Goal: Information Seeking & Learning: Learn about a topic

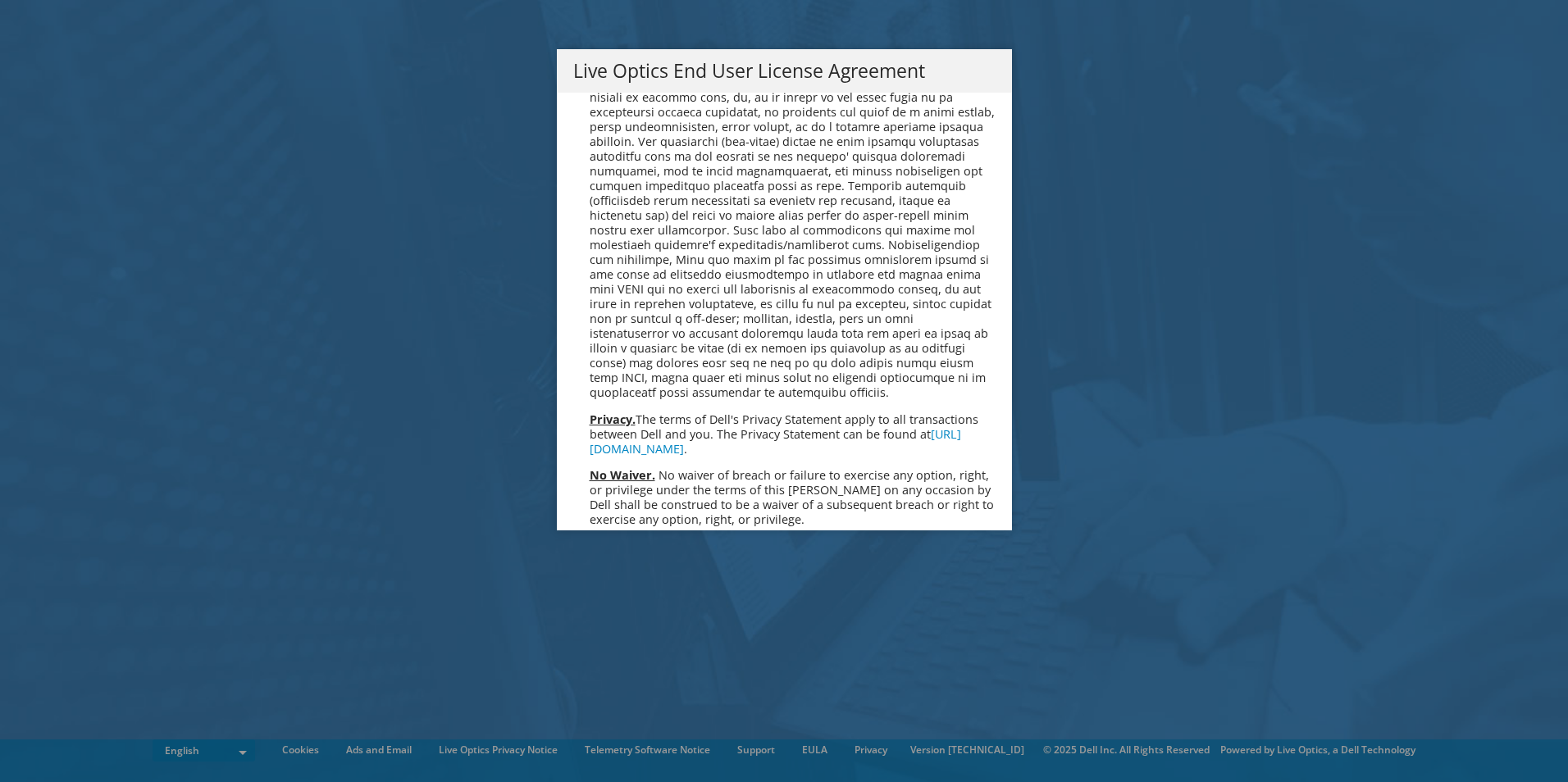
scroll to position [6200, 0]
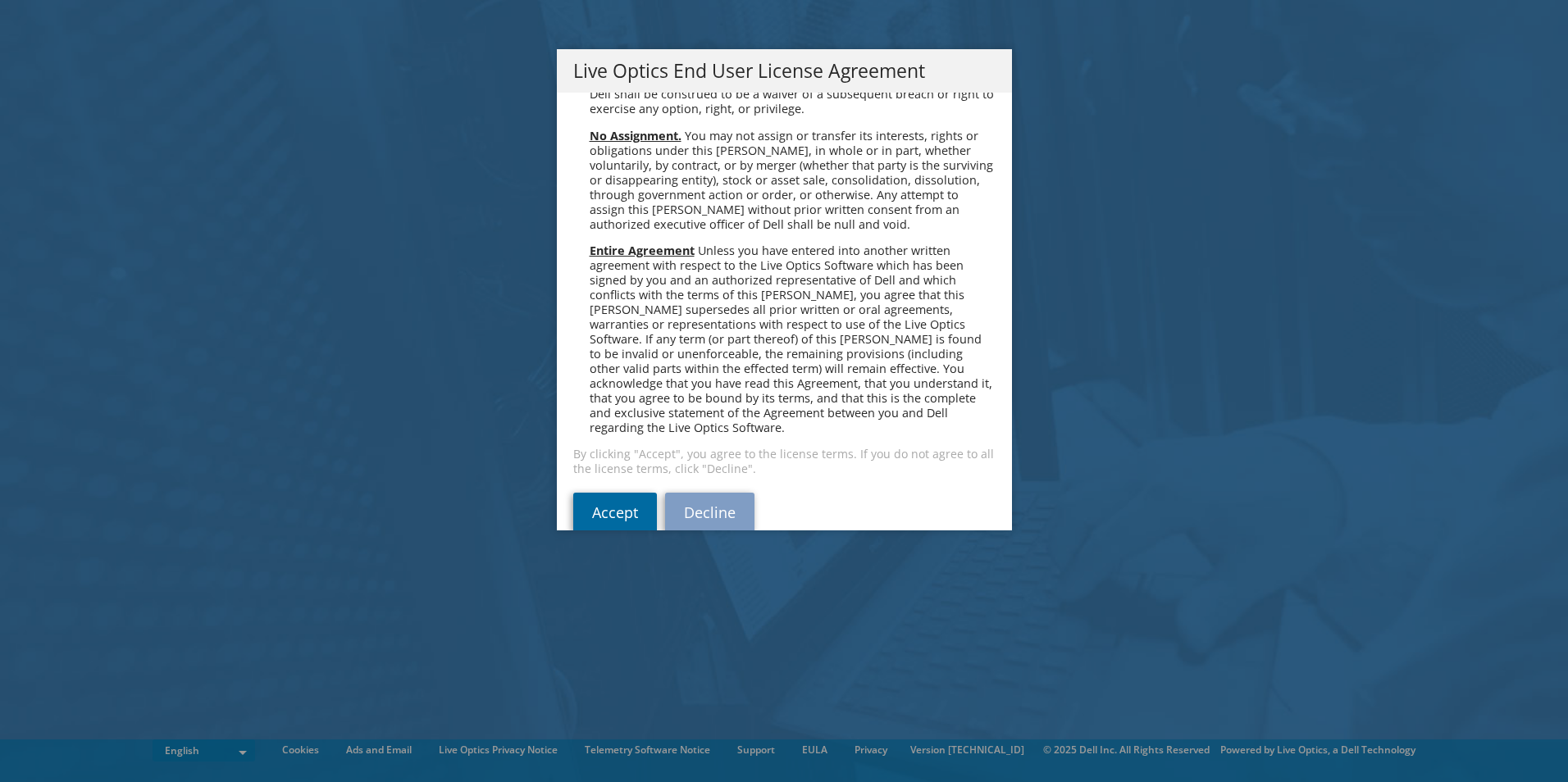
click at [629, 495] on link "Accept" at bounding box center [615, 512] width 83 height 39
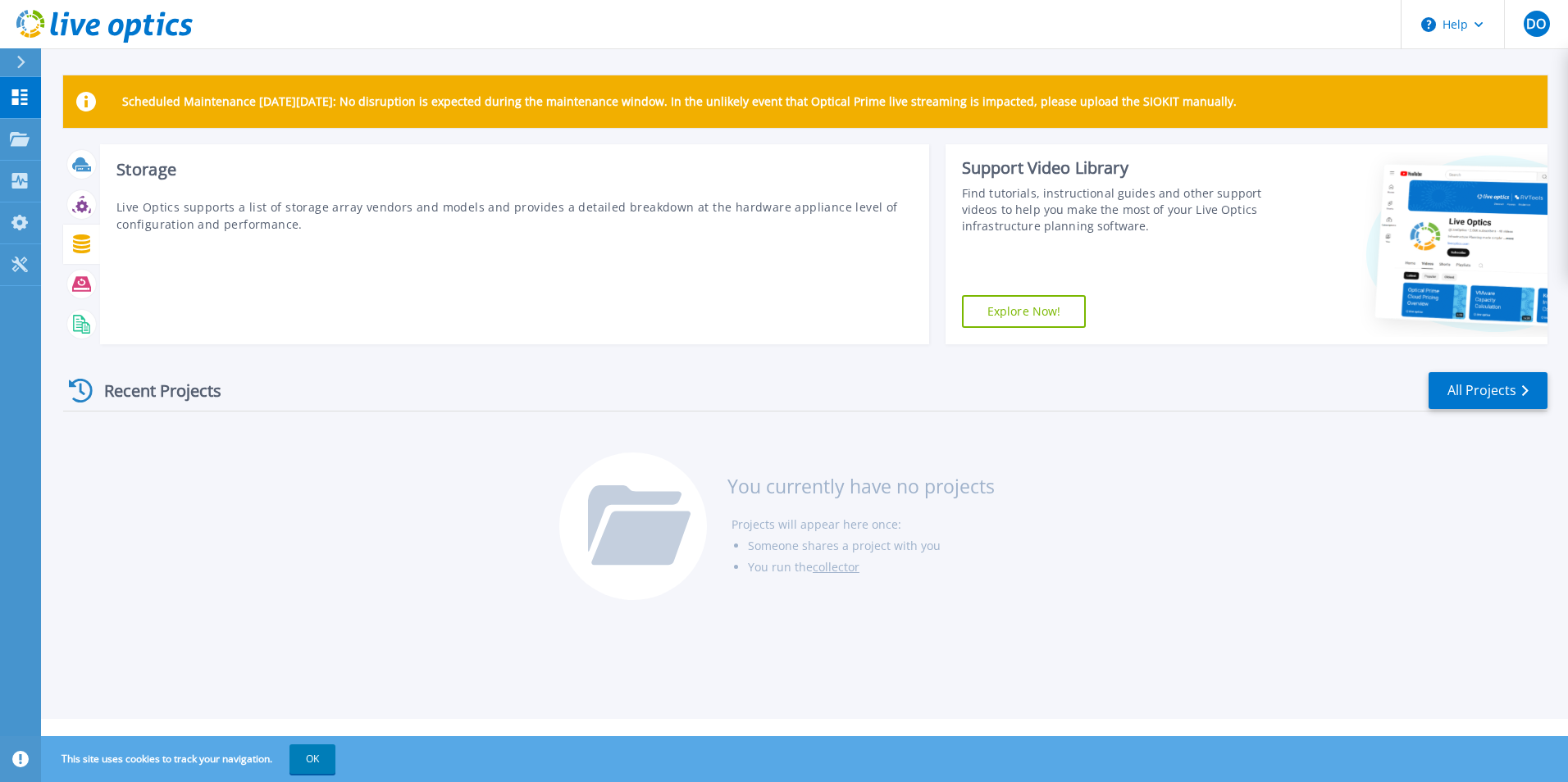
click at [82, 245] on icon at bounding box center [82, 244] width 18 height 19
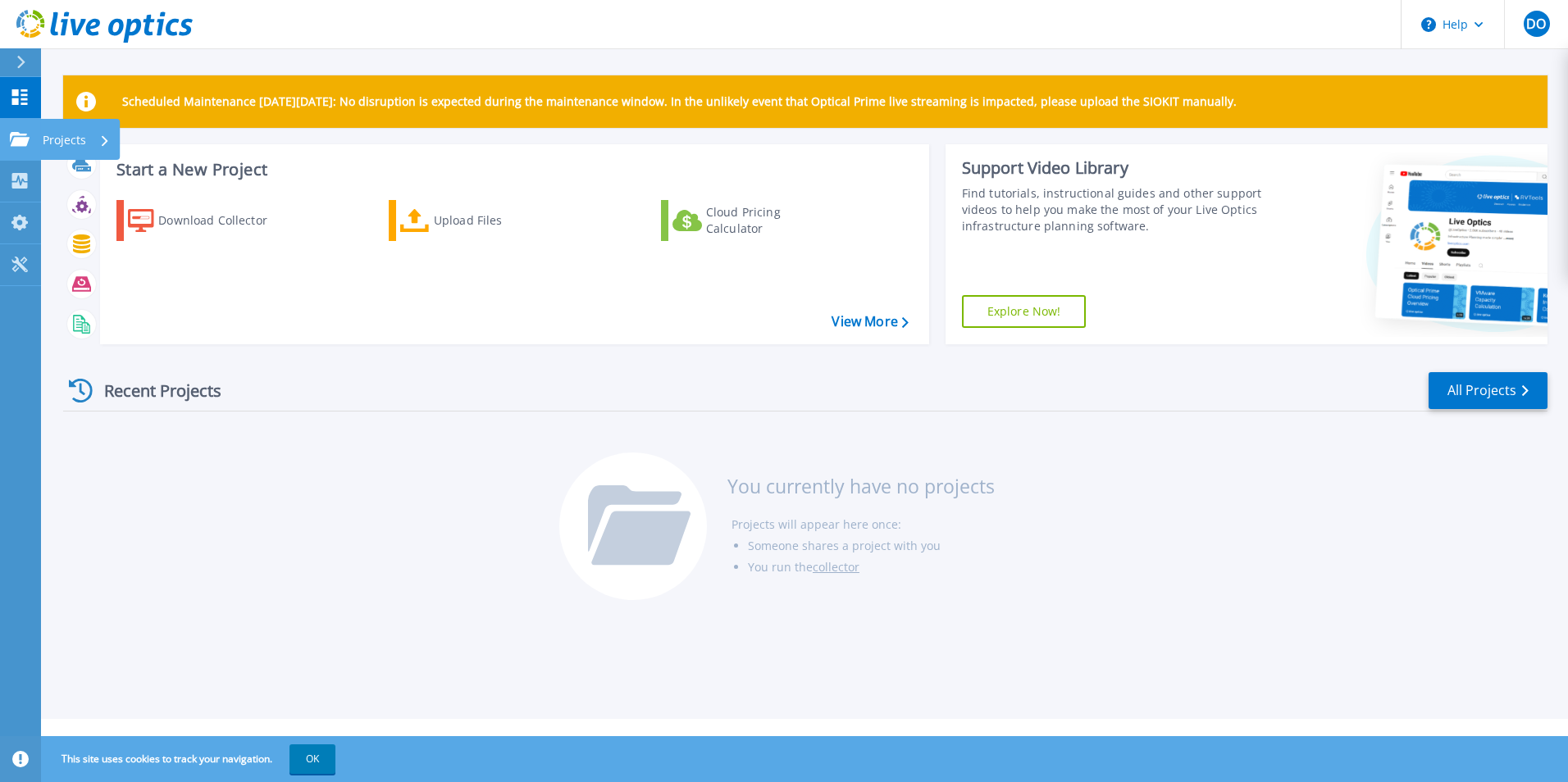
click at [20, 141] on icon at bounding box center [19, 138] width 19 height 14
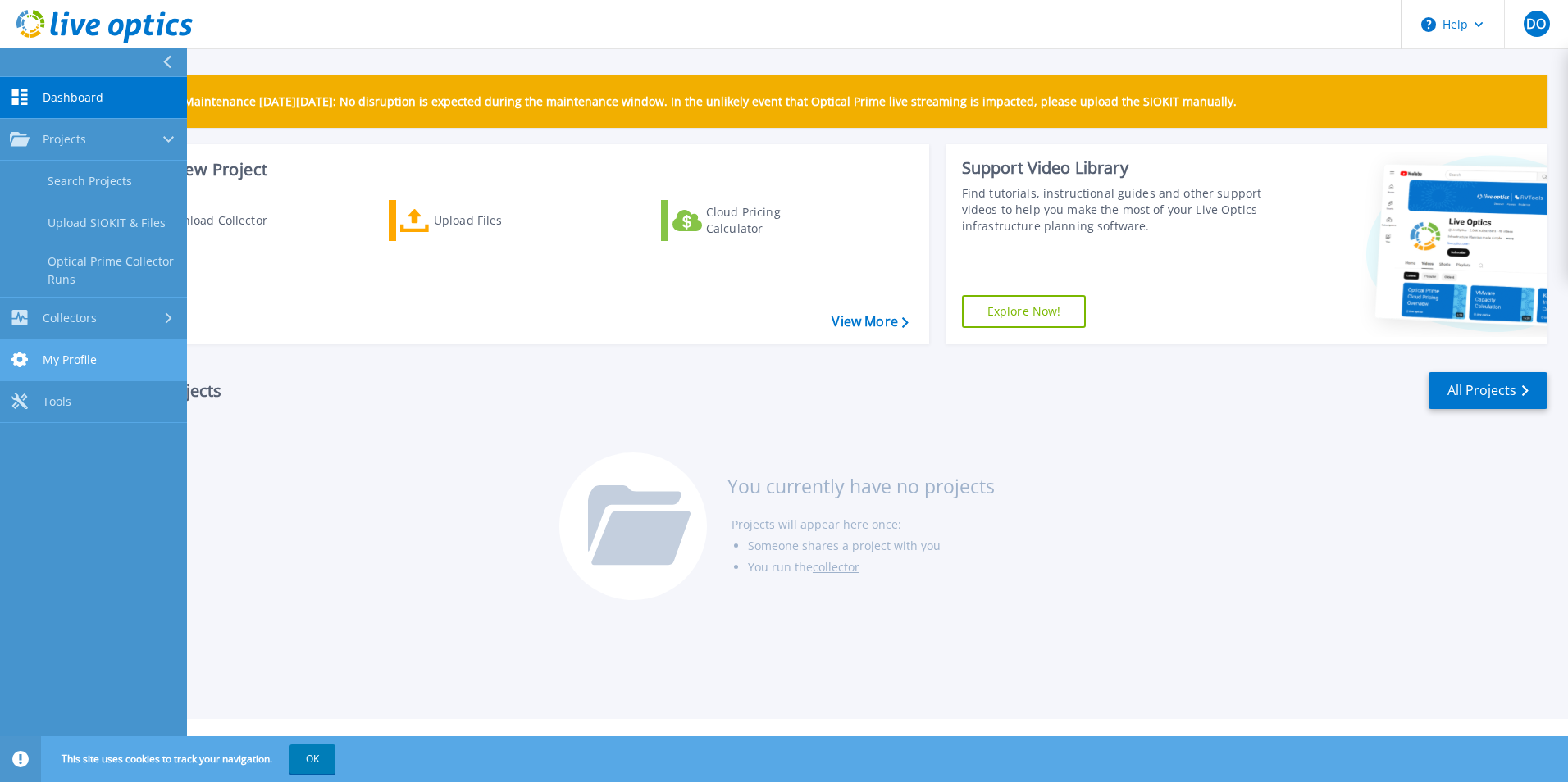
click at [94, 359] on span "My Profile" at bounding box center [70, 360] width 54 height 15
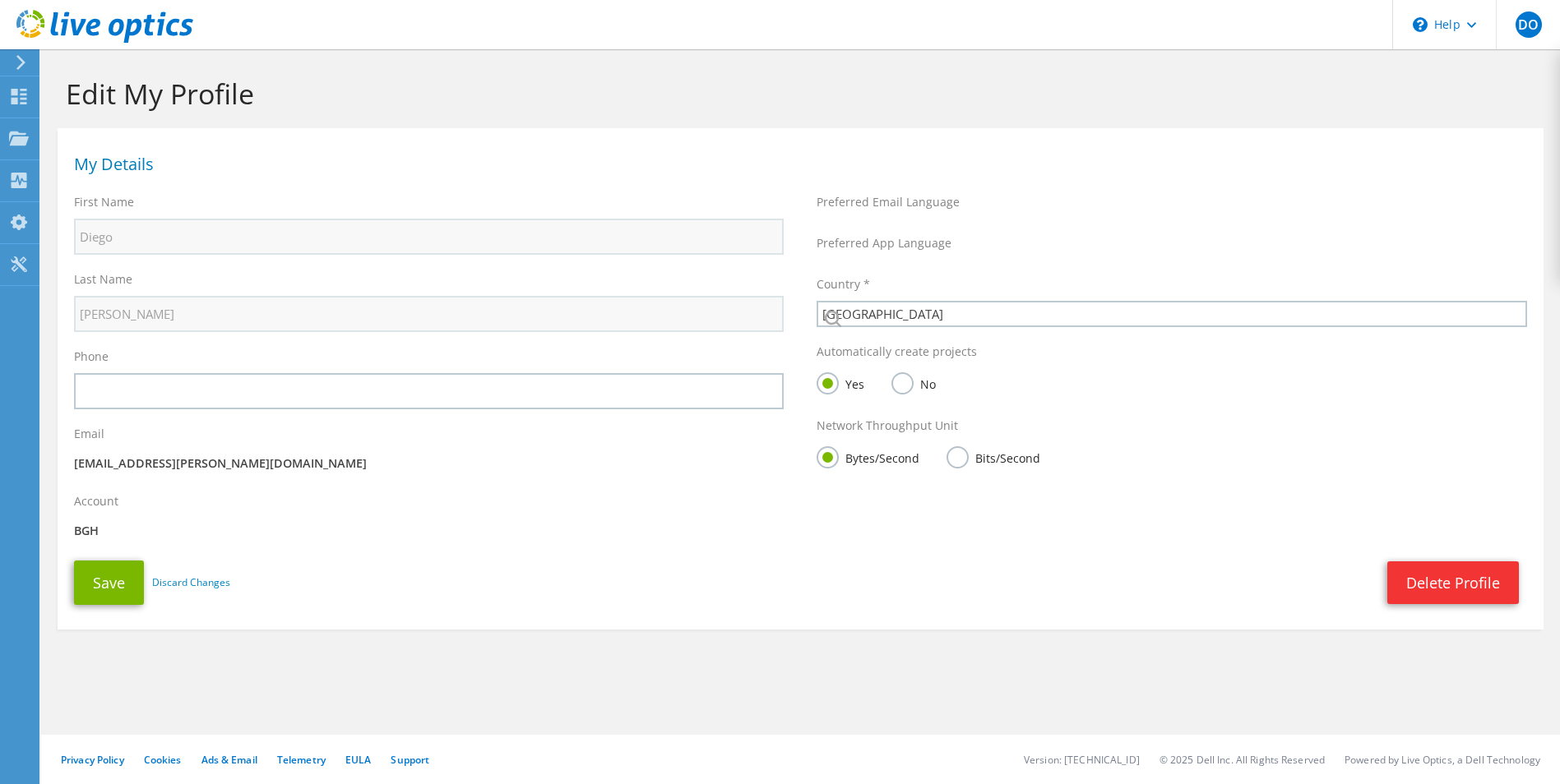
select select "10"
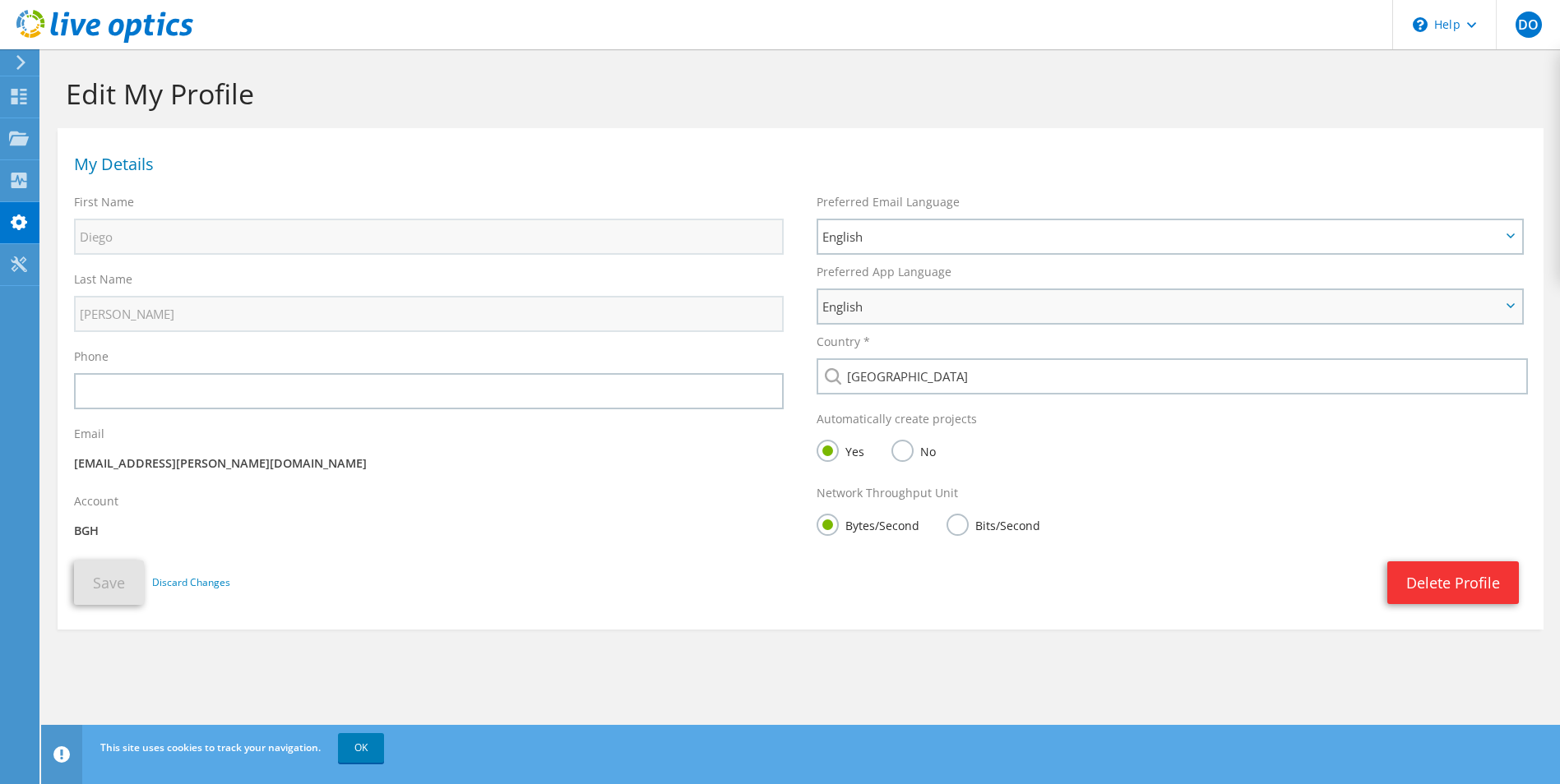
click at [918, 310] on span "English" at bounding box center [1161, 306] width 678 height 20
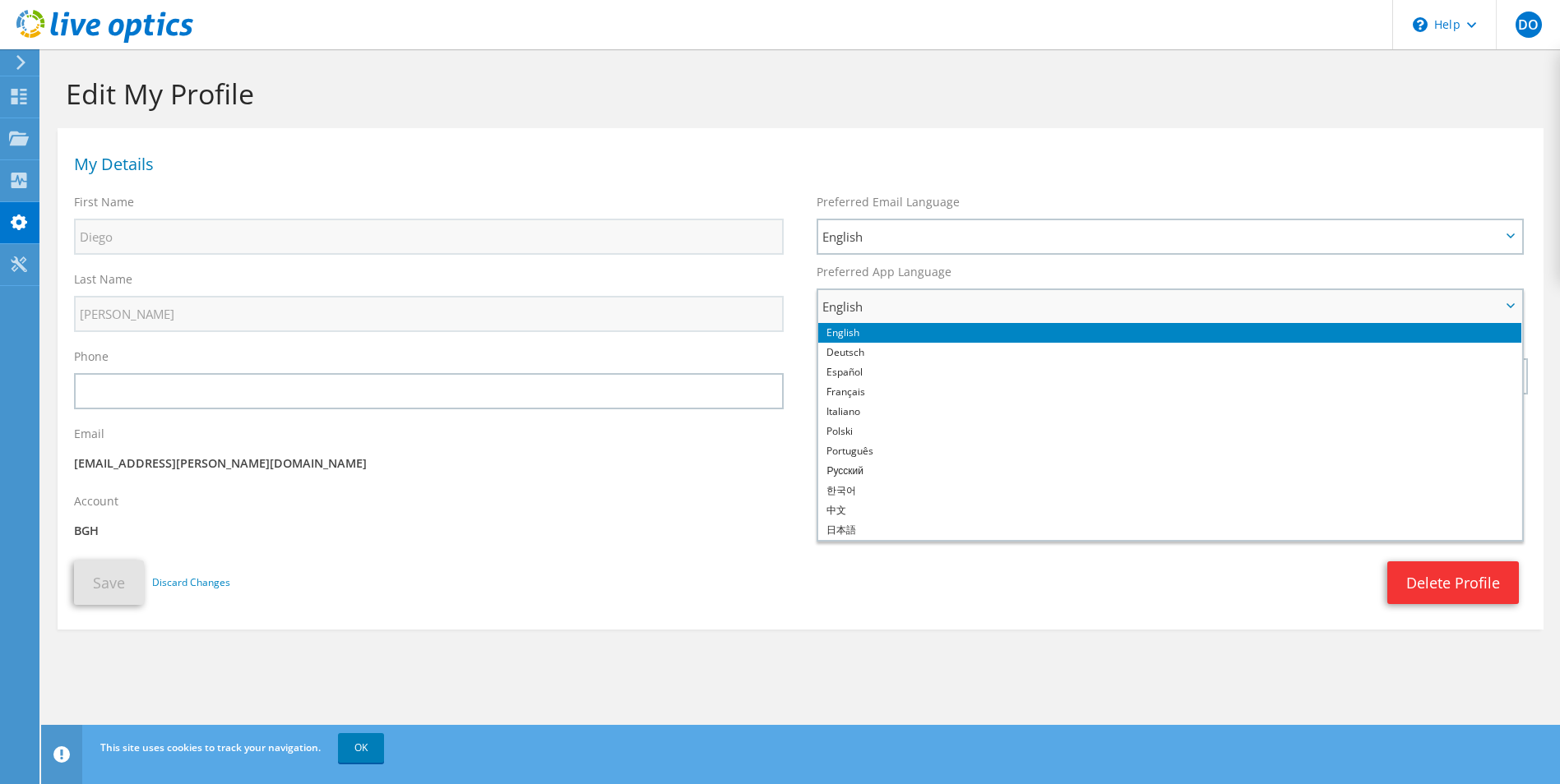
click at [918, 310] on span "English" at bounding box center [1161, 306] width 678 height 20
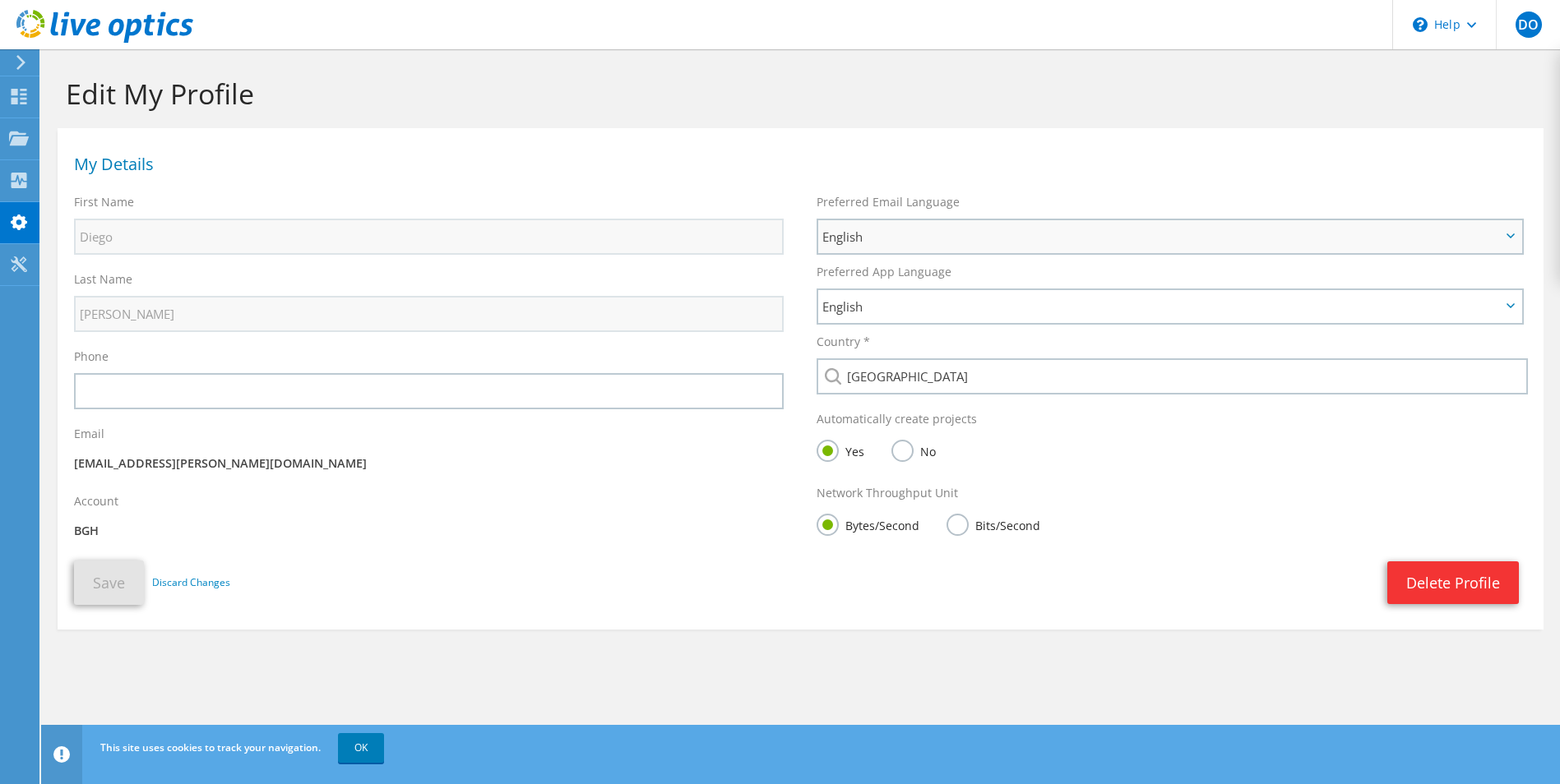
click at [898, 229] on span "English" at bounding box center [1161, 236] width 678 height 20
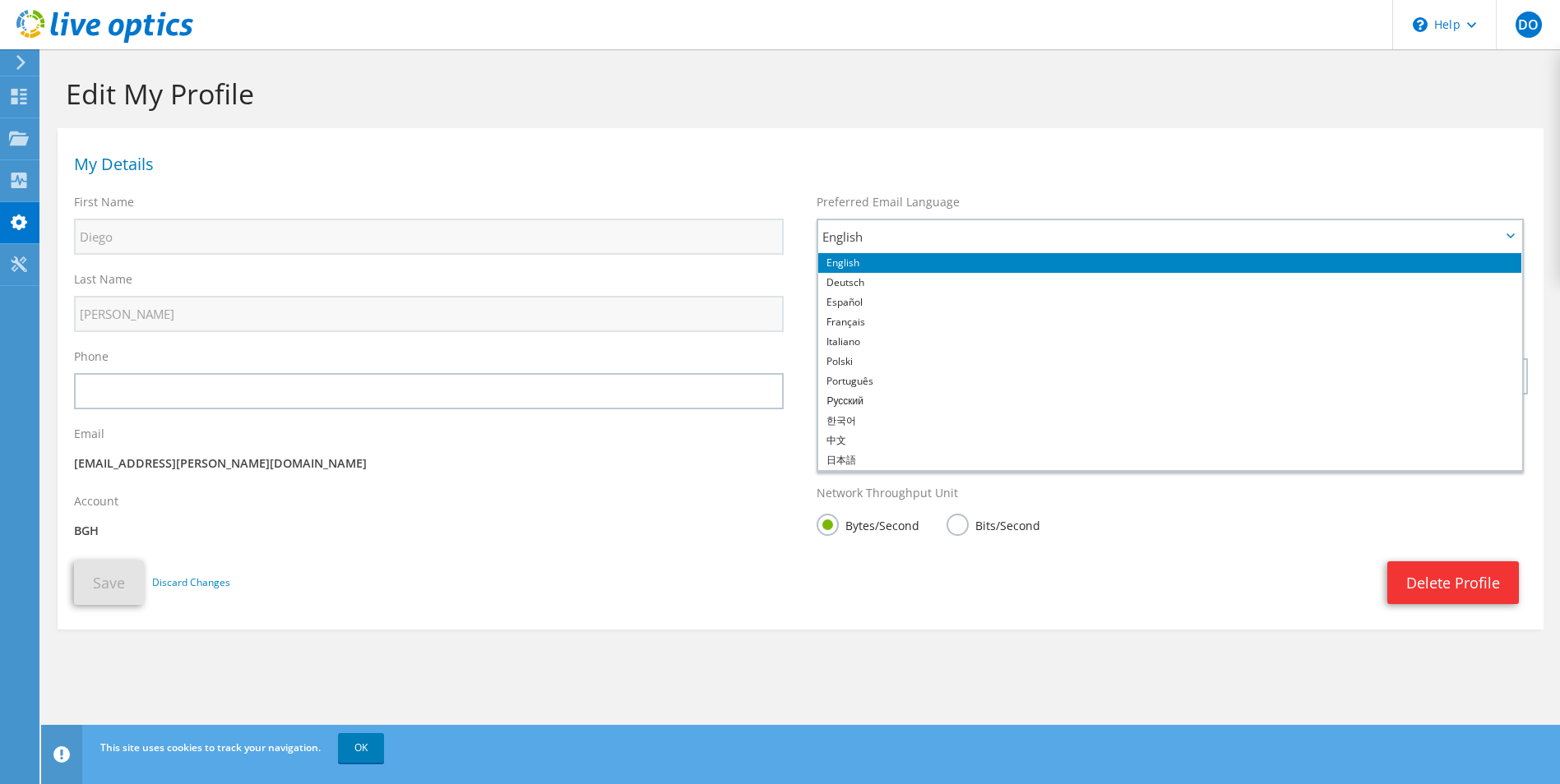
click at [911, 168] on h1 "My Details" at bounding box center [796, 164] width 1445 height 17
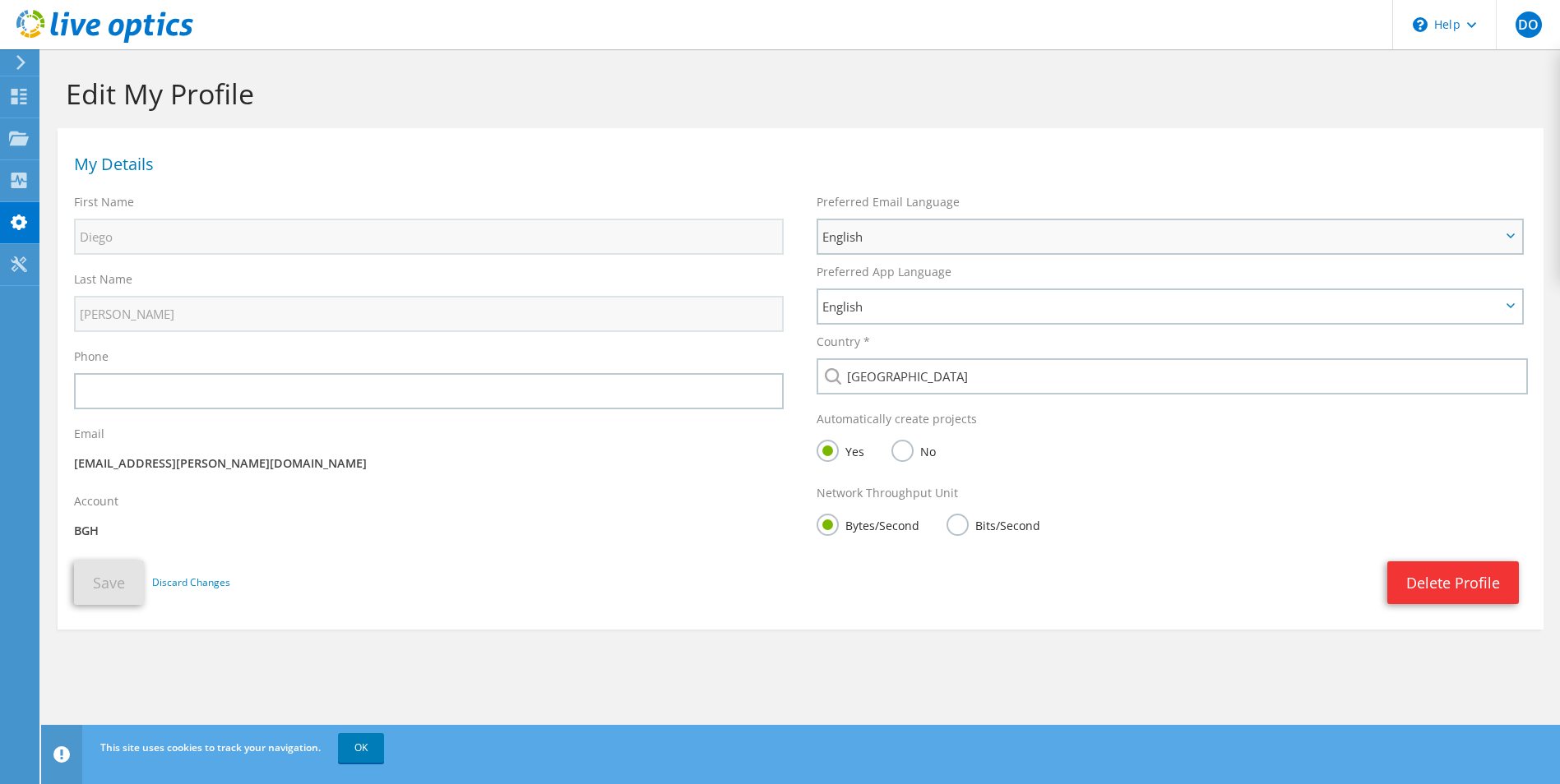
click at [868, 230] on span "English" at bounding box center [1161, 236] width 678 height 20
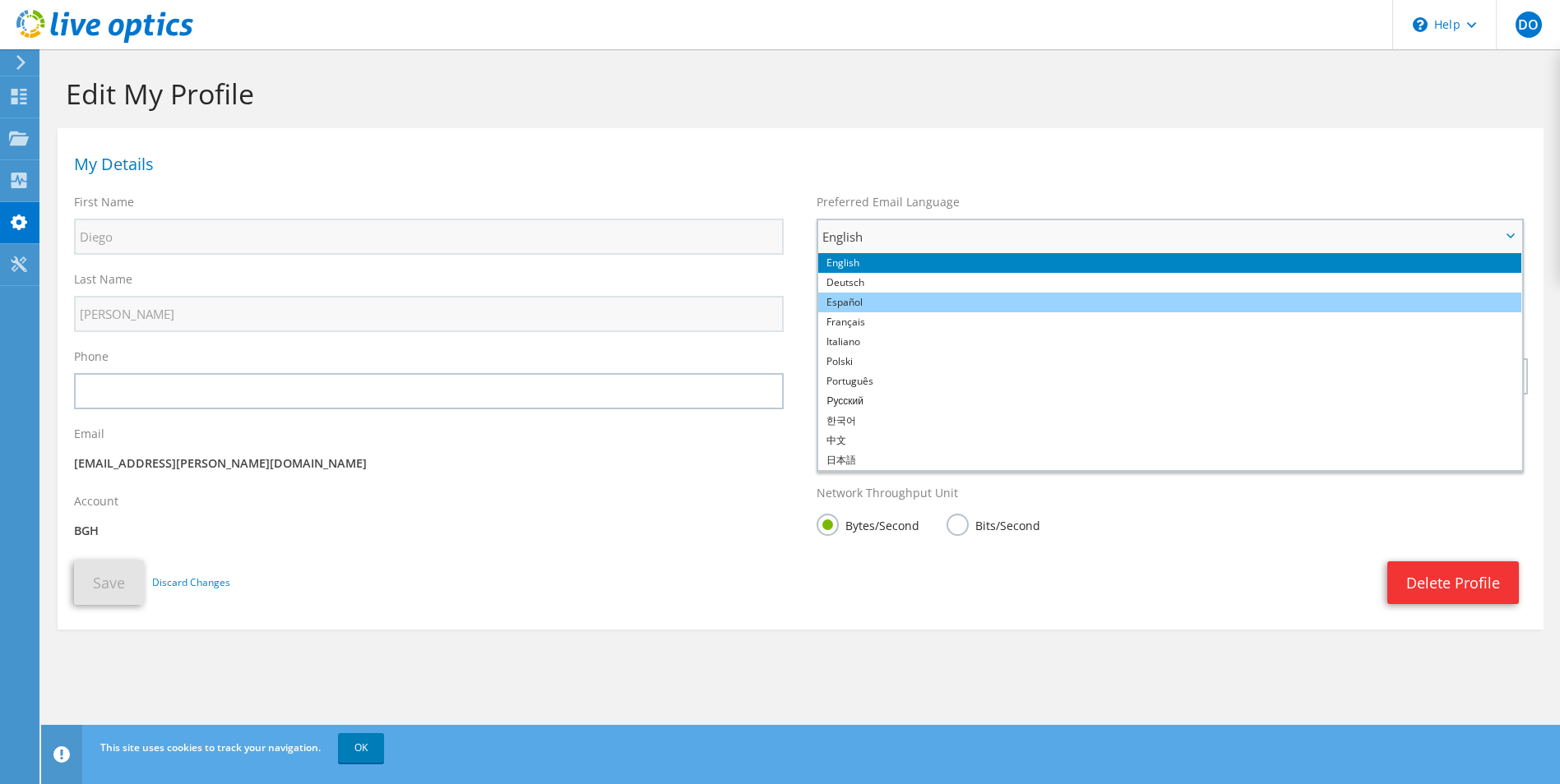
click at [859, 300] on li "Español" at bounding box center [1169, 302] width 703 height 20
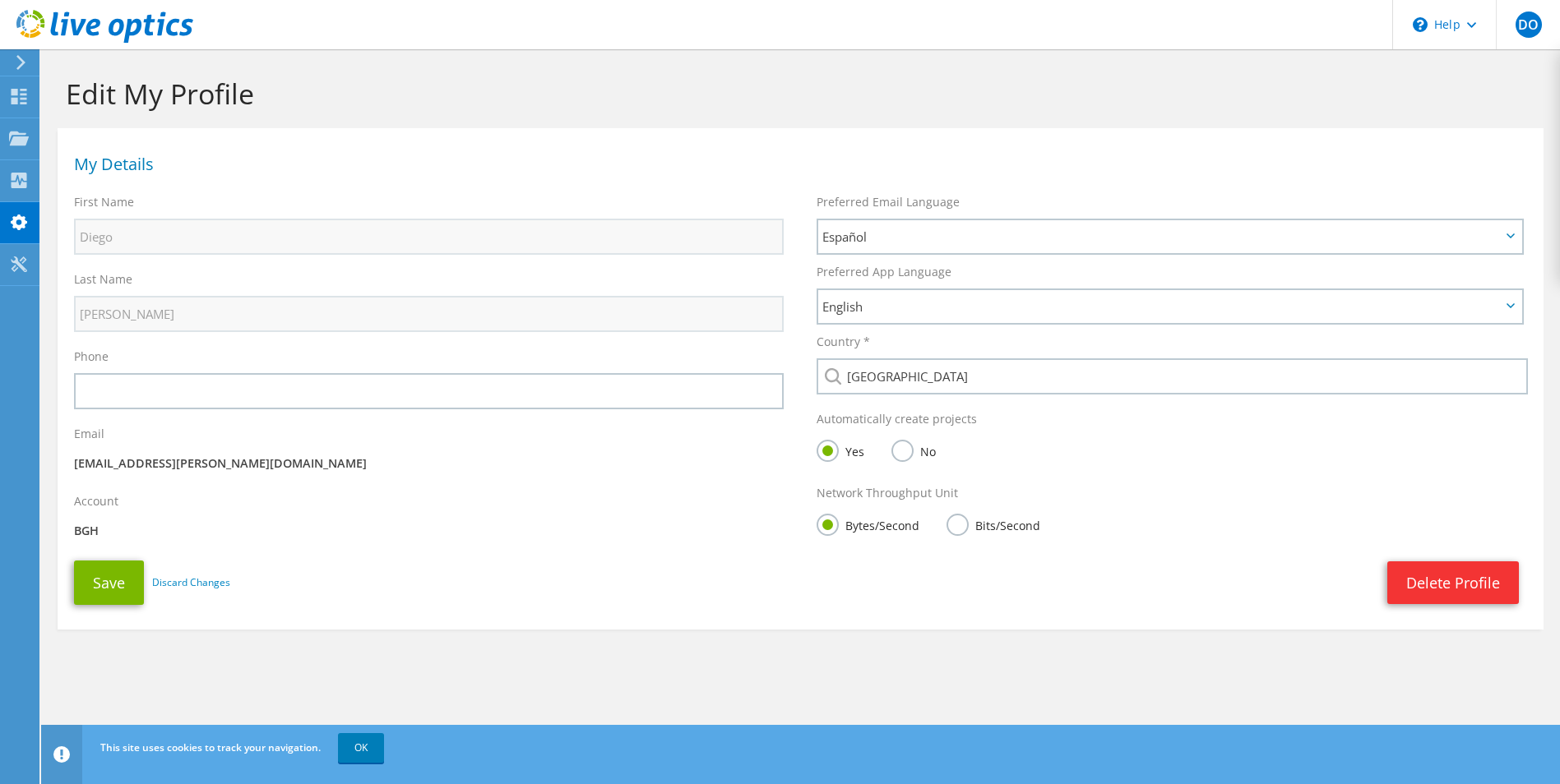
click at [953, 523] on label "Bits/Second" at bounding box center [993, 524] width 94 height 20
click at [0, 0] on input "Bits/Second" at bounding box center [0, 0] width 0 height 0
click at [120, 577] on button "Save" at bounding box center [109, 582] width 70 height 45
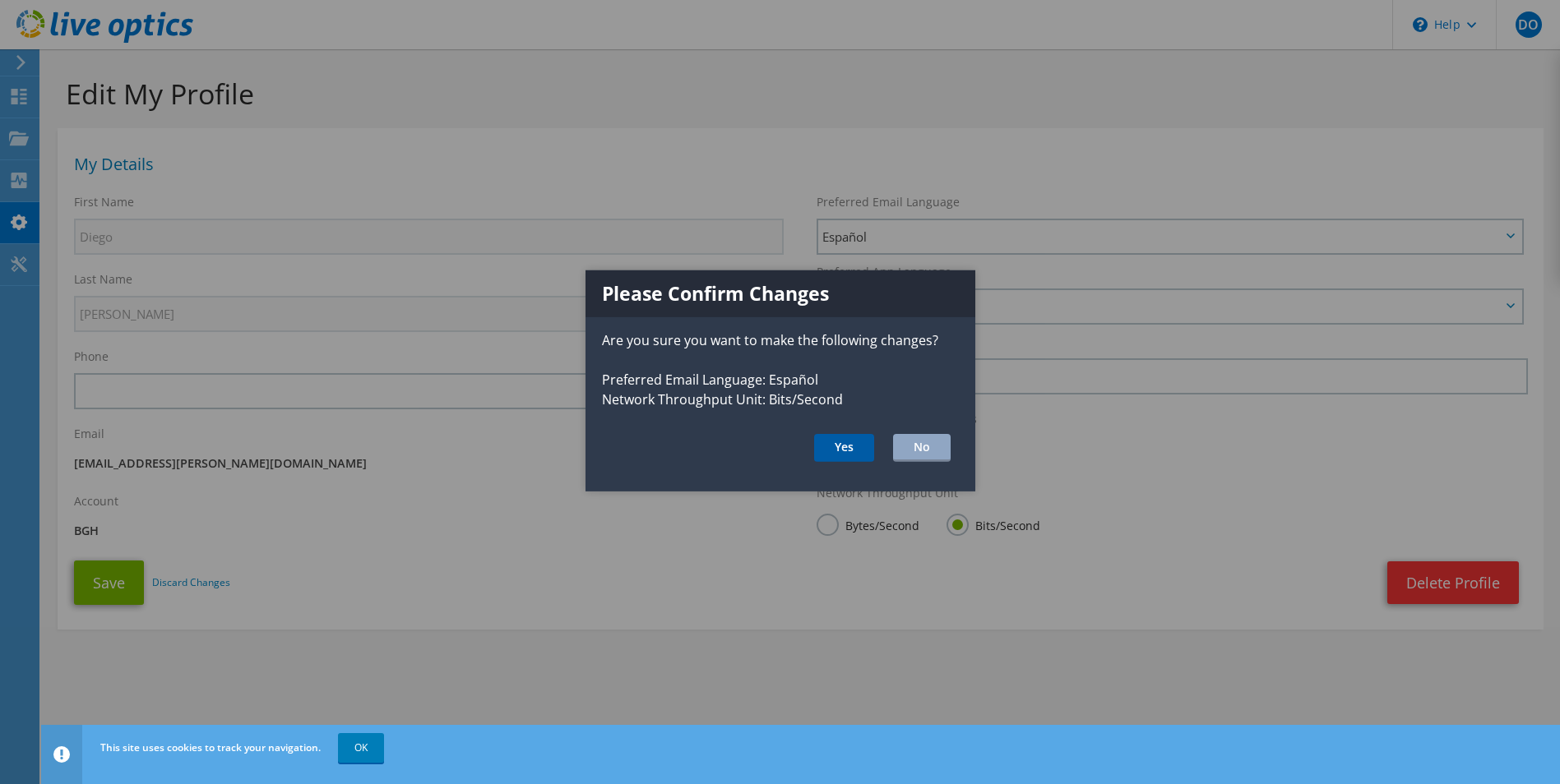
click at [846, 449] on button "Yes" at bounding box center [844, 448] width 60 height 28
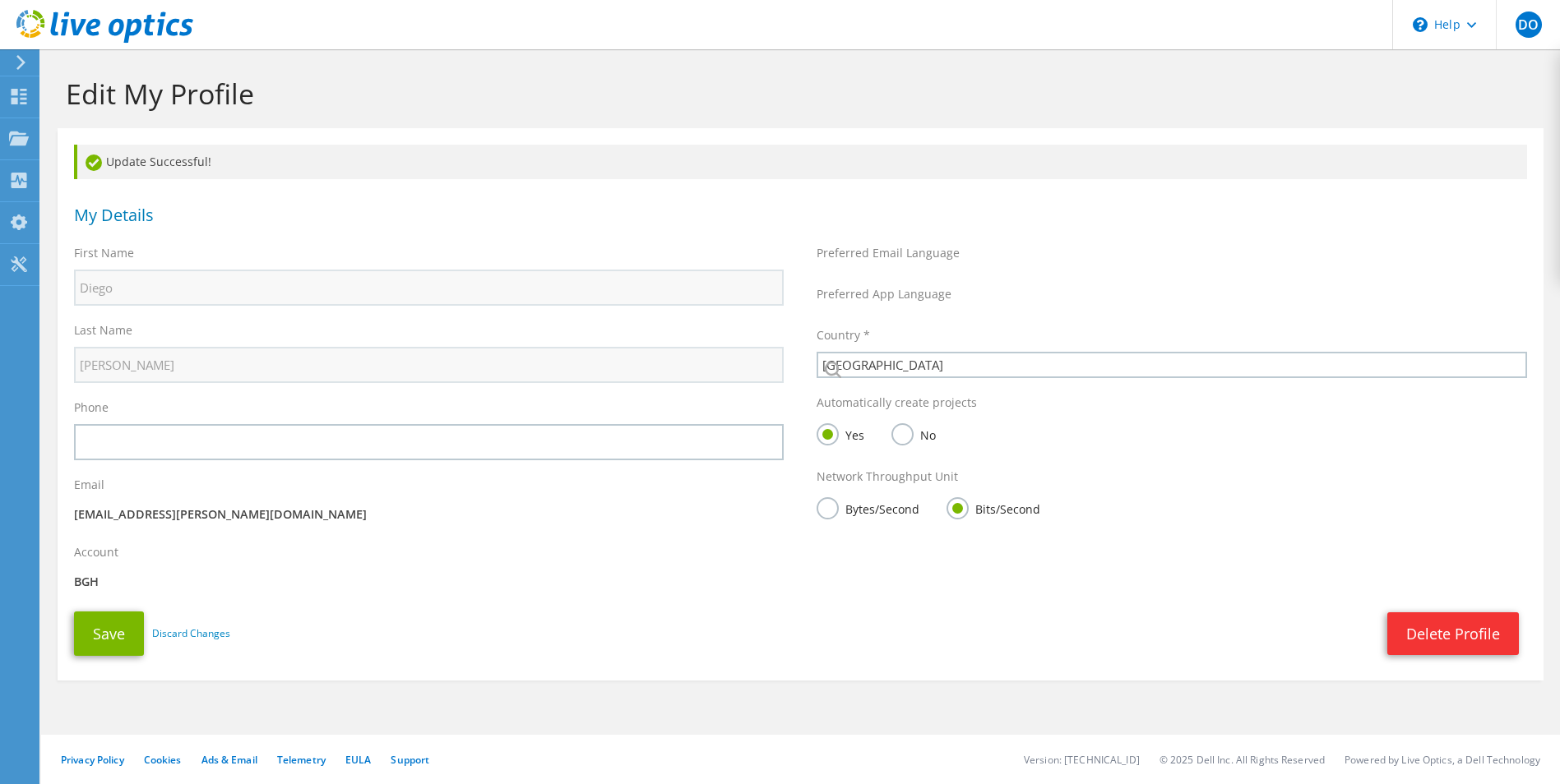
select select "10"
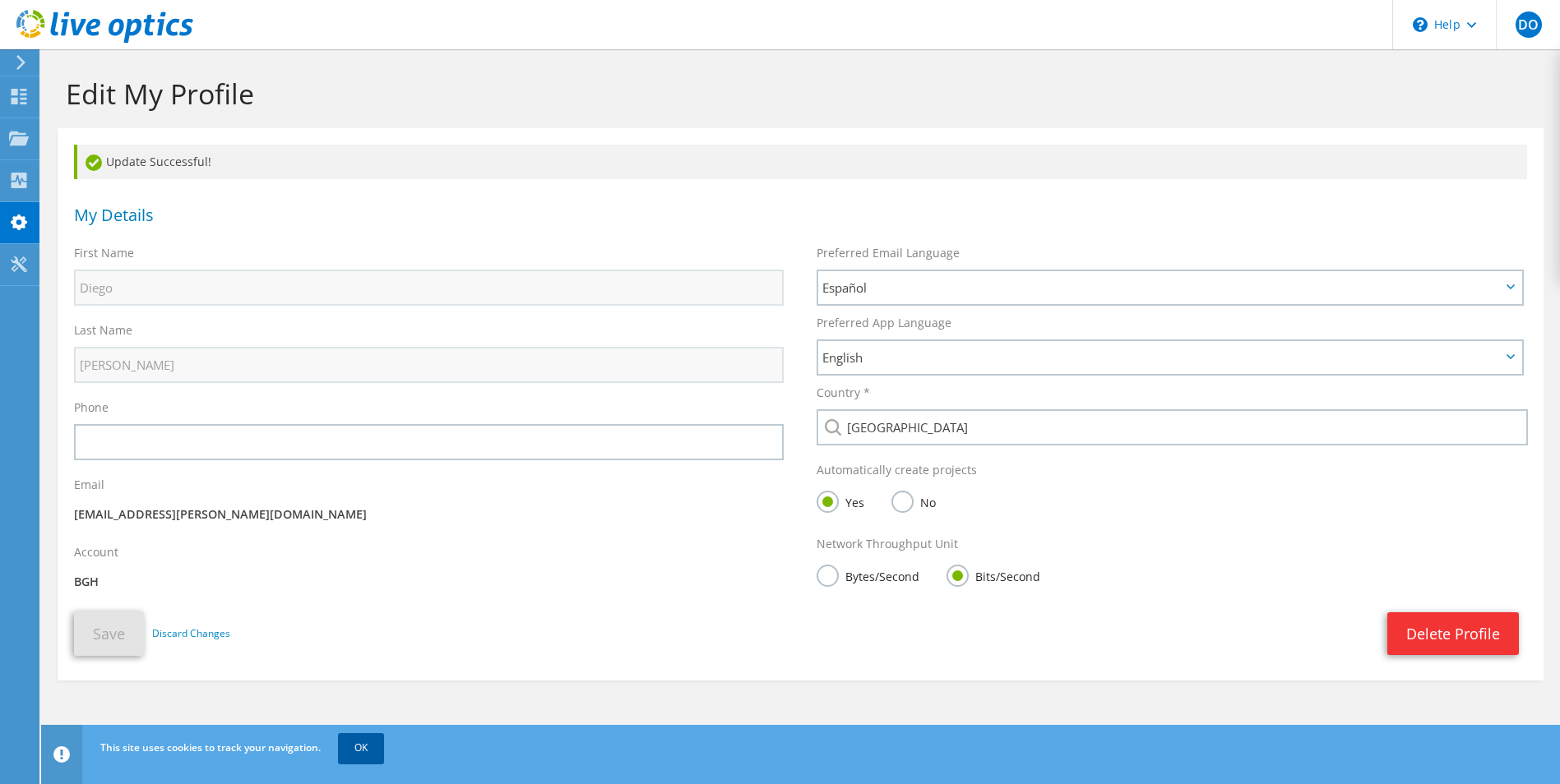
click at [362, 742] on link "OK" at bounding box center [361, 748] width 46 height 30
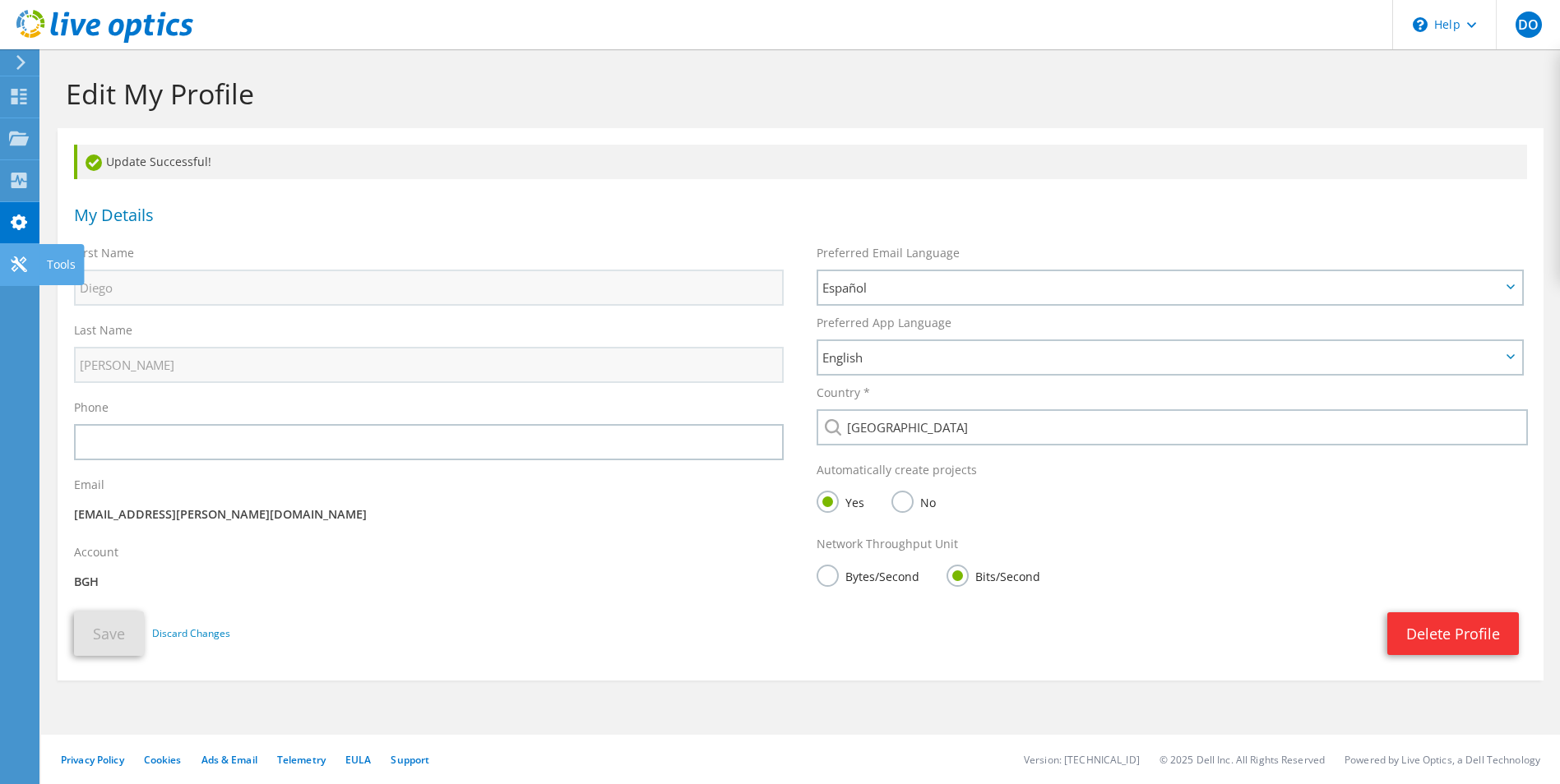
click at [15, 257] on use at bounding box center [19, 264] width 16 height 16
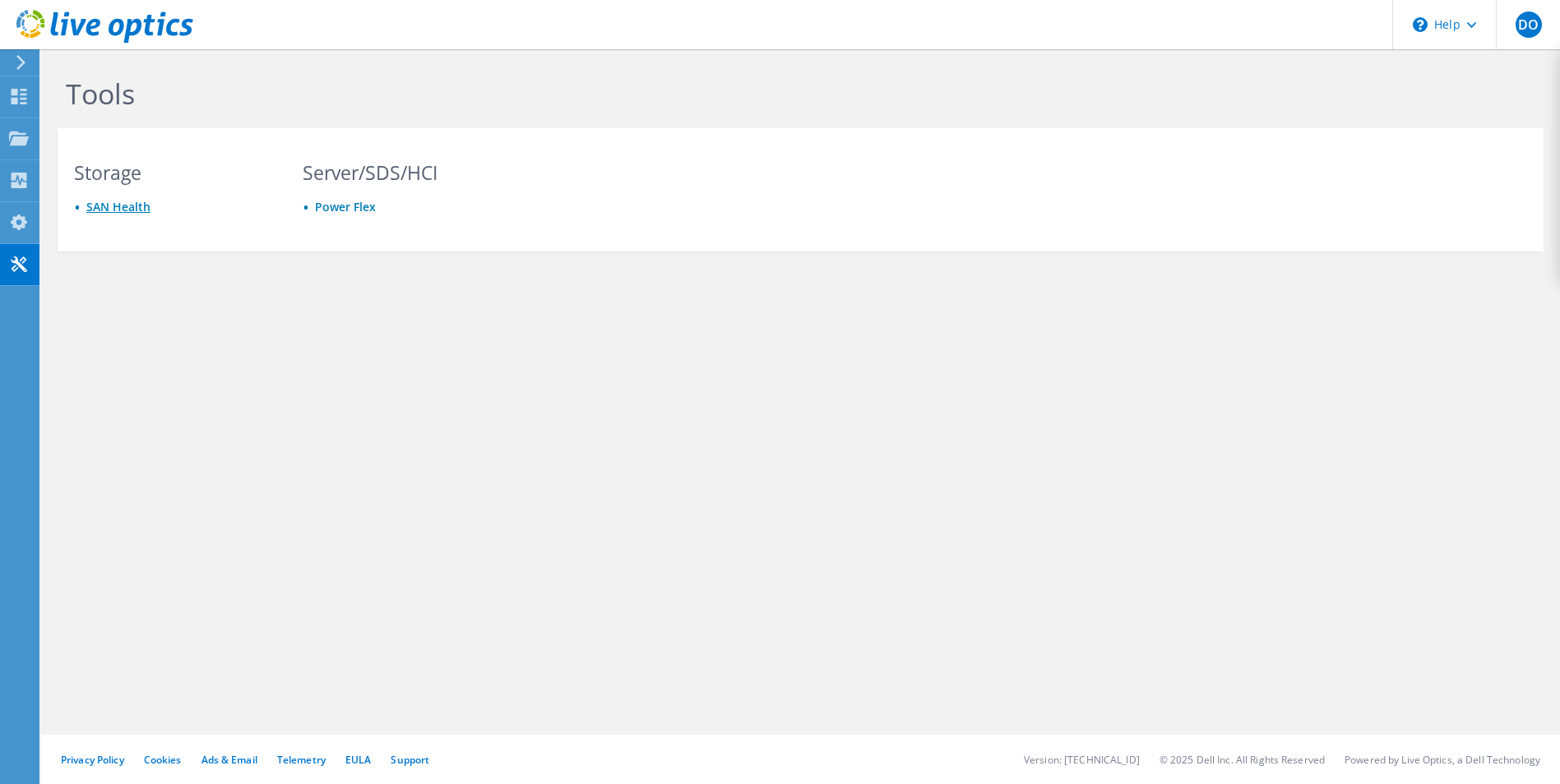
click at [126, 209] on link "SAN Health" at bounding box center [118, 206] width 64 height 16
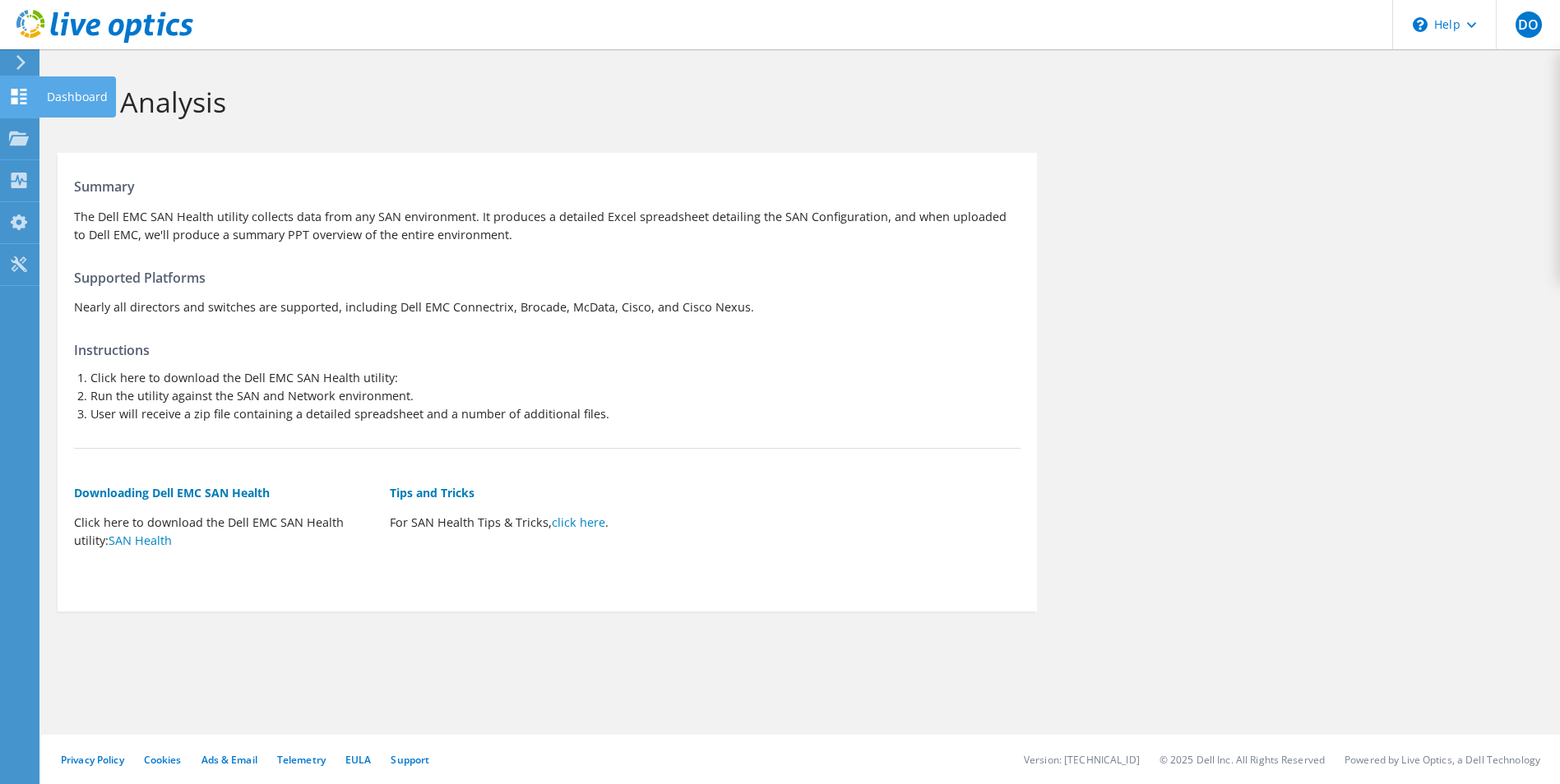
click at [20, 89] on icon at bounding box center [19, 97] width 20 height 16
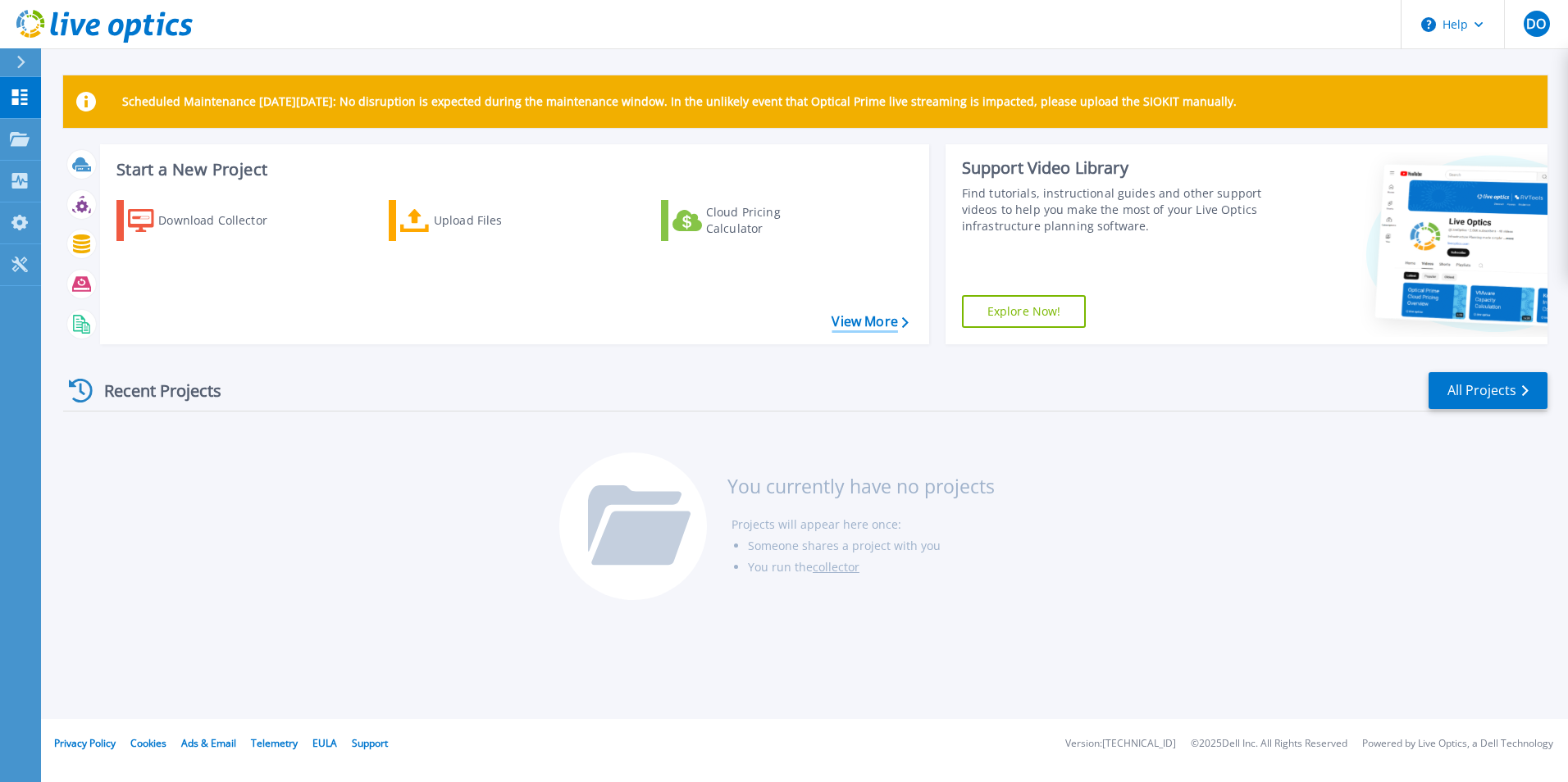
click at [882, 322] on link "View More" at bounding box center [869, 322] width 76 height 16
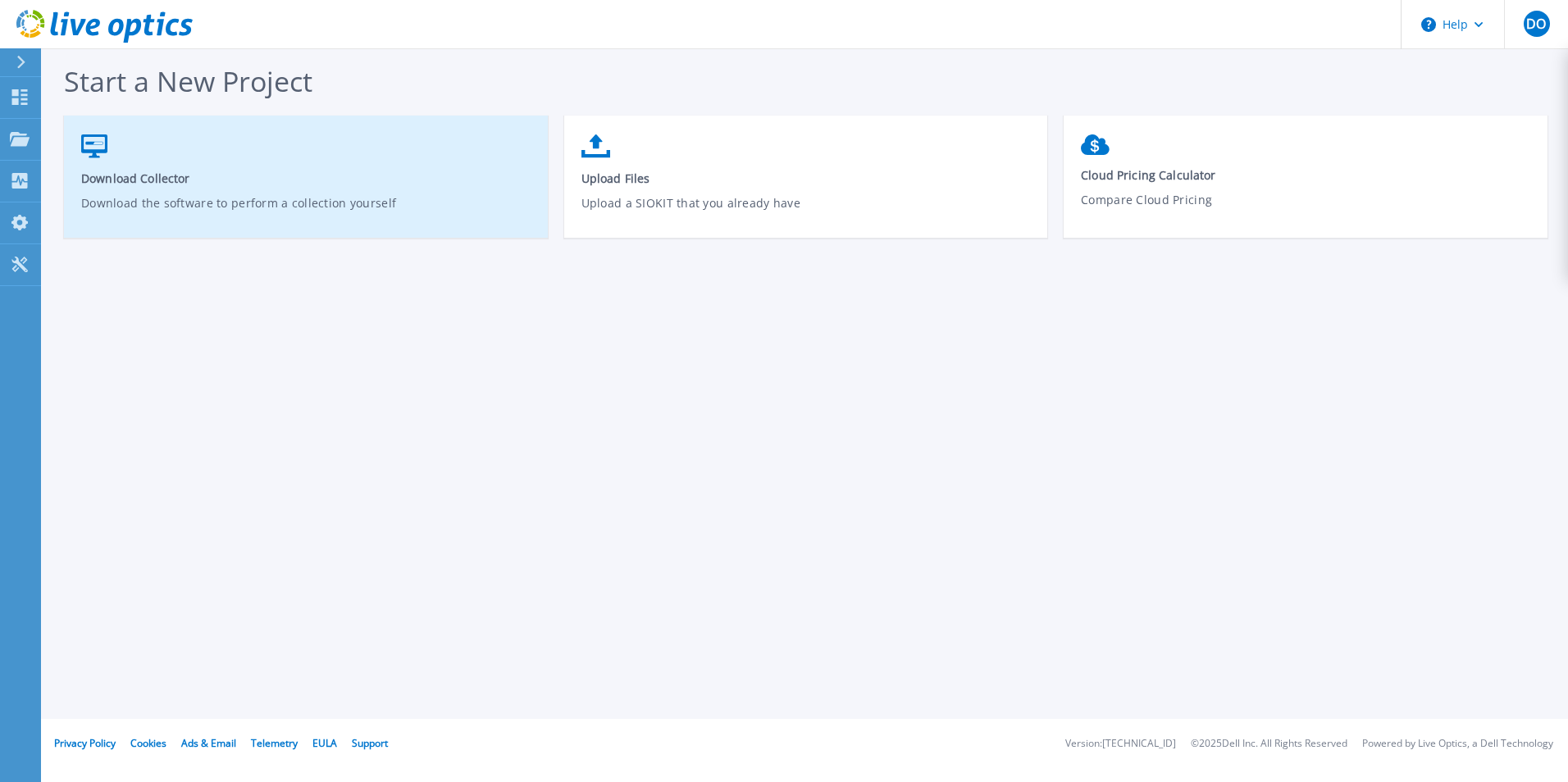
click at [379, 217] on p "Download the software to perform a collection yourself" at bounding box center [307, 213] width 450 height 38
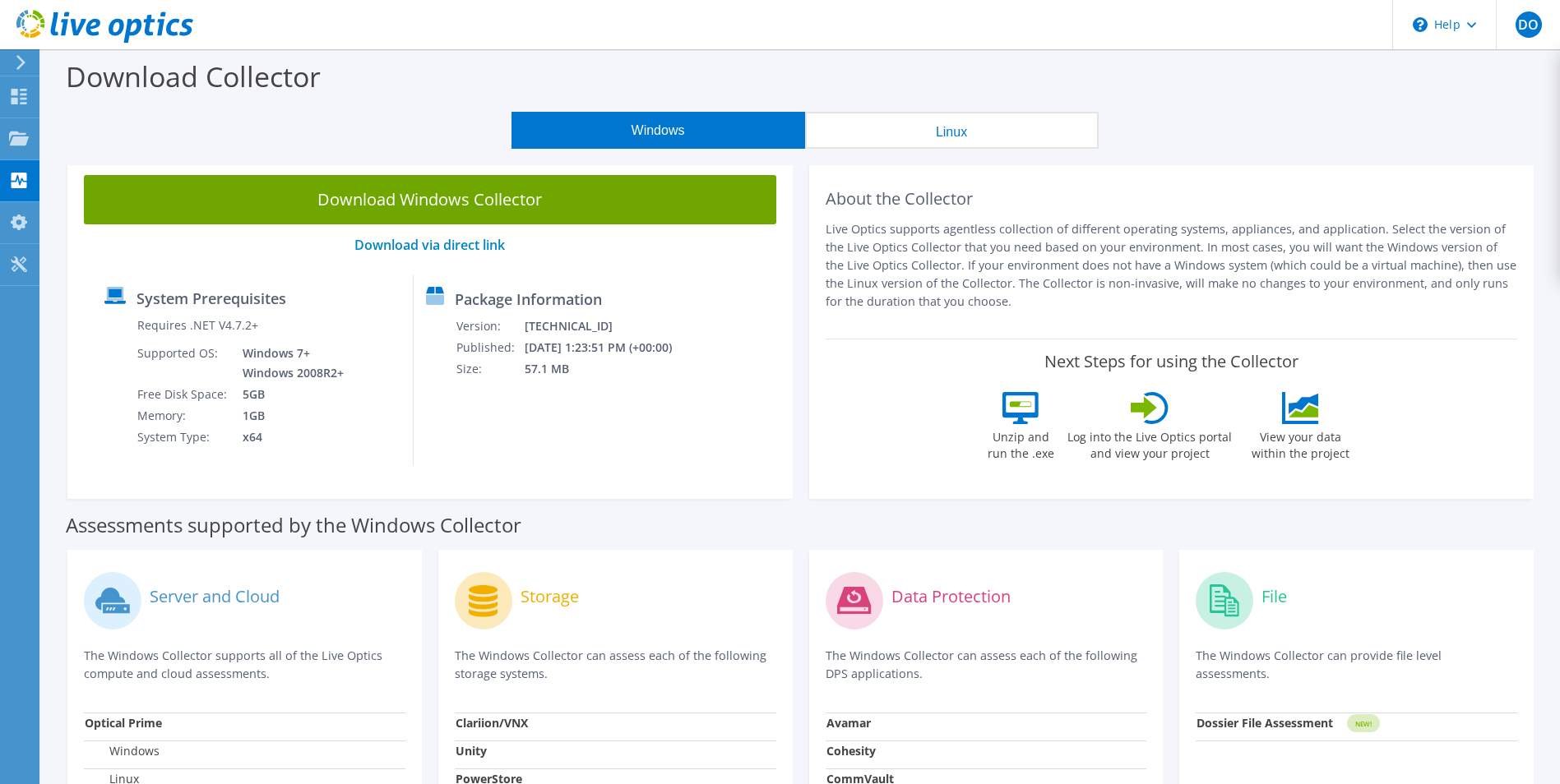
click at [892, 139] on button "Linux" at bounding box center [951, 130] width 294 height 37
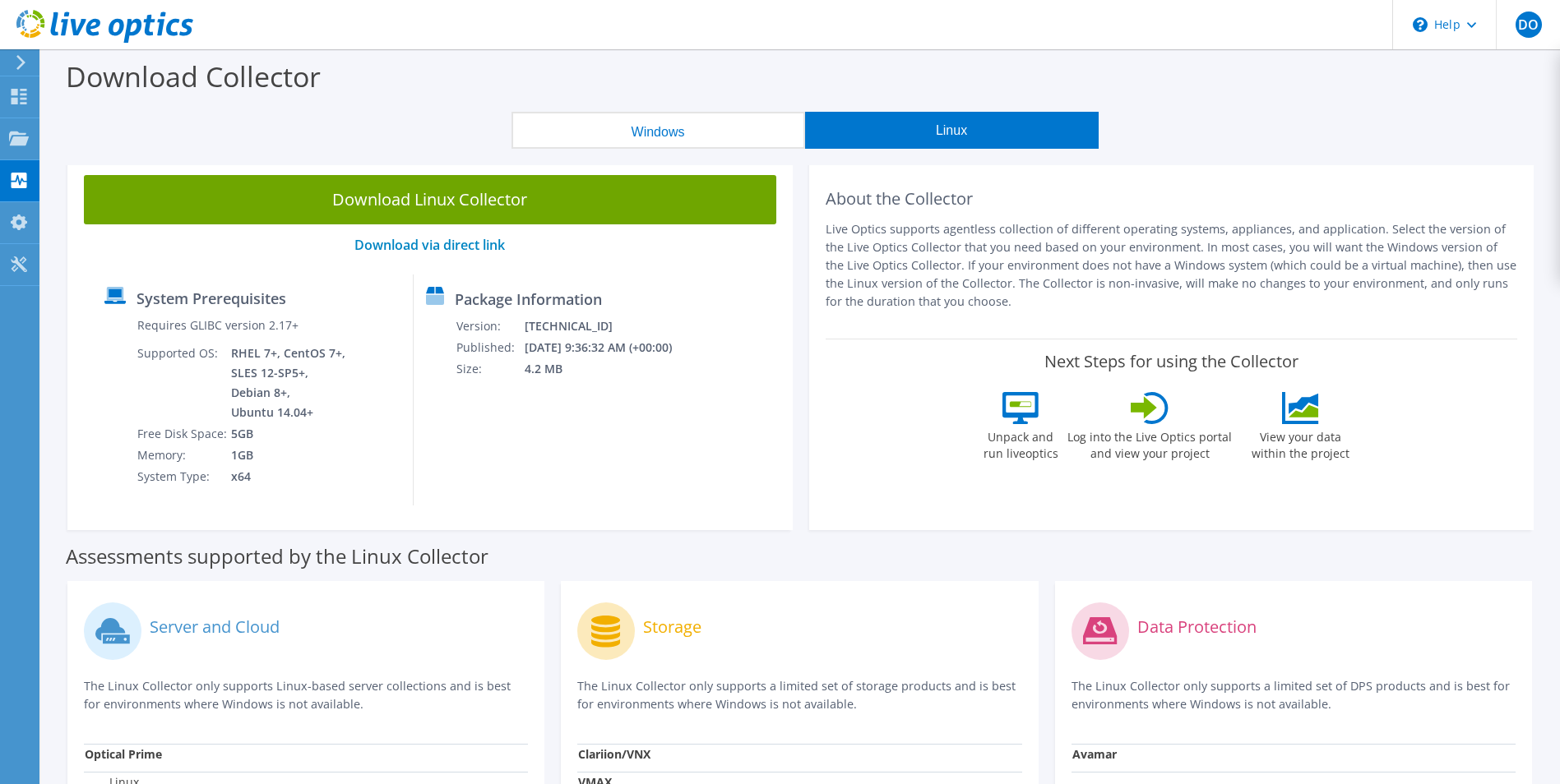
click at [644, 122] on button "Windows" at bounding box center [658, 130] width 294 height 37
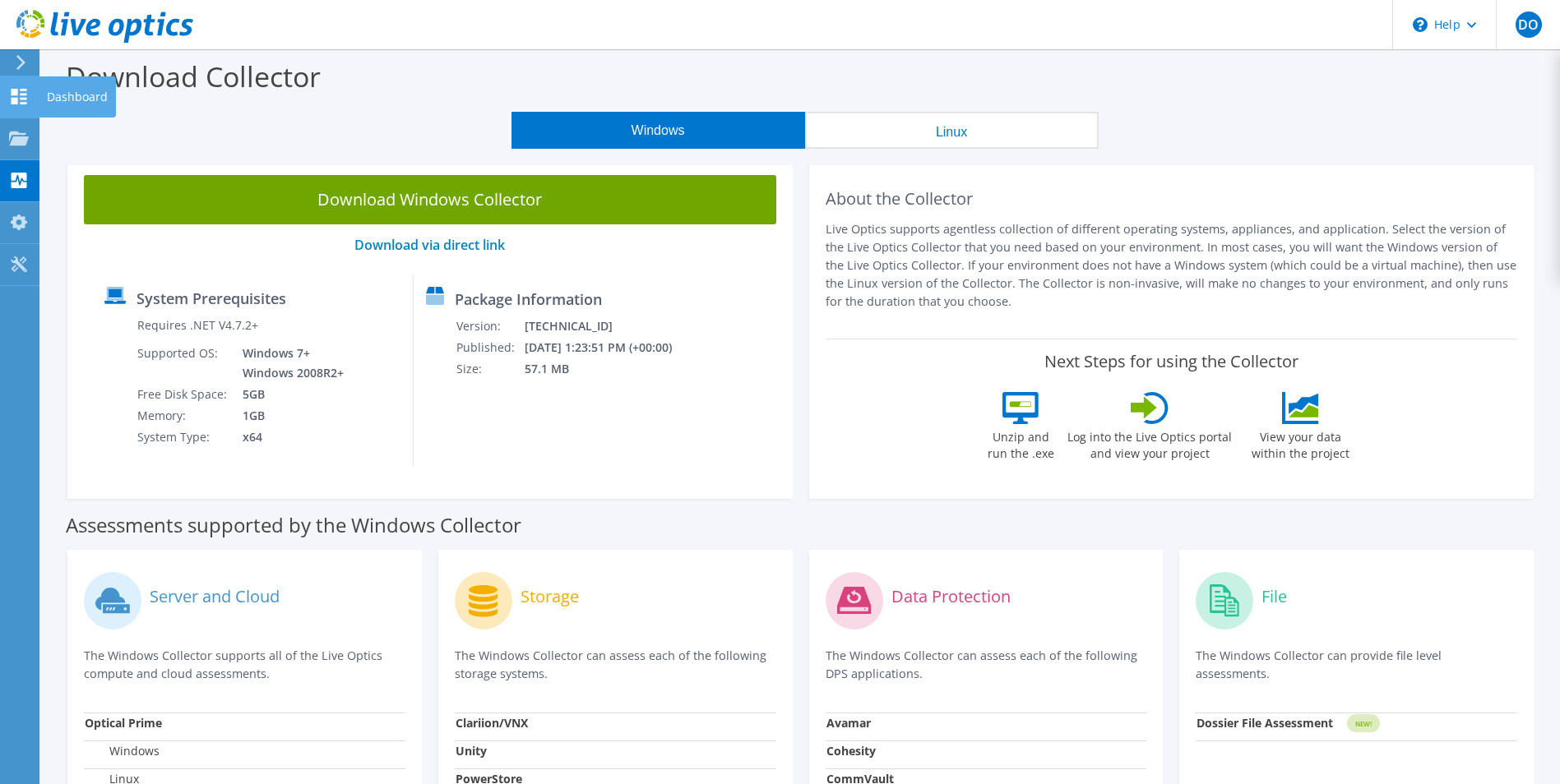
click at [21, 103] on use at bounding box center [19, 97] width 16 height 16
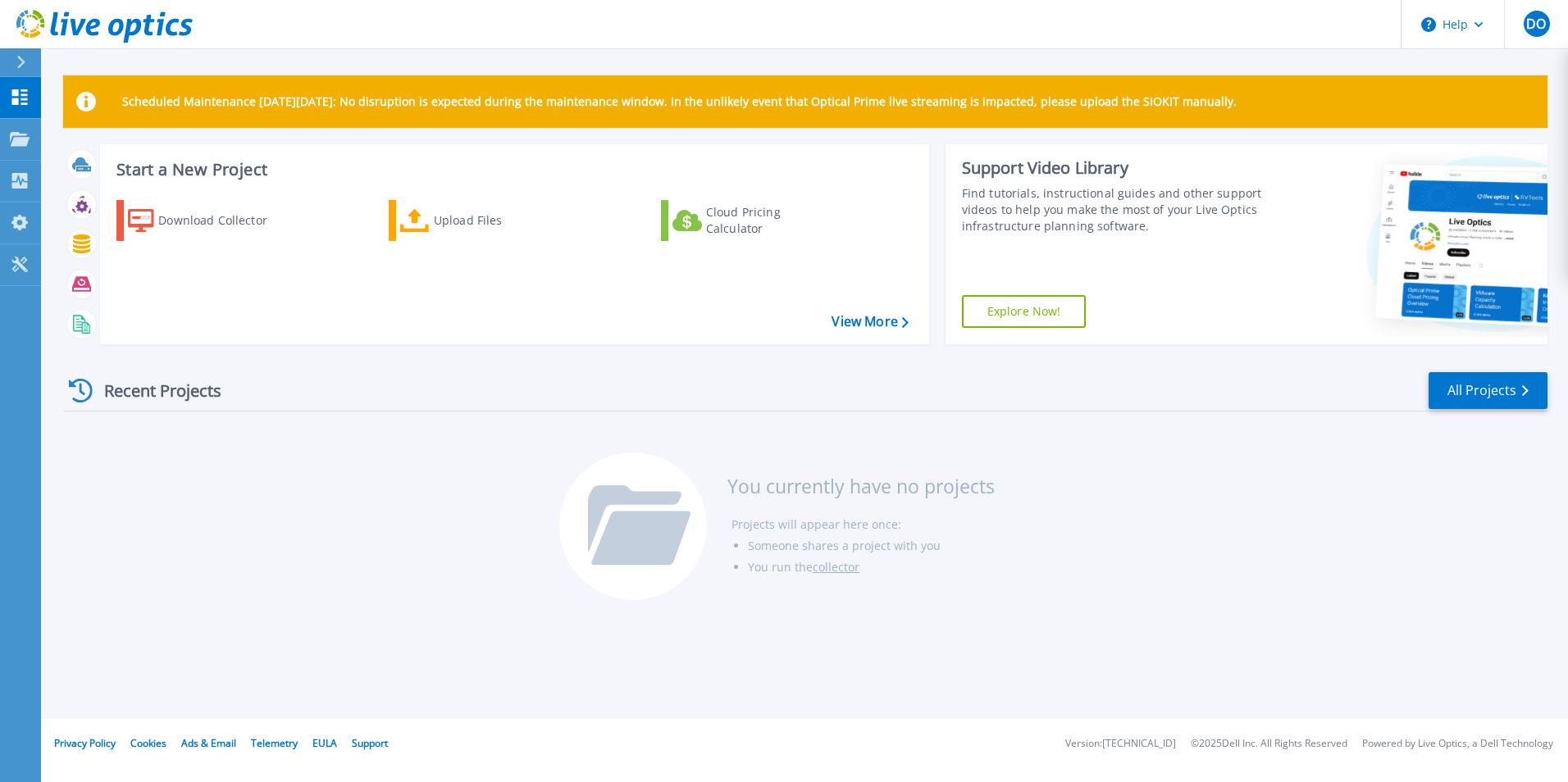
click at [1046, 311] on link "Explore Now!" at bounding box center [1024, 311] width 125 height 32
click at [60, 136] on p "Projects" at bounding box center [64, 140] width 44 height 43
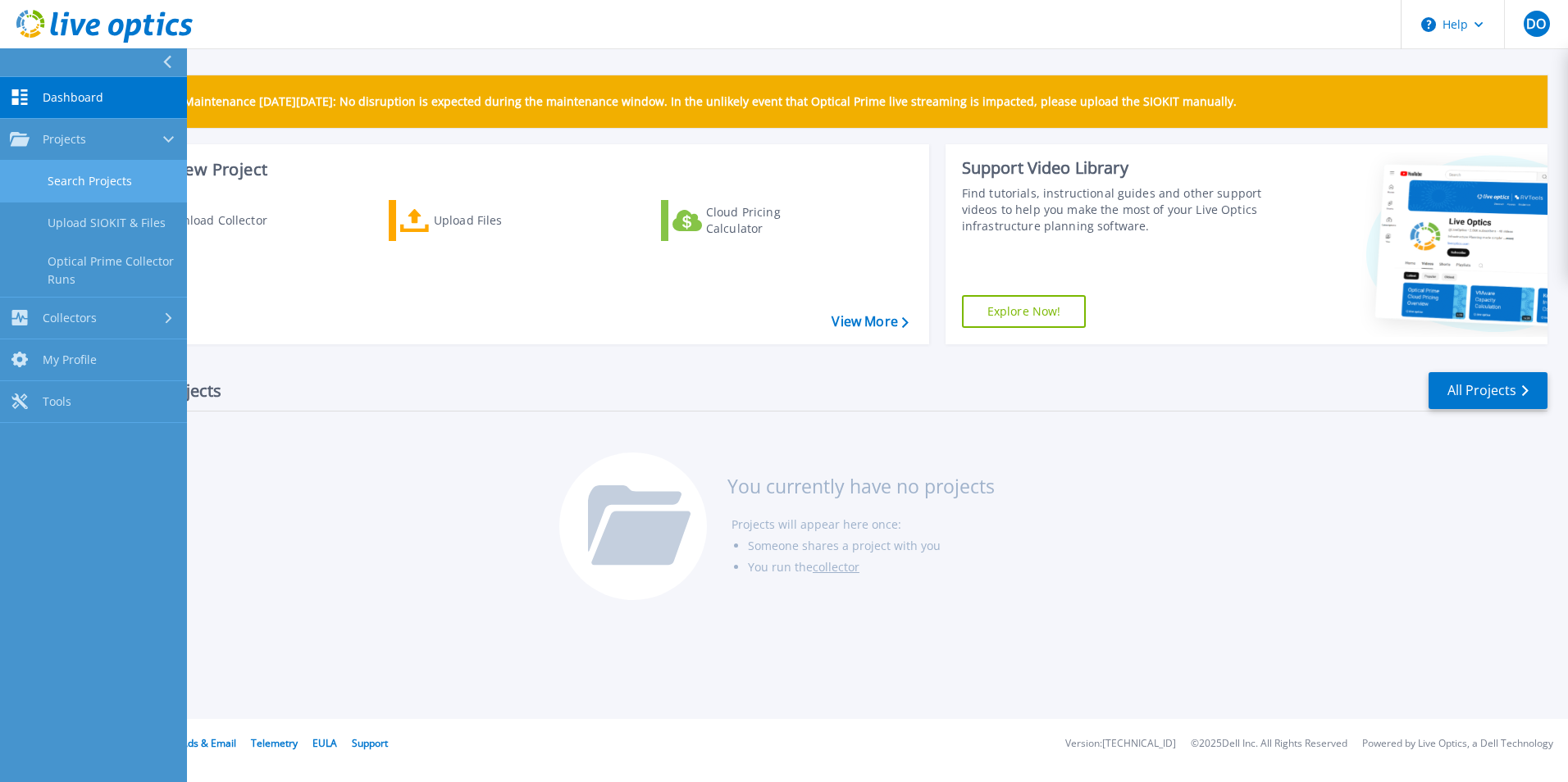
click at [82, 180] on link "Search Projects" at bounding box center [94, 181] width 187 height 42
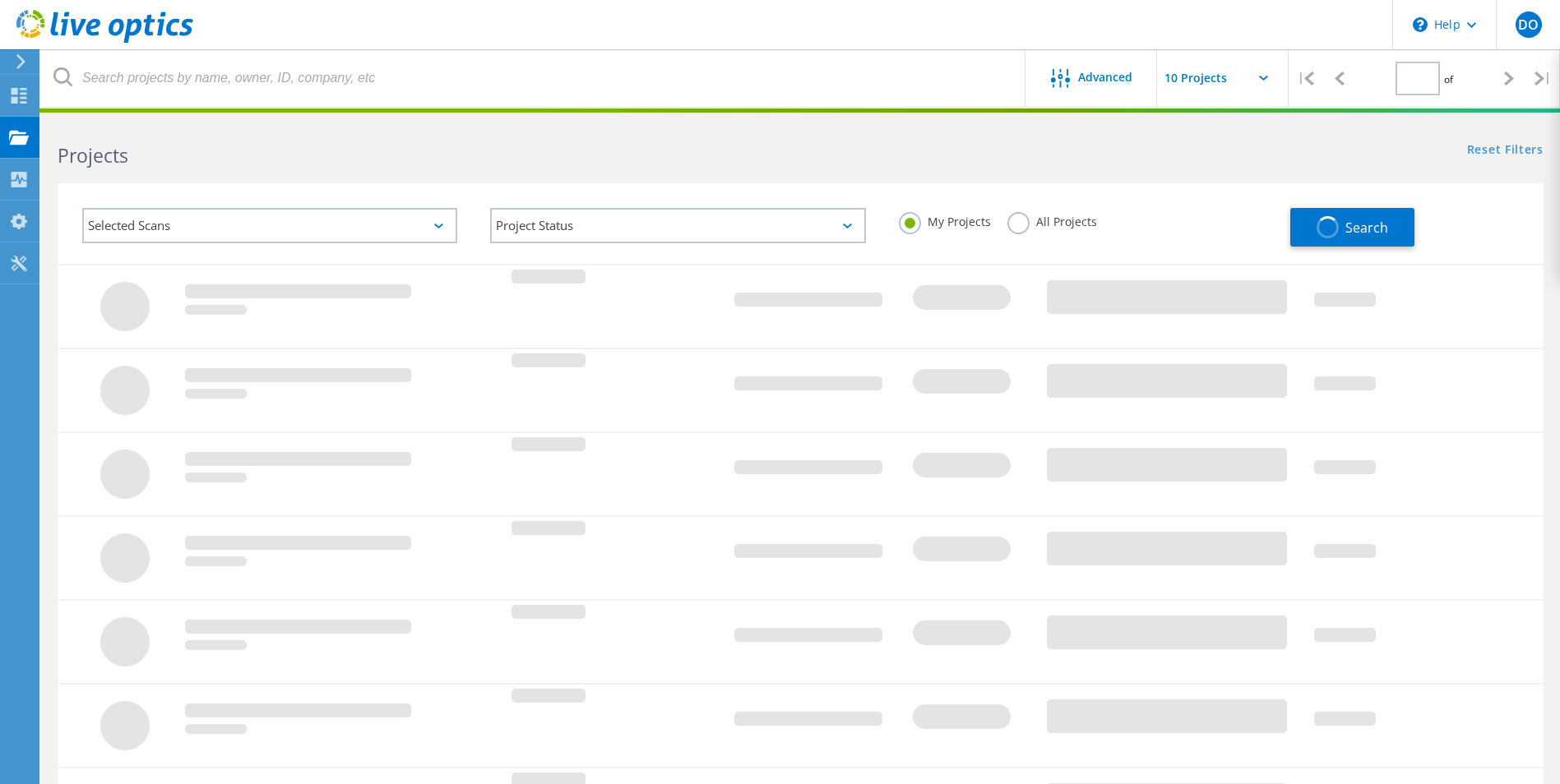
type input "1"
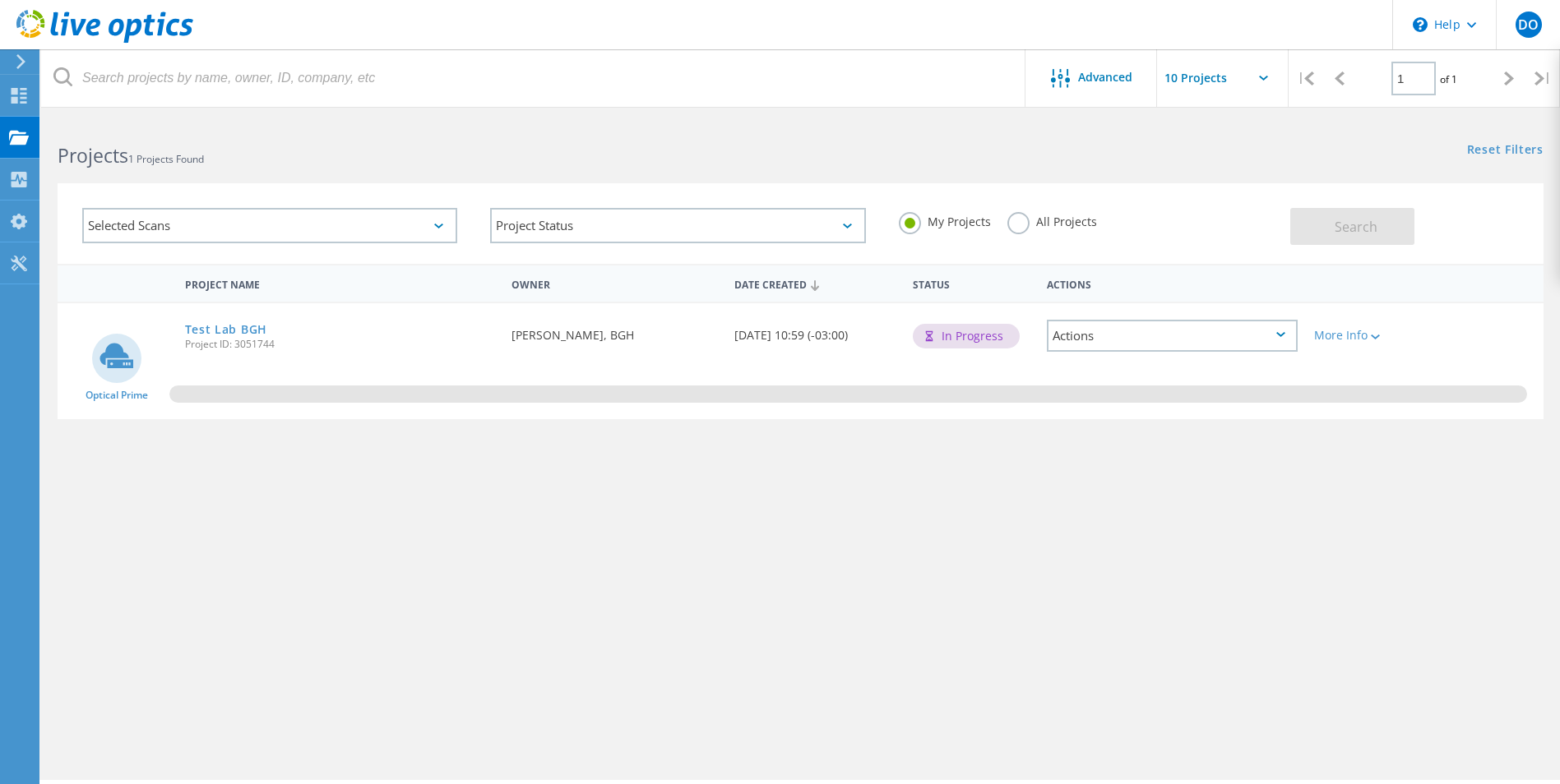
click at [1145, 348] on div "Actions" at bounding box center [1172, 335] width 251 height 33
click at [1003, 438] on div "Project Name Owner Date Created Status Actions Optical Prime Test Lab BGH Proje…" at bounding box center [800, 477] width 1486 height 427
click at [244, 328] on link "Test Lab BGH" at bounding box center [226, 330] width 82 height 11
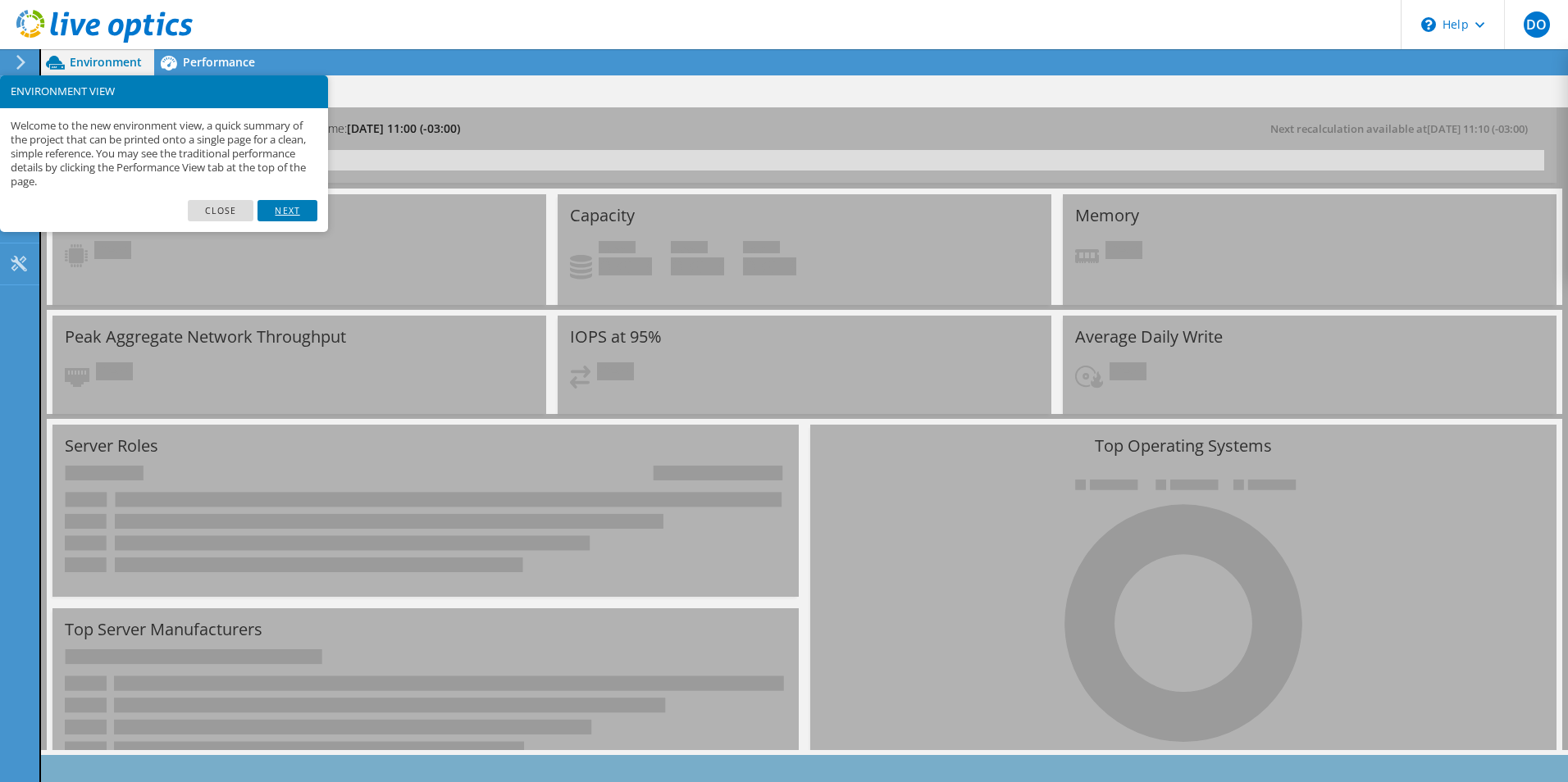
click at [283, 217] on link "Next" at bounding box center [287, 210] width 59 height 21
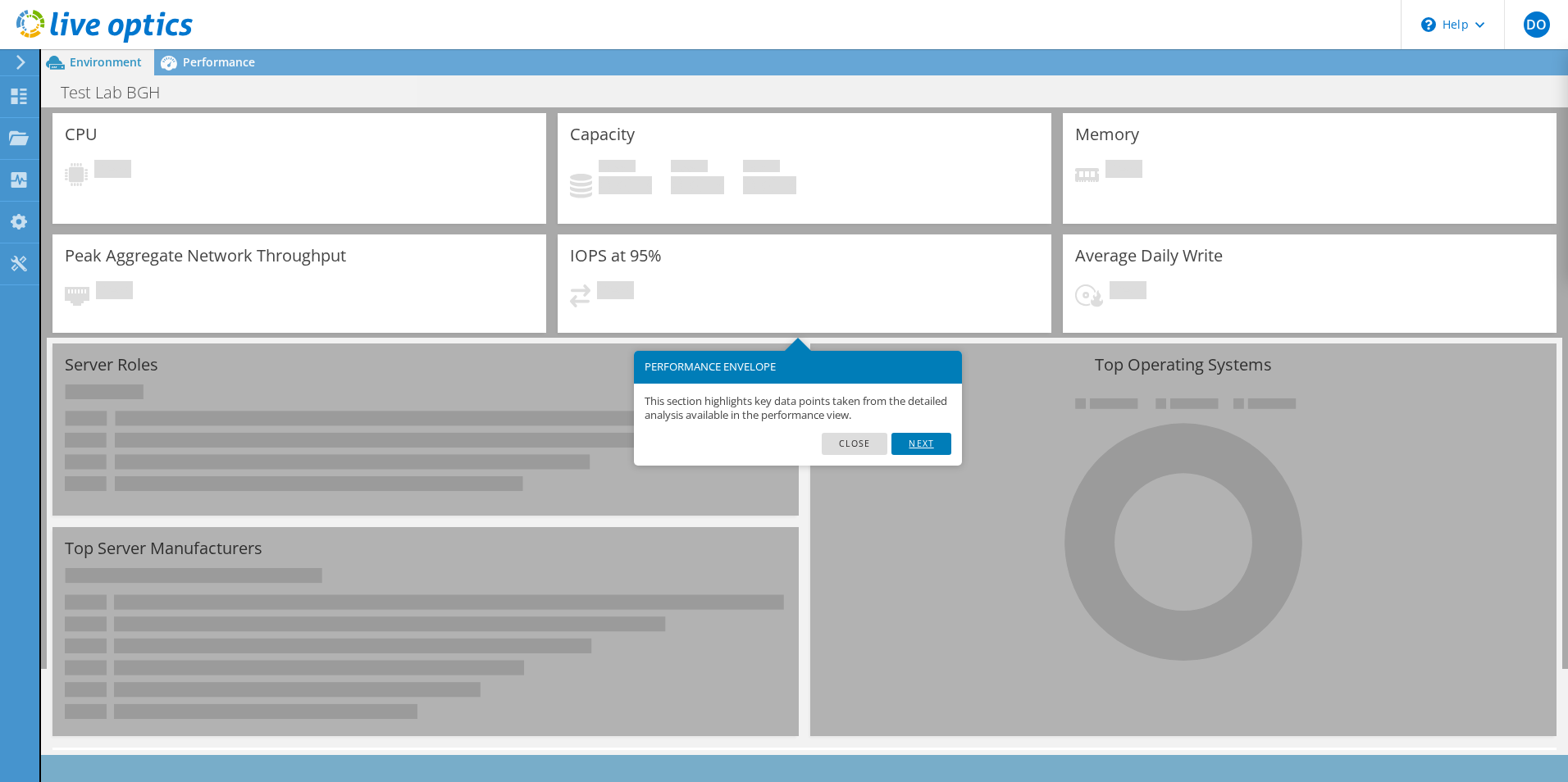
click at [925, 441] on link "Next" at bounding box center [921, 443] width 59 height 21
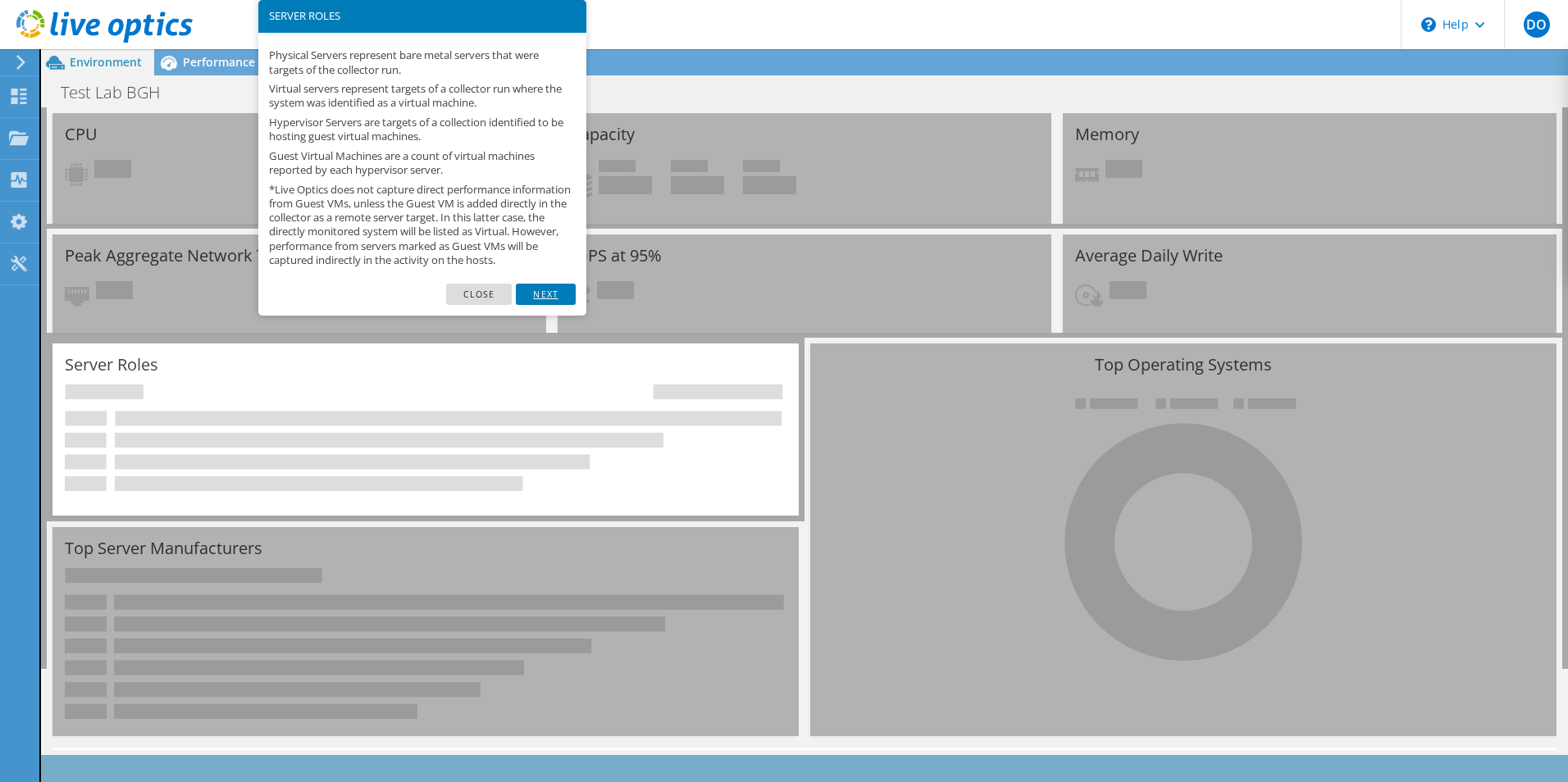
click at [550, 305] on link "Next" at bounding box center [546, 294] width 59 height 21
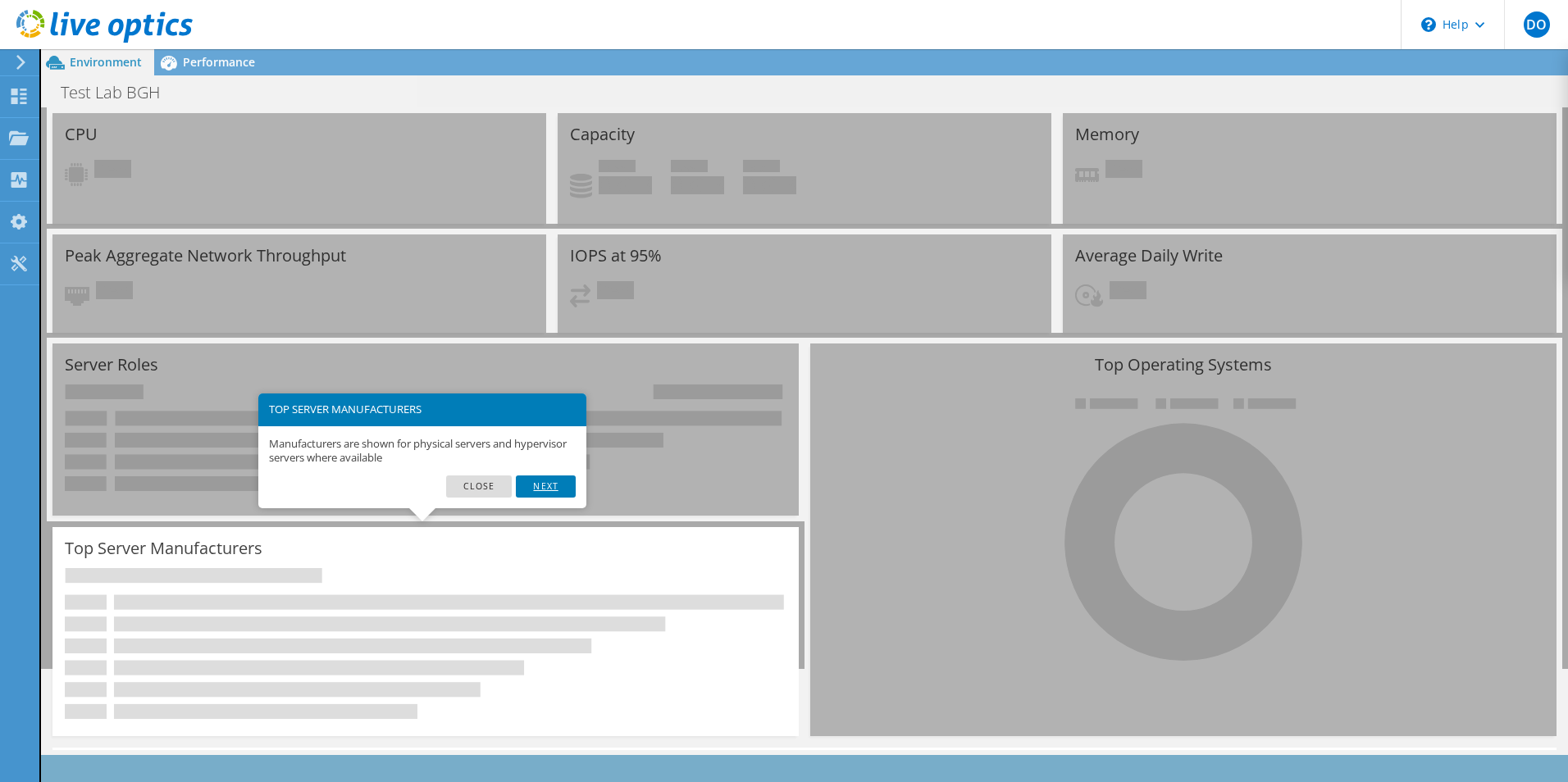
click at [550, 488] on link "Next" at bounding box center [546, 486] width 59 height 21
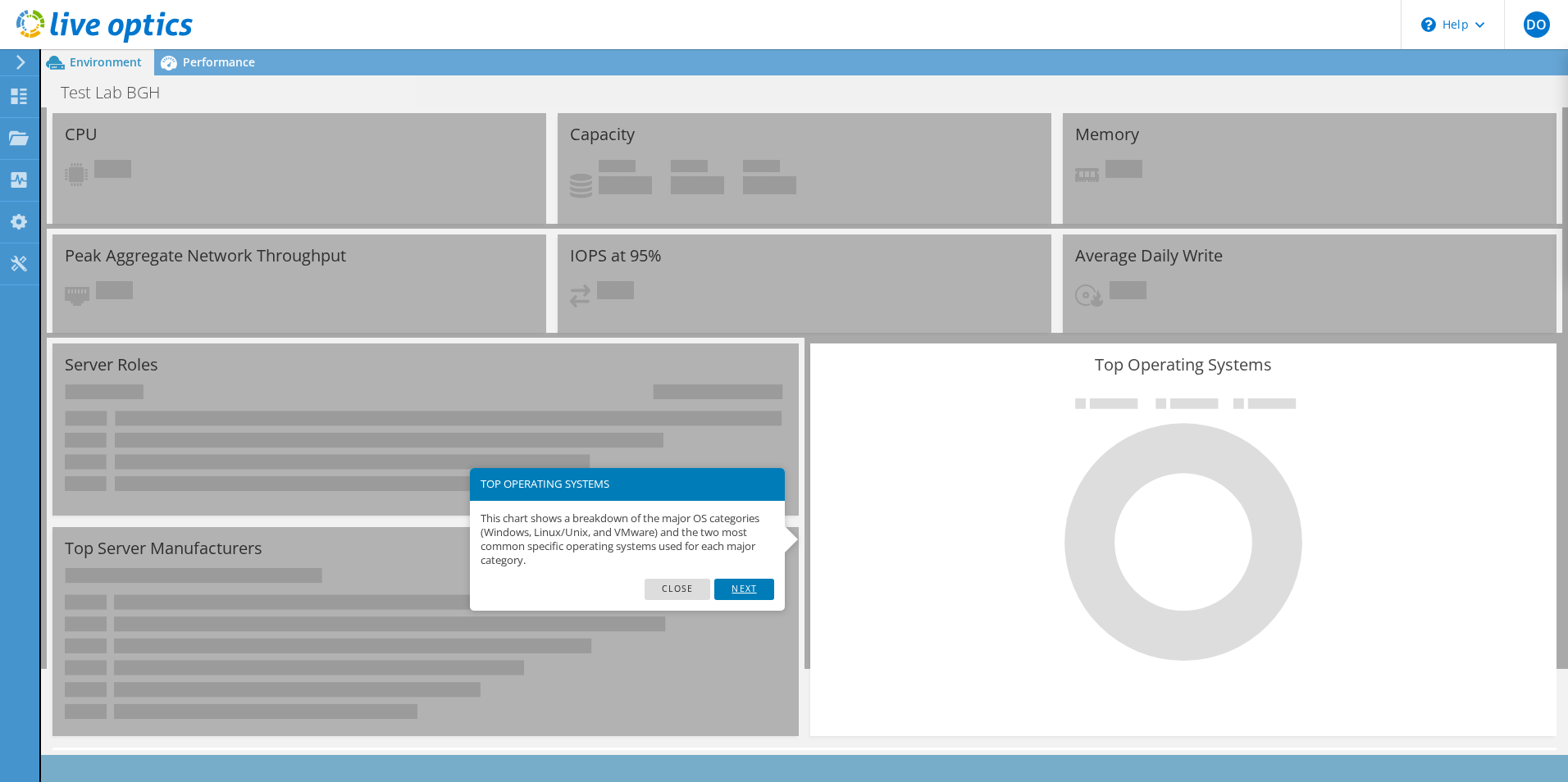
click at [752, 592] on link "Next" at bounding box center [744, 589] width 59 height 21
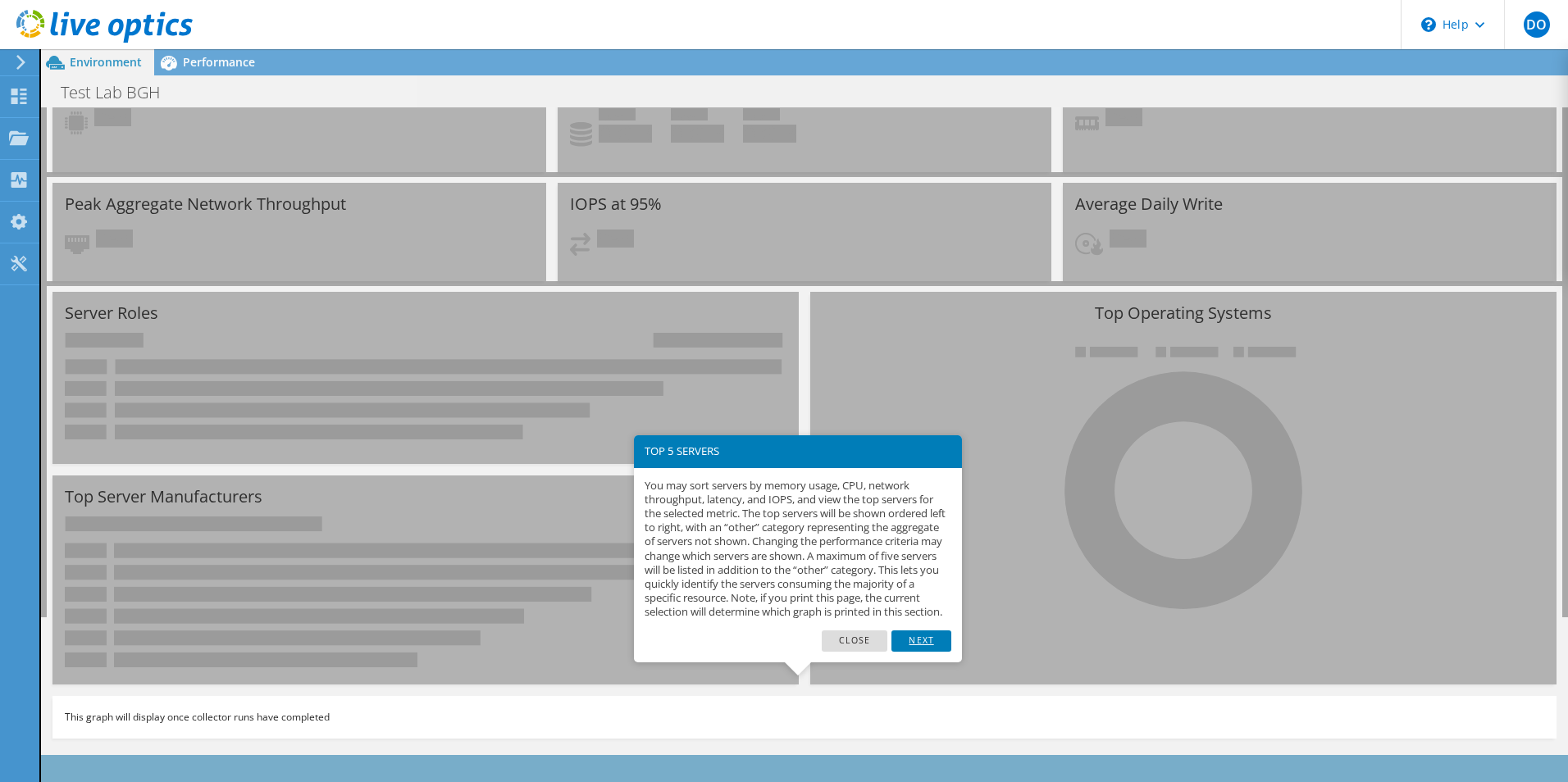
click at [929, 651] on link "Next" at bounding box center [921, 640] width 59 height 21
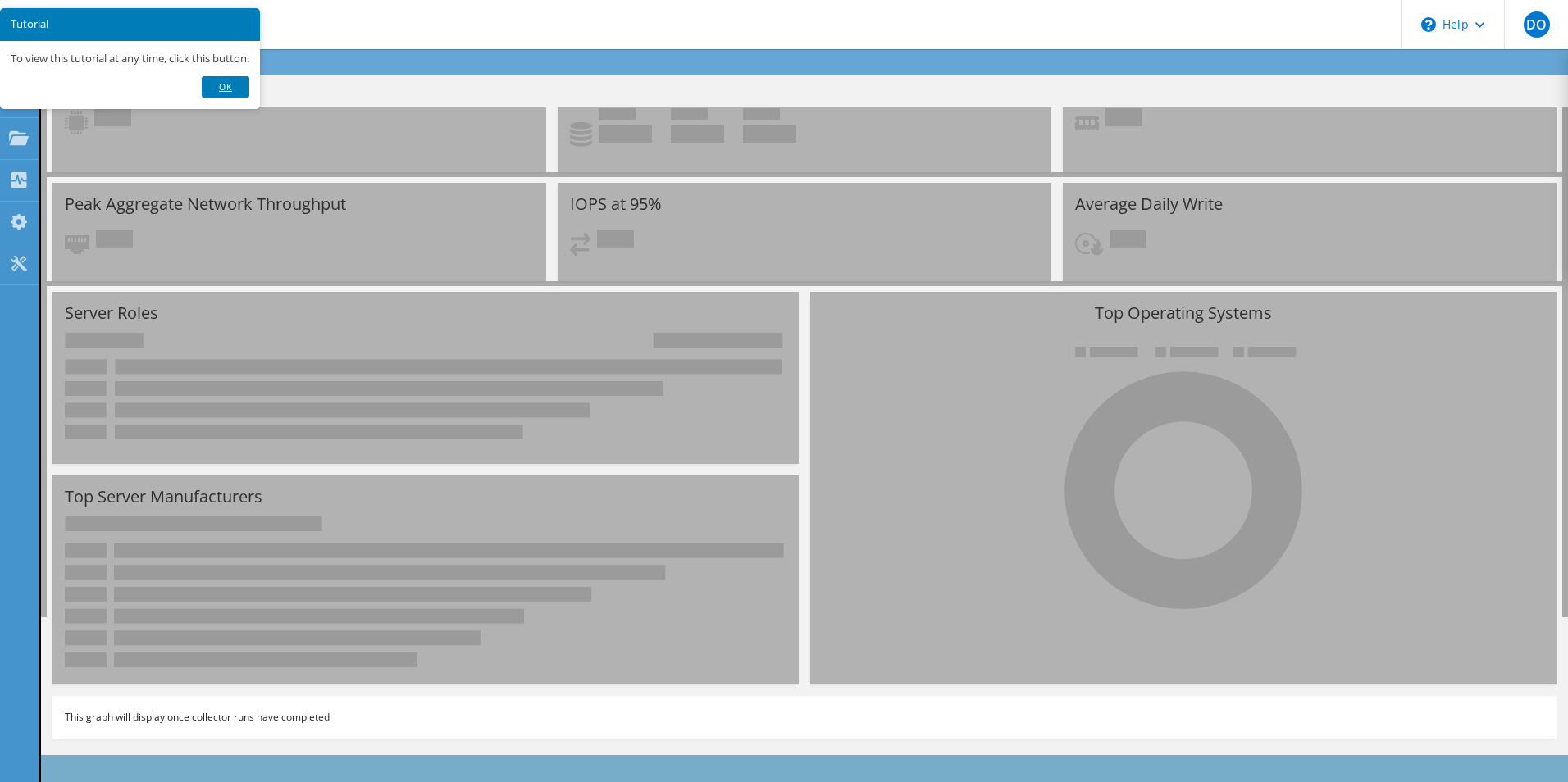
click at [227, 90] on link "Ok" at bounding box center [225, 86] width 47 height 21
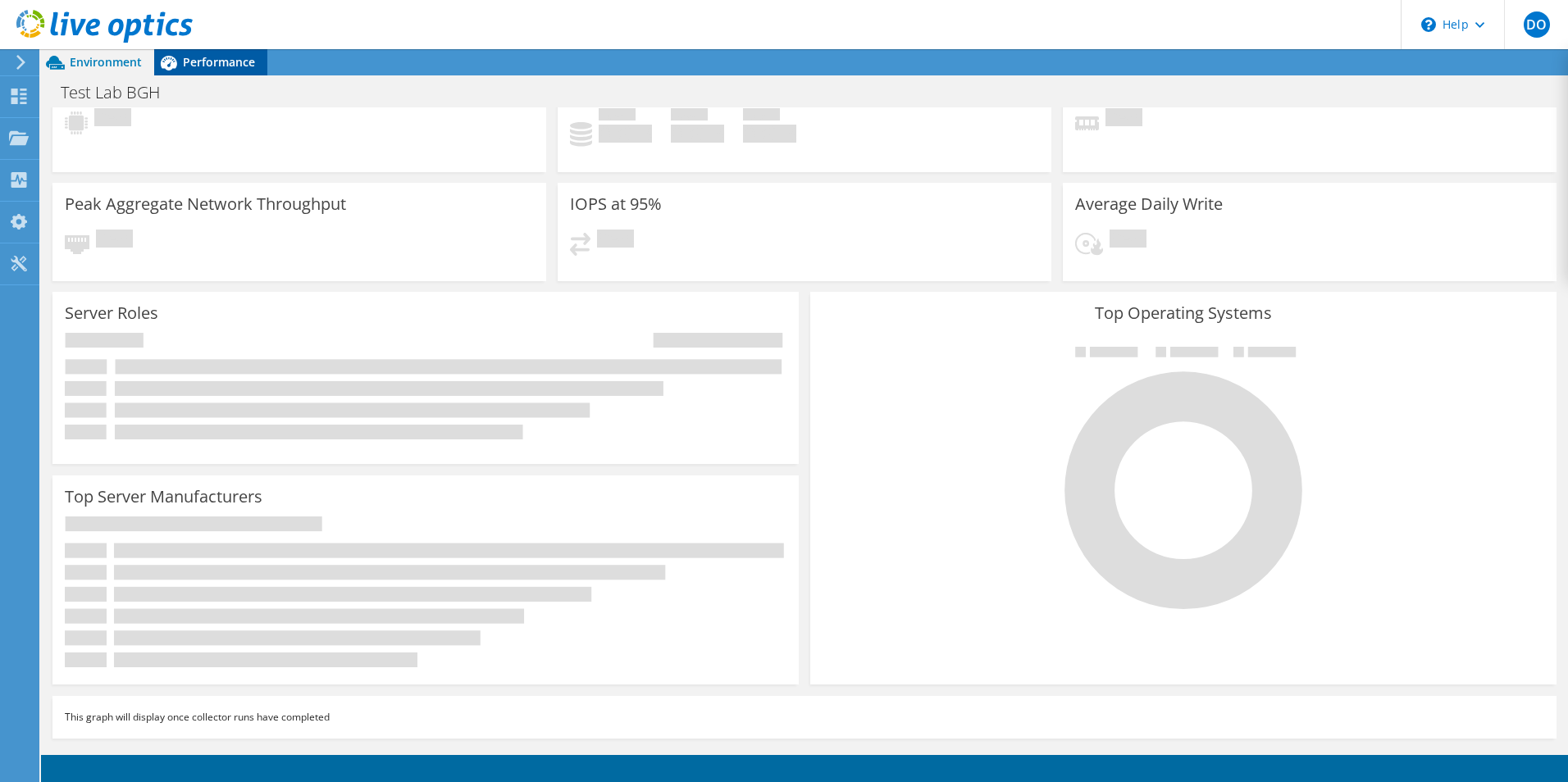
click at [215, 61] on span "Performance" at bounding box center [219, 61] width 72 height 16
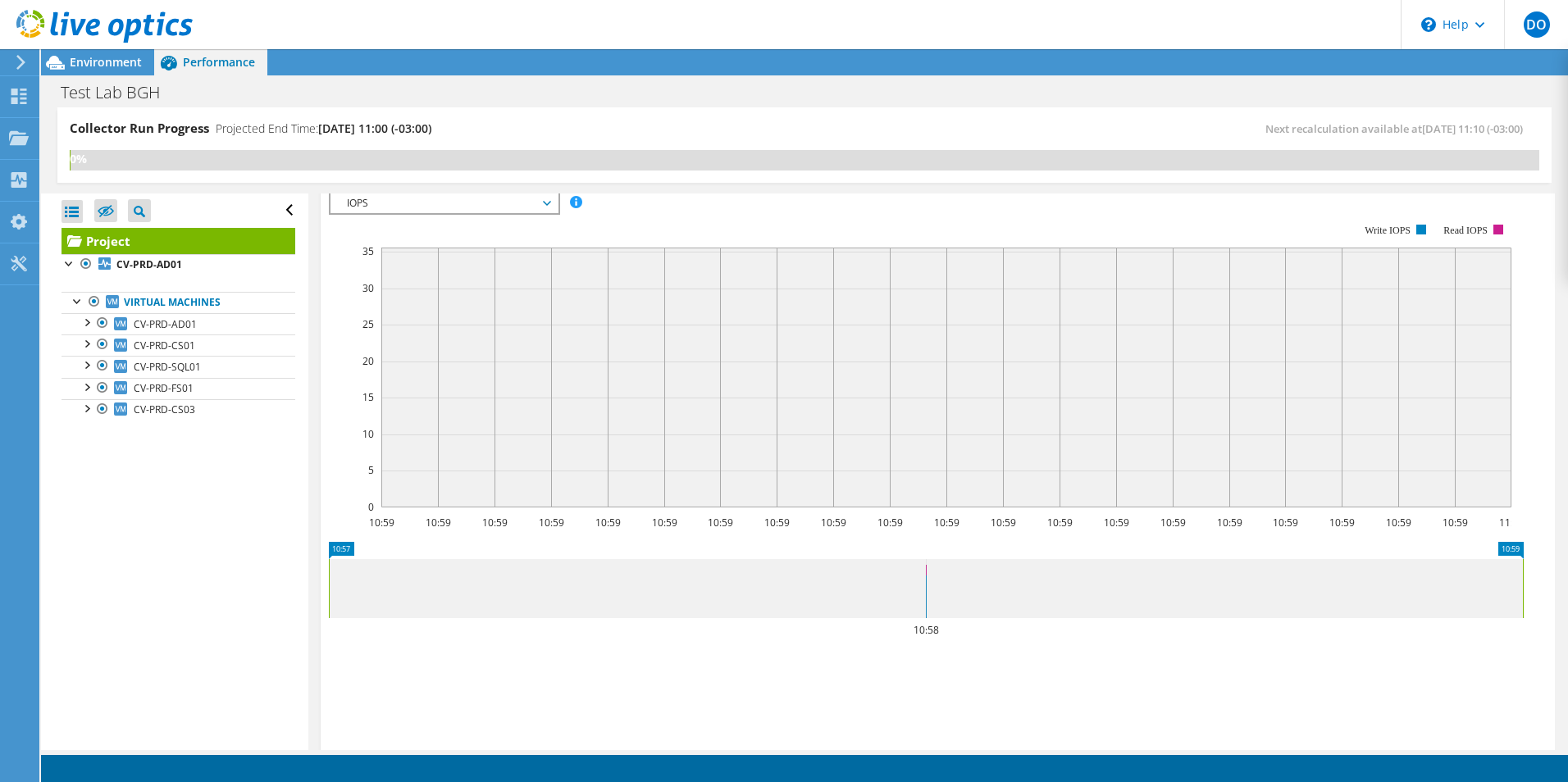
scroll to position [454, 0]
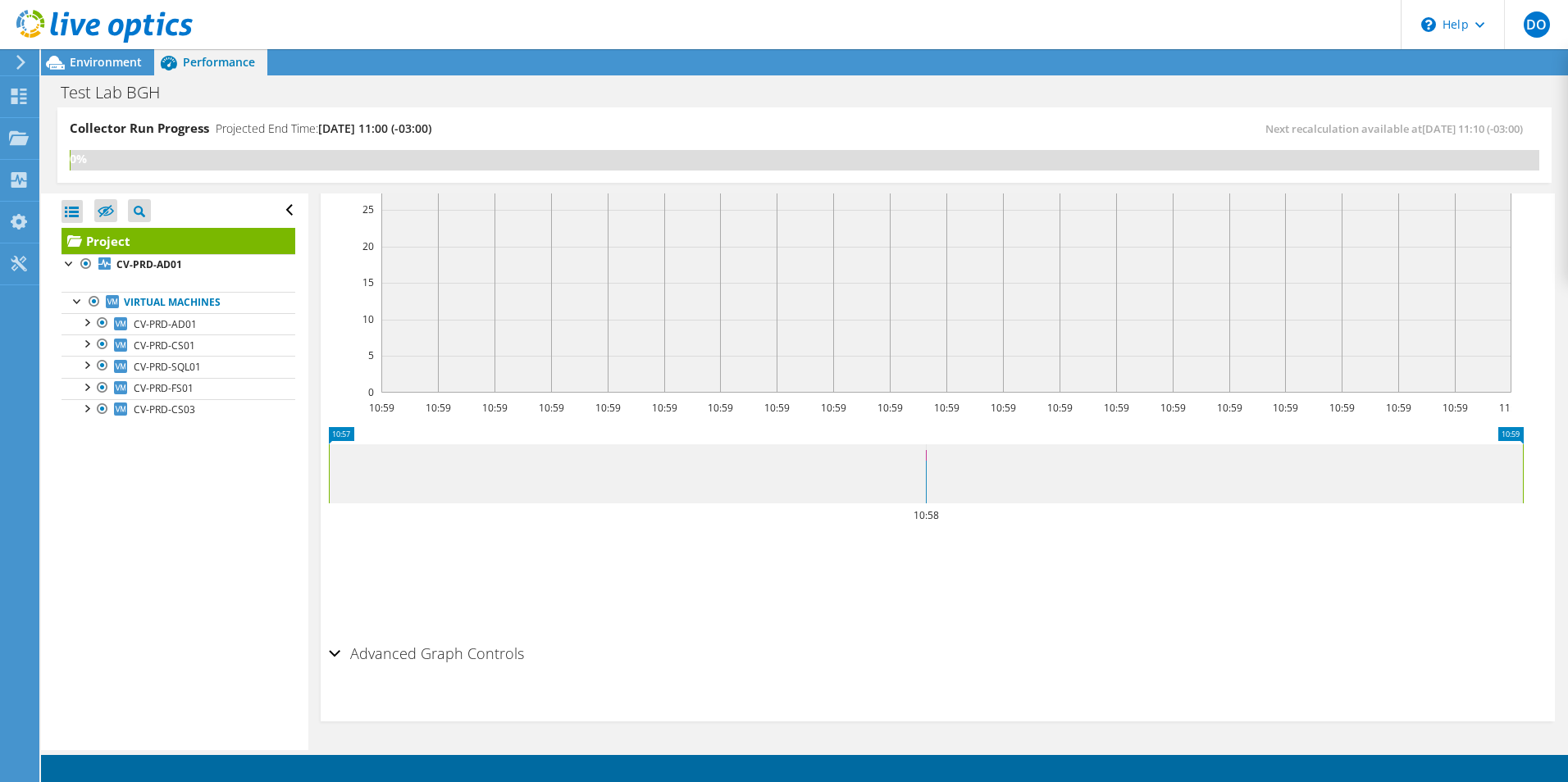
click at [335, 650] on div "Advanced Graph Controls" at bounding box center [938, 655] width 1218 height 35
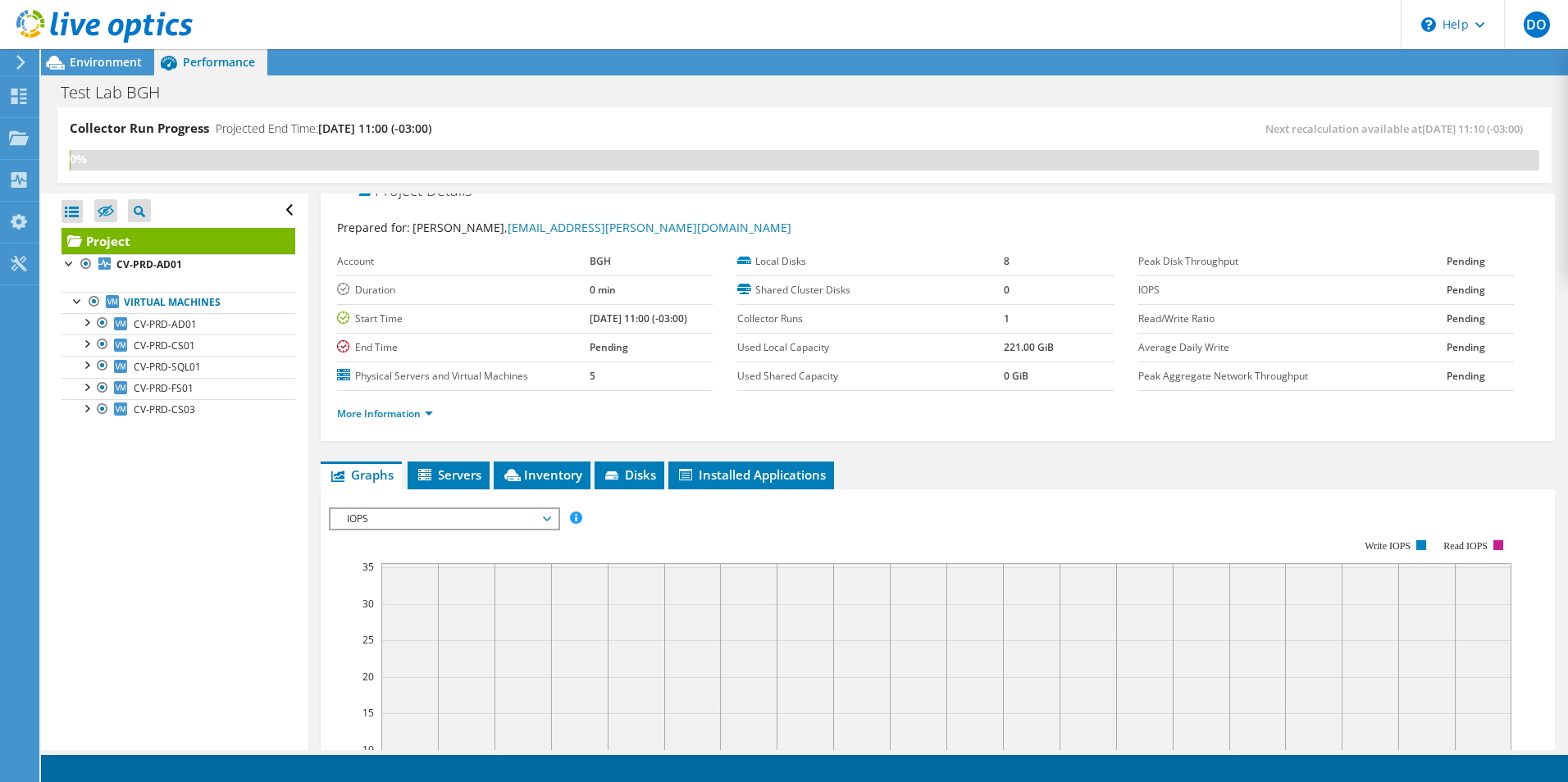
scroll to position [0, 0]
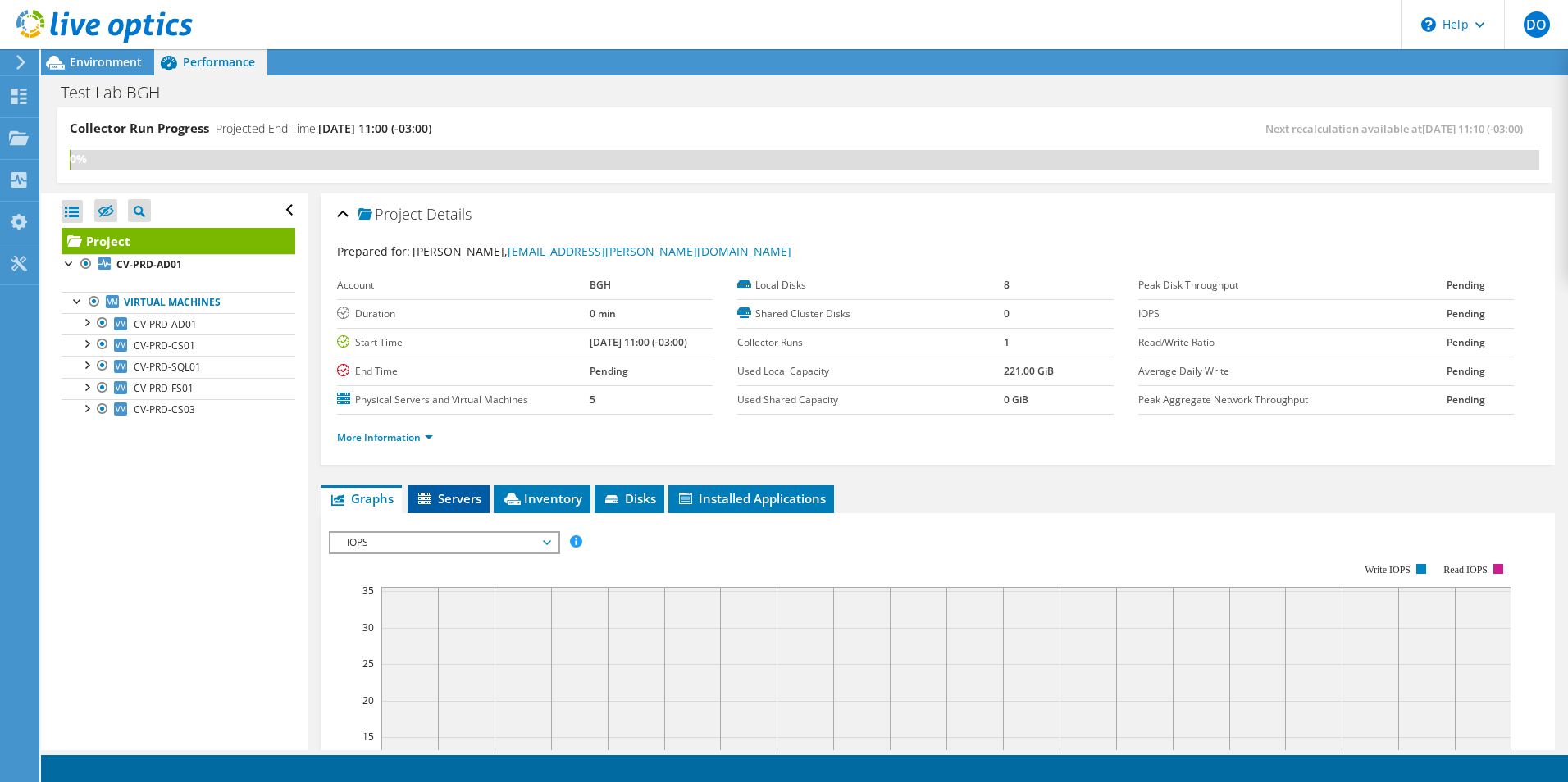
click at [467, 497] on span "Servers" at bounding box center [449, 498] width 66 height 17
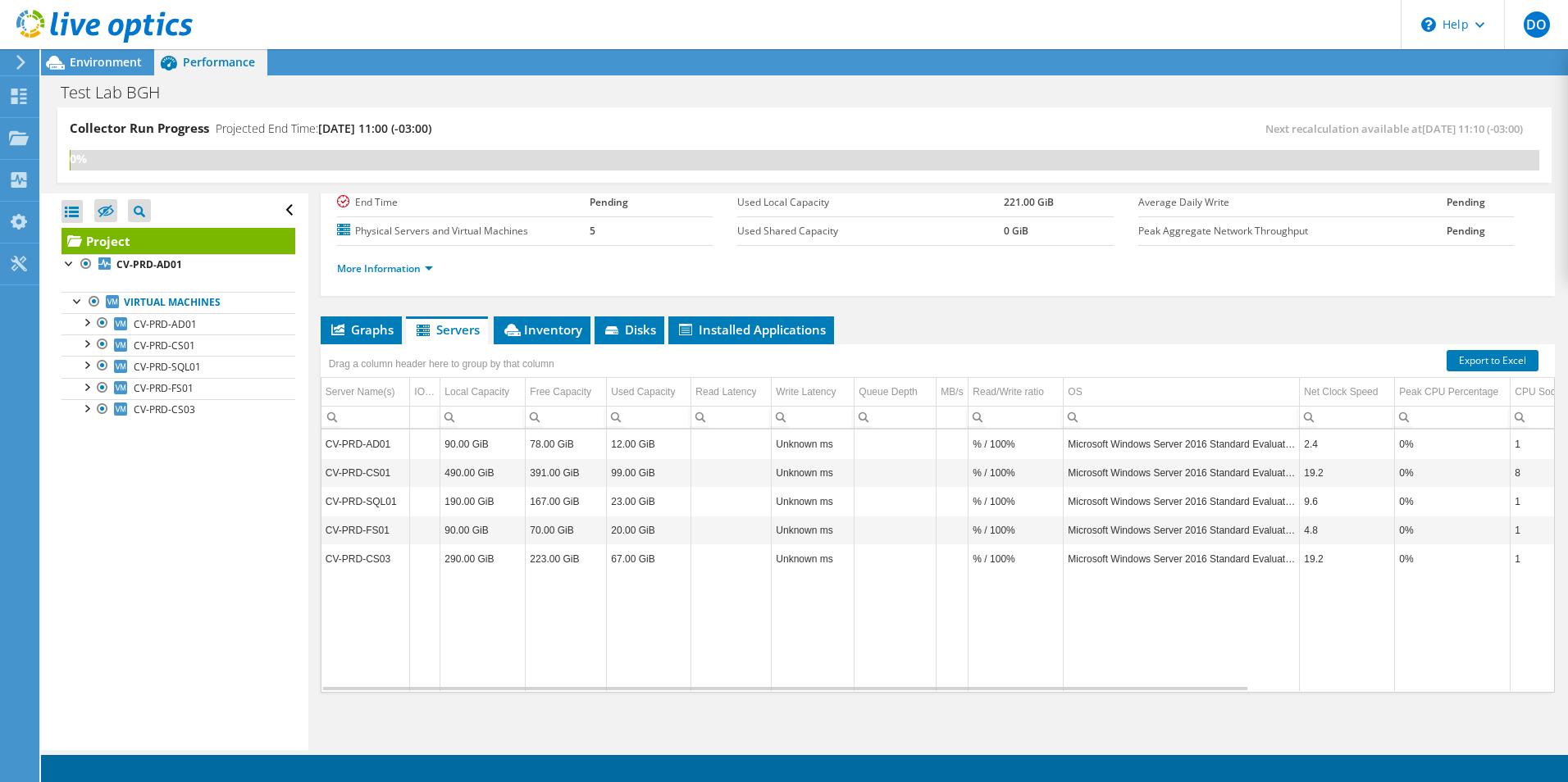
scroll to position [174, 0]
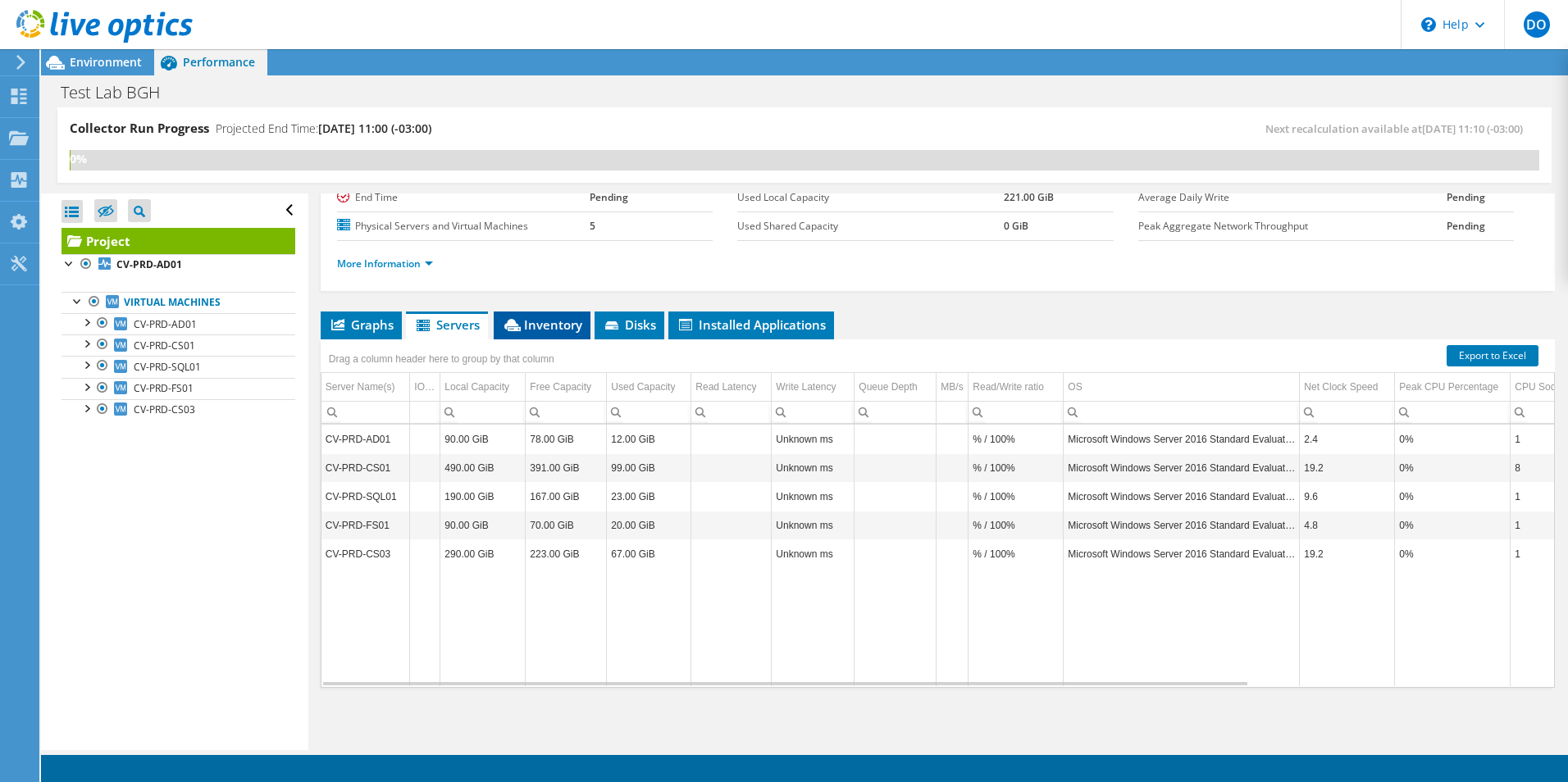
click at [560, 319] on span "Inventory" at bounding box center [542, 325] width 81 height 17
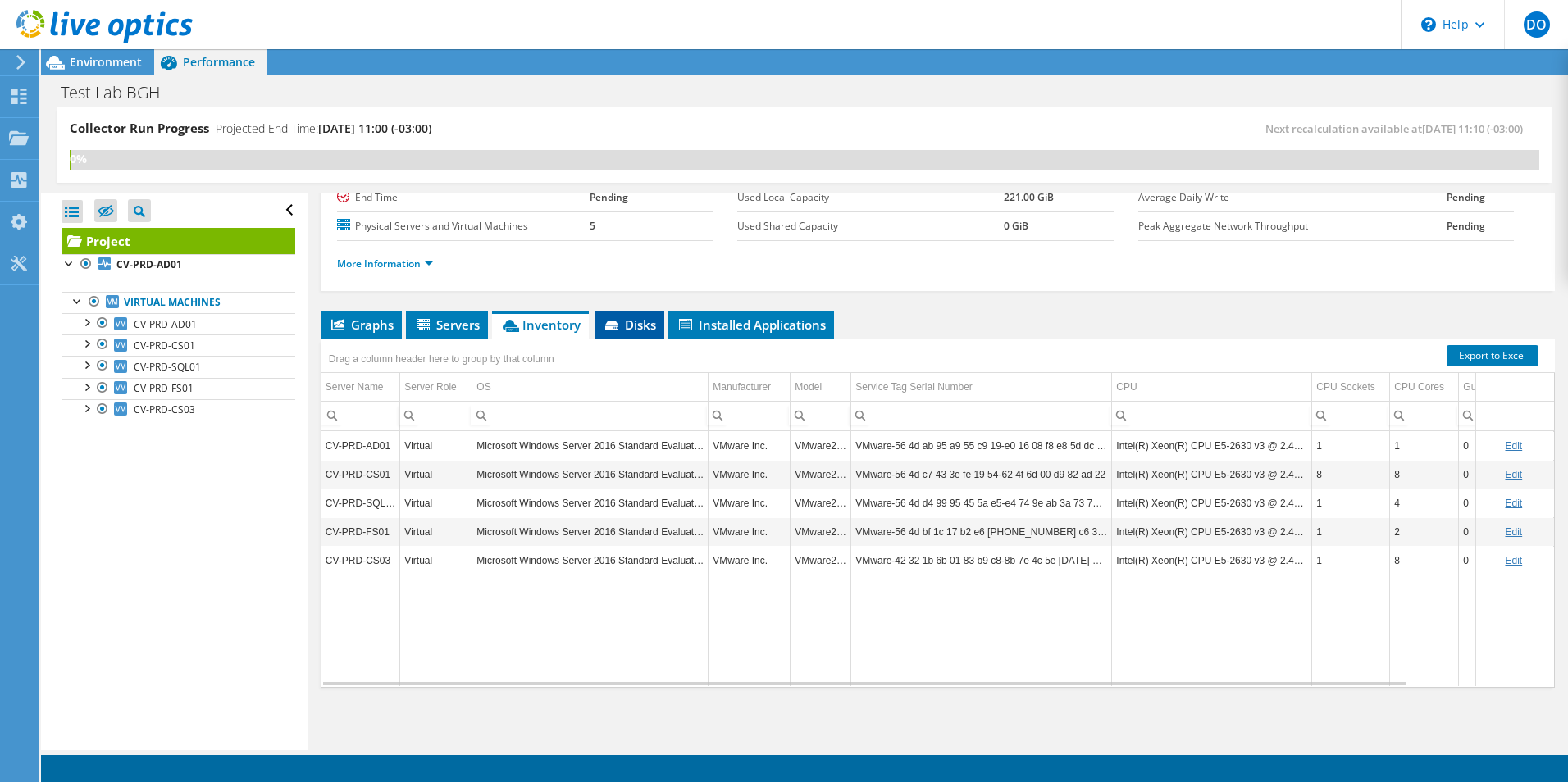
click at [625, 325] on span "Disks" at bounding box center [629, 325] width 54 height 17
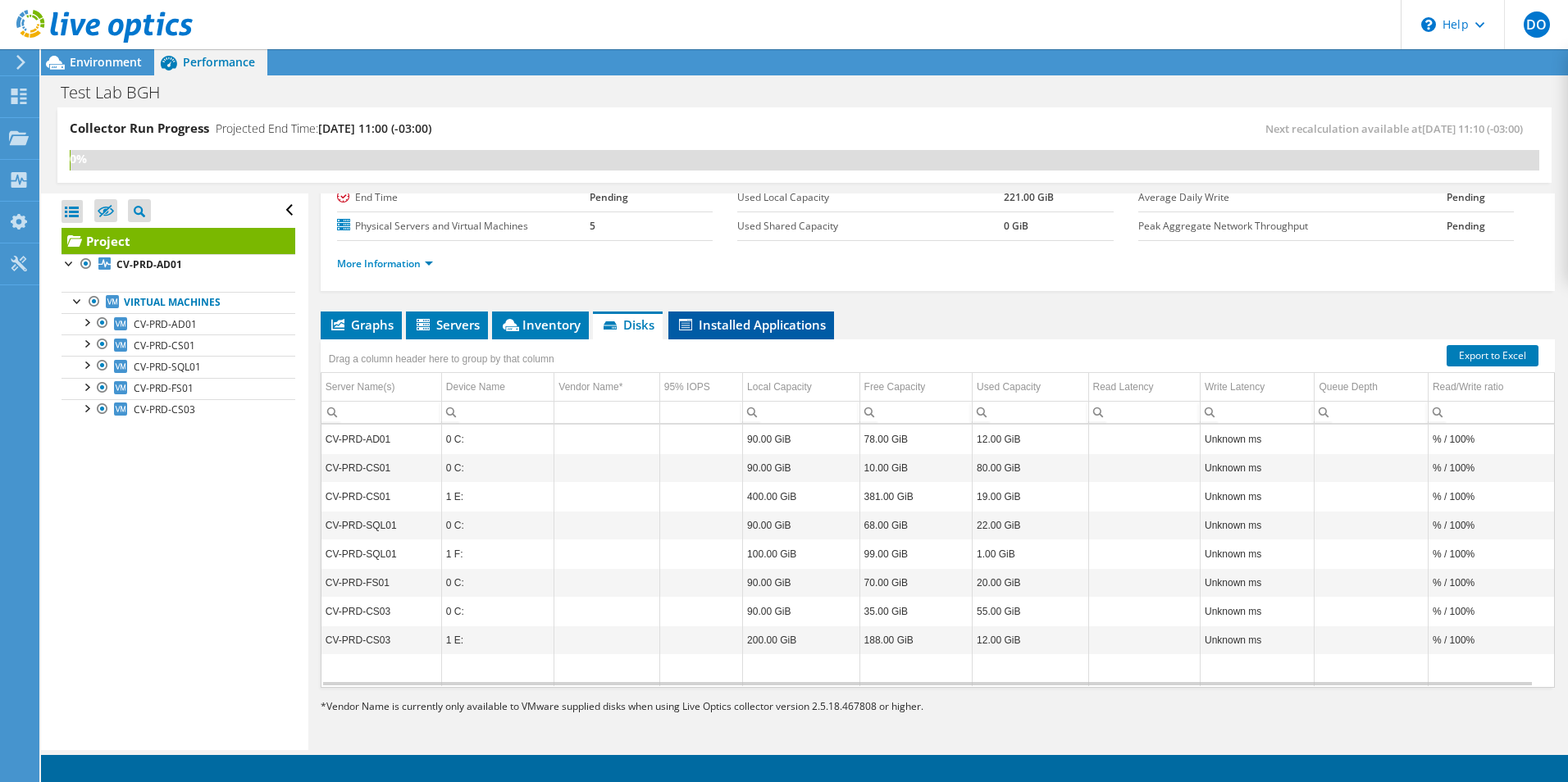
click at [758, 324] on span "Installed Applications" at bounding box center [751, 325] width 149 height 17
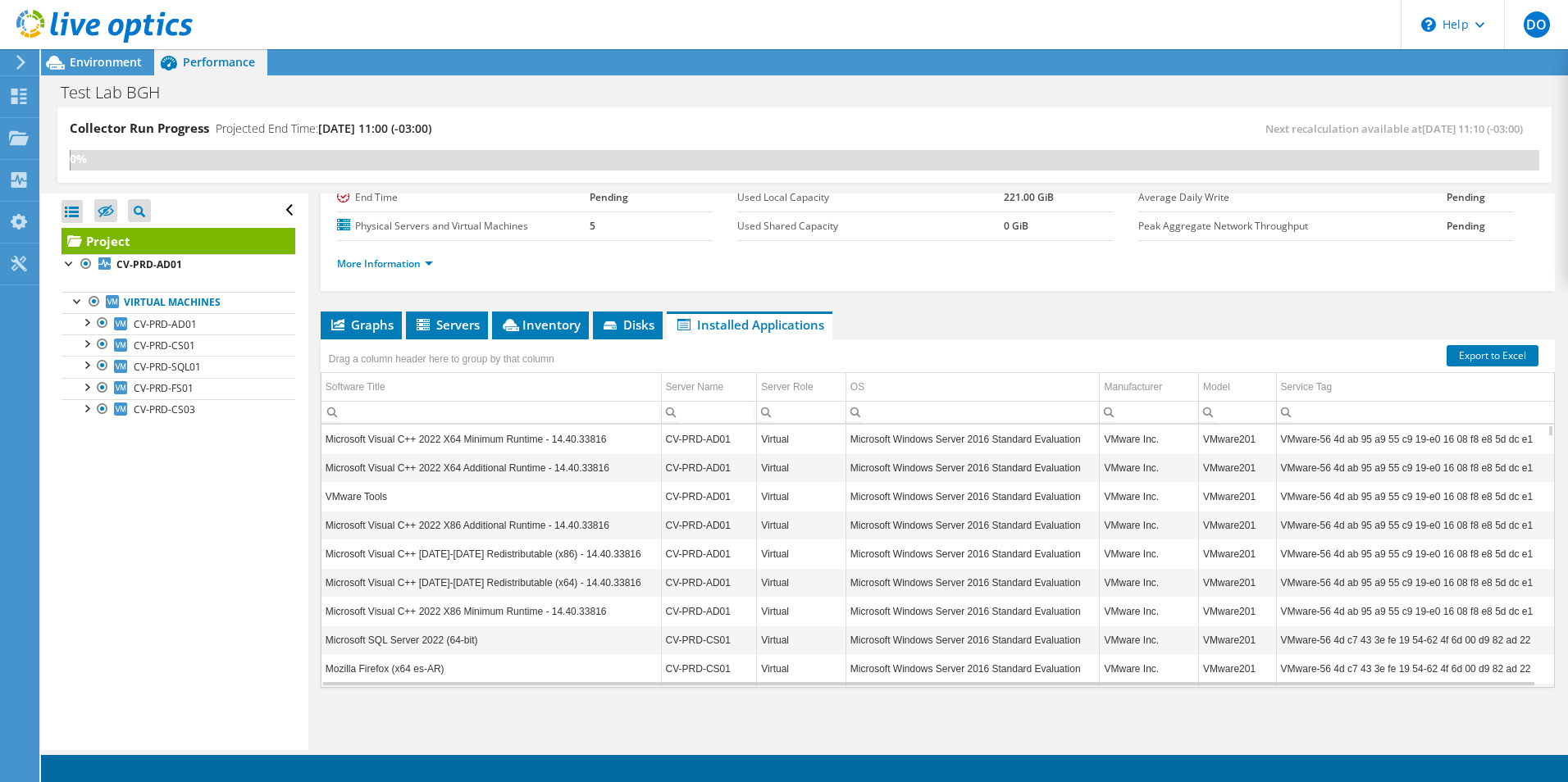
click at [474, 637] on td "Microsoft SQL Server 2022 (64-bit)" at bounding box center [491, 639] width 339 height 29
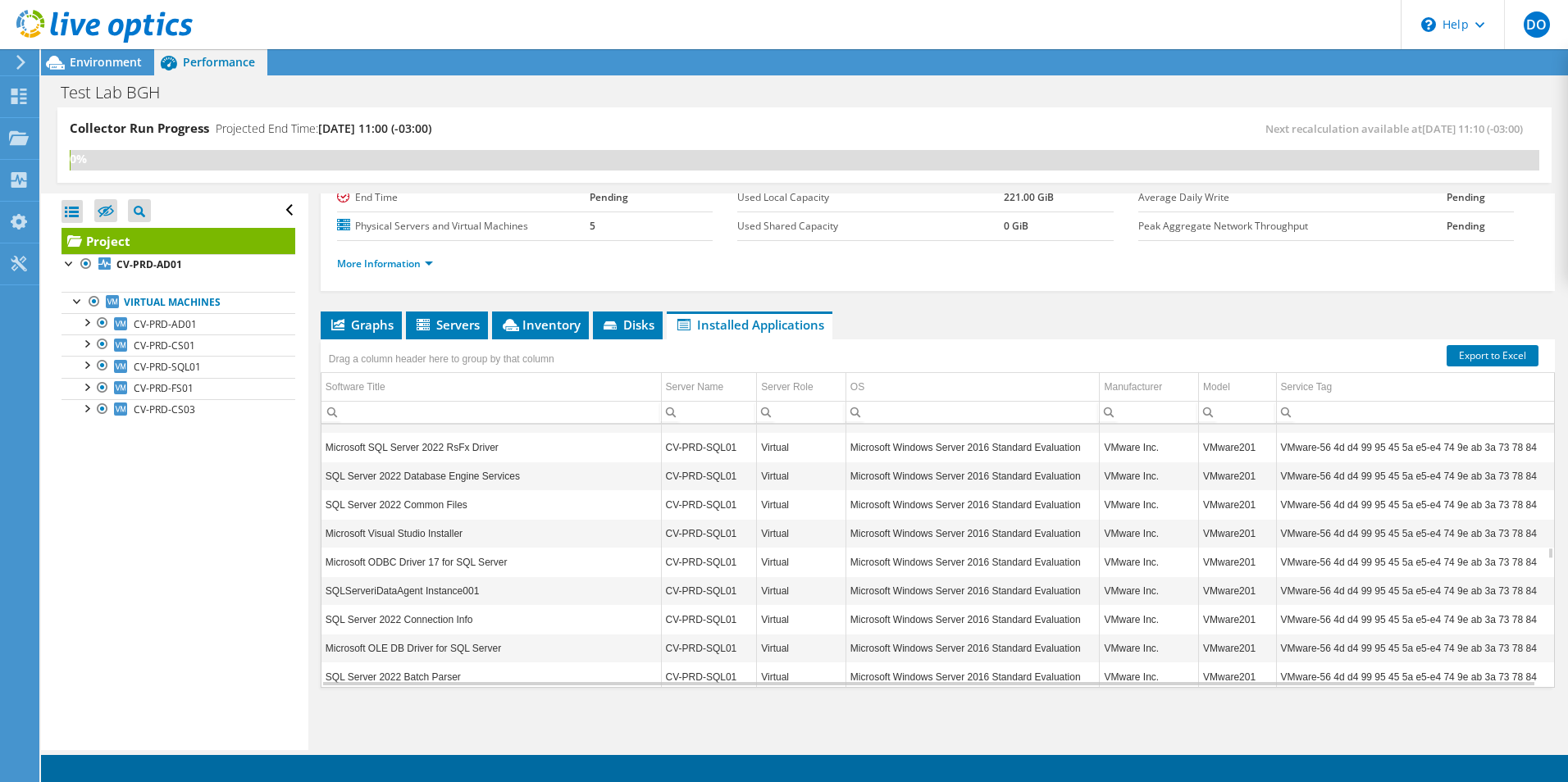
scroll to position [3542, 0]
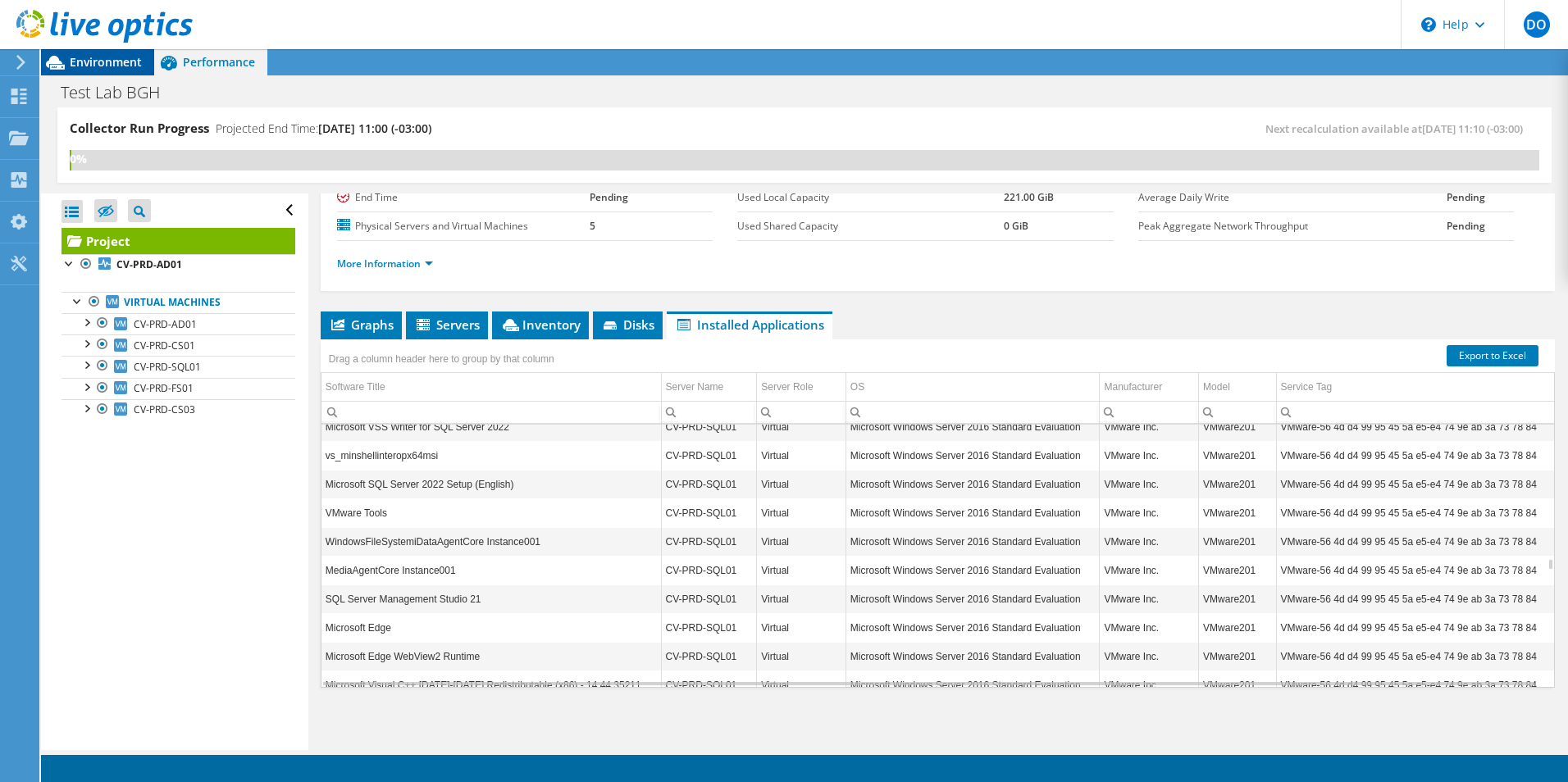
click at [112, 61] on span "Environment" at bounding box center [106, 61] width 72 height 16
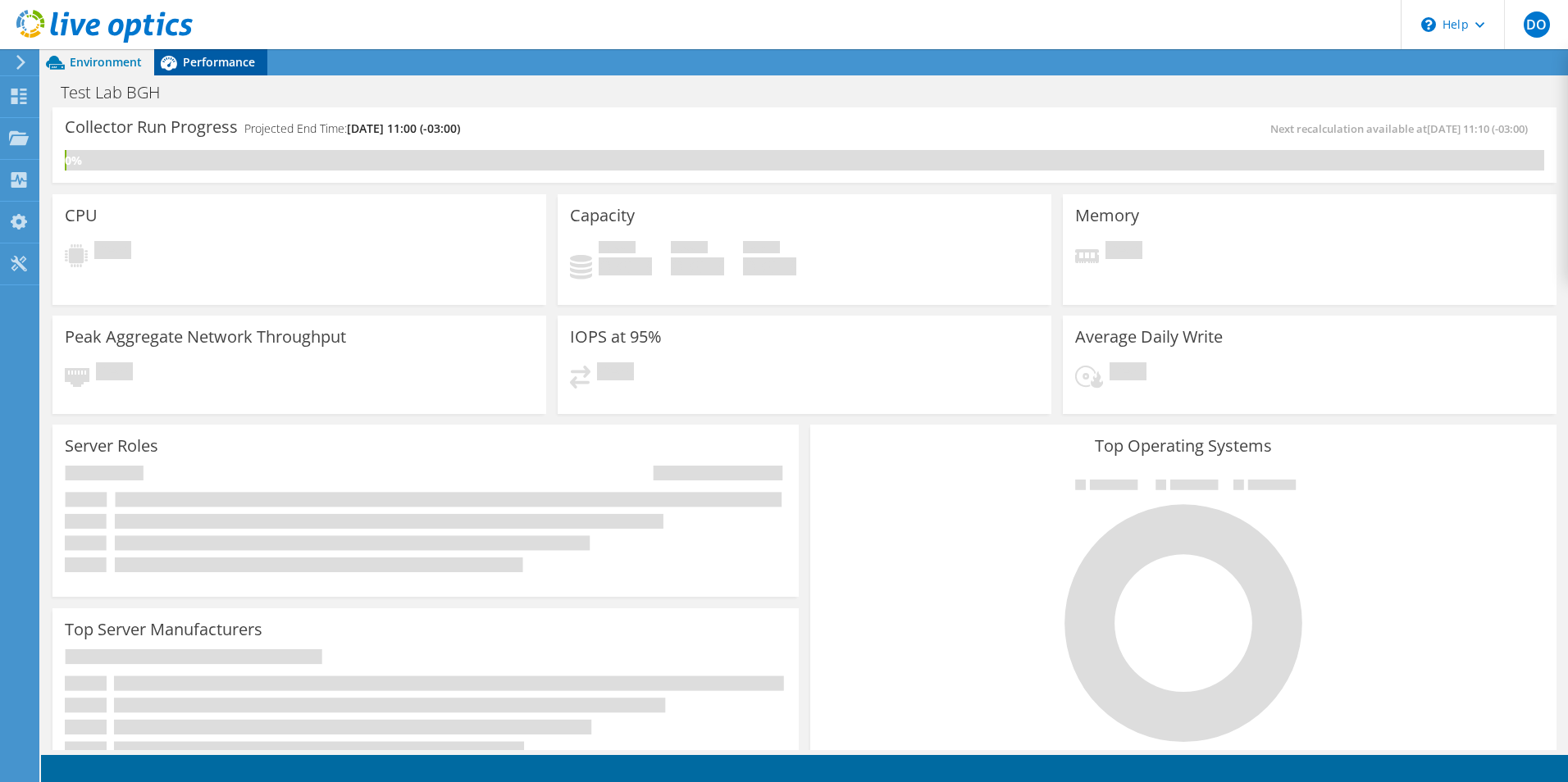
click at [196, 60] on span "Performance" at bounding box center [219, 61] width 72 height 16
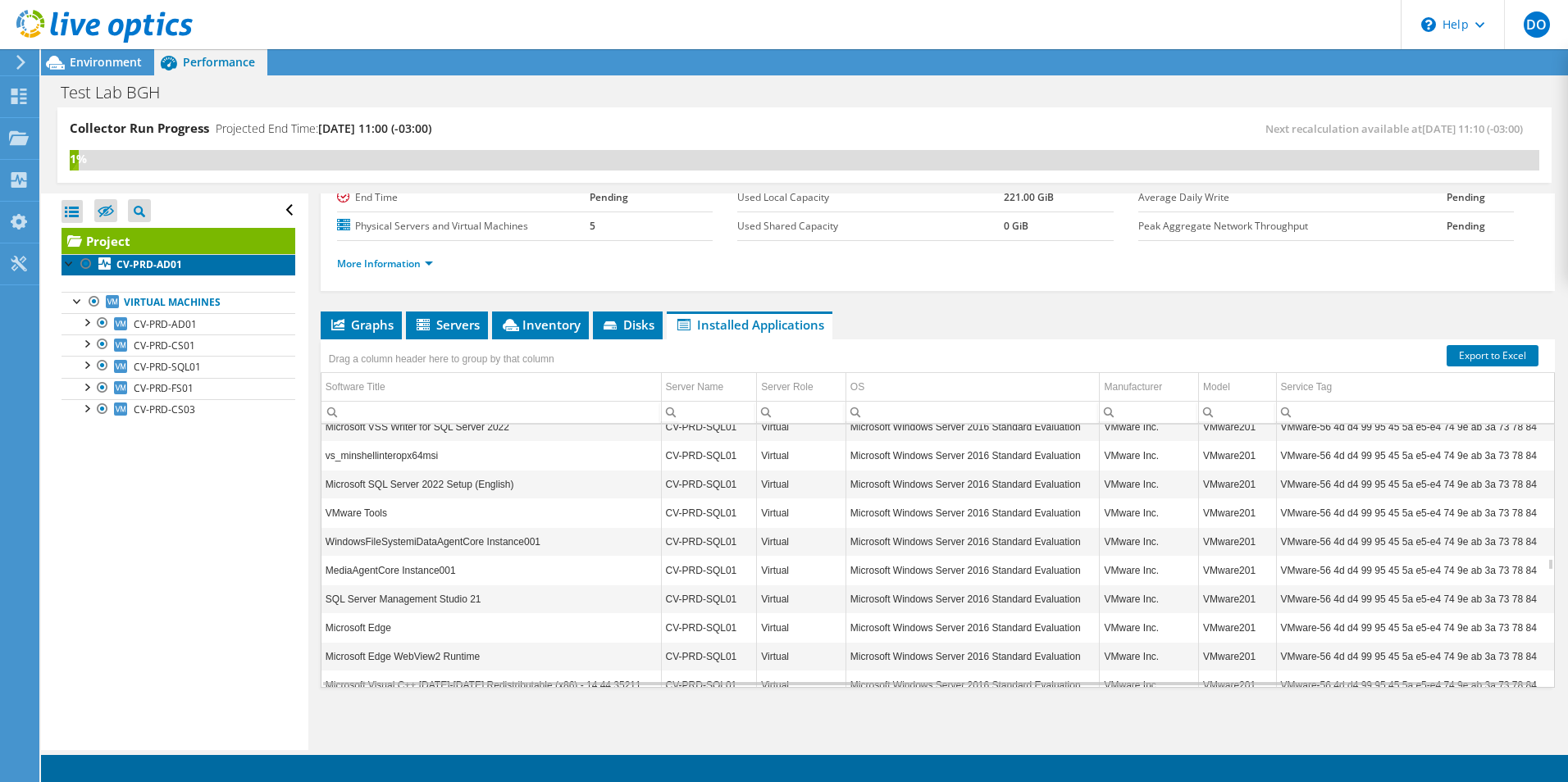
click at [158, 260] on b "CV-PRD-AD01" at bounding box center [149, 264] width 66 height 14
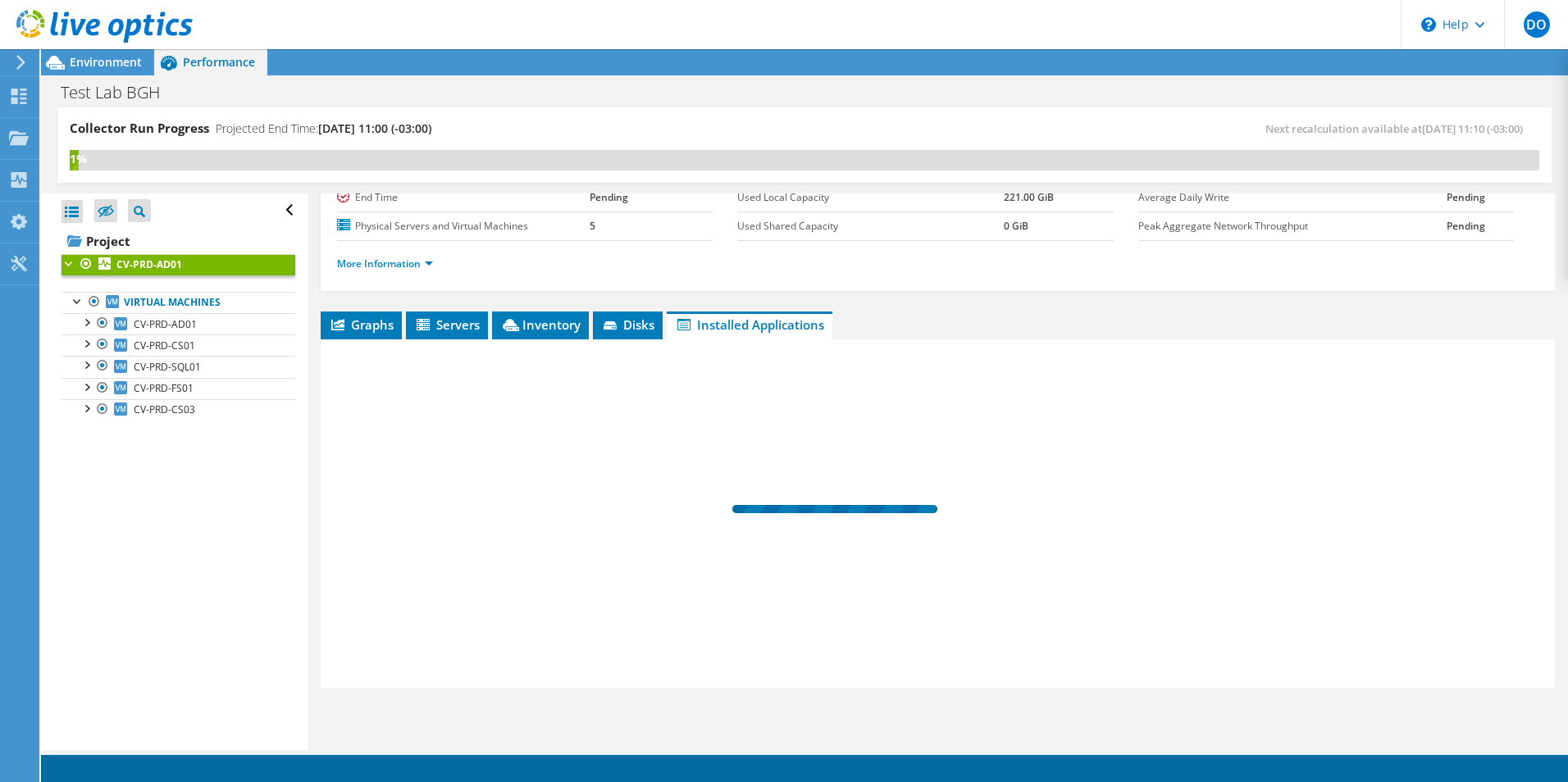
scroll to position [157, 0]
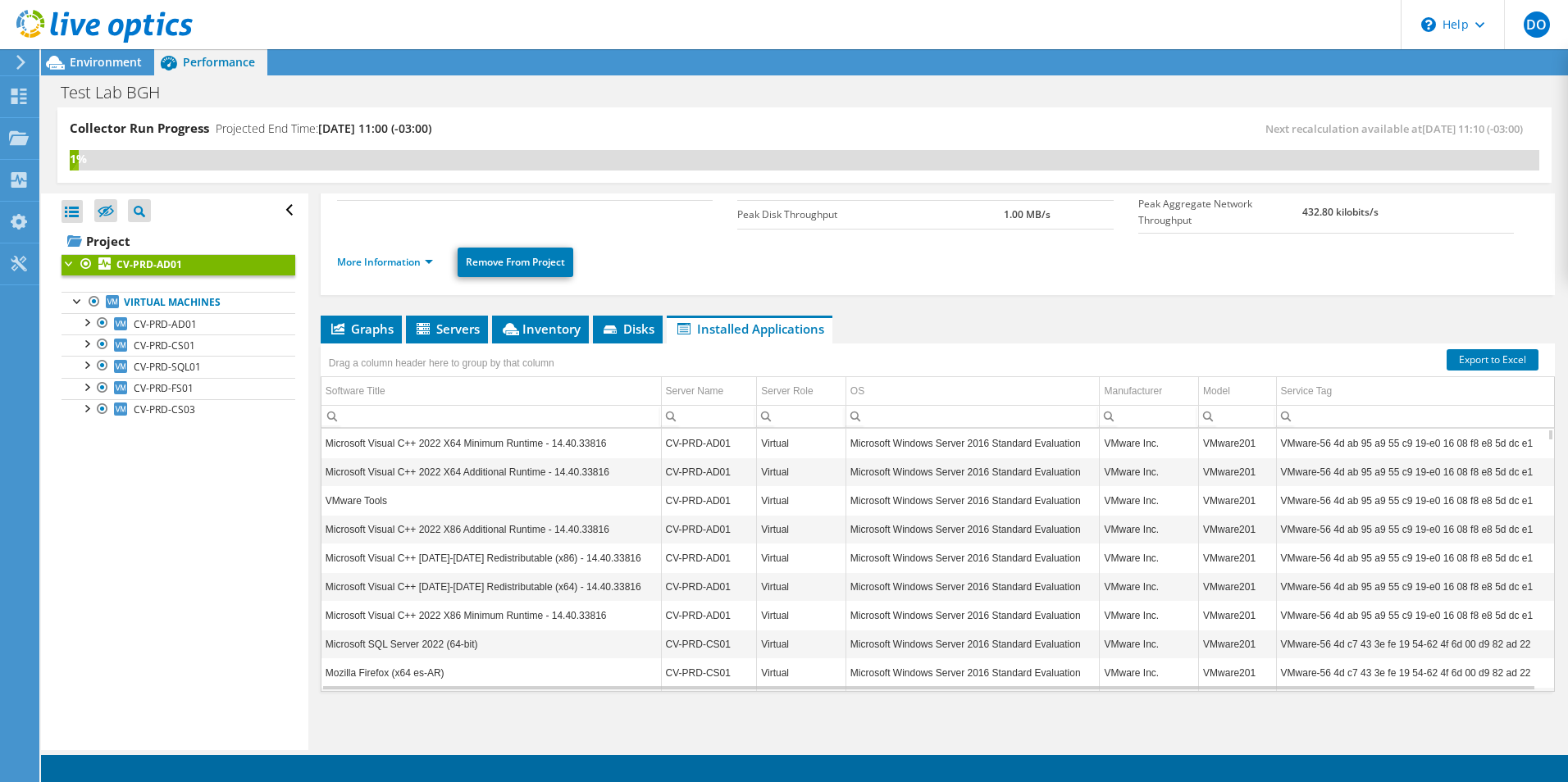
click at [381, 324] on span "Graphs" at bounding box center [361, 329] width 65 height 17
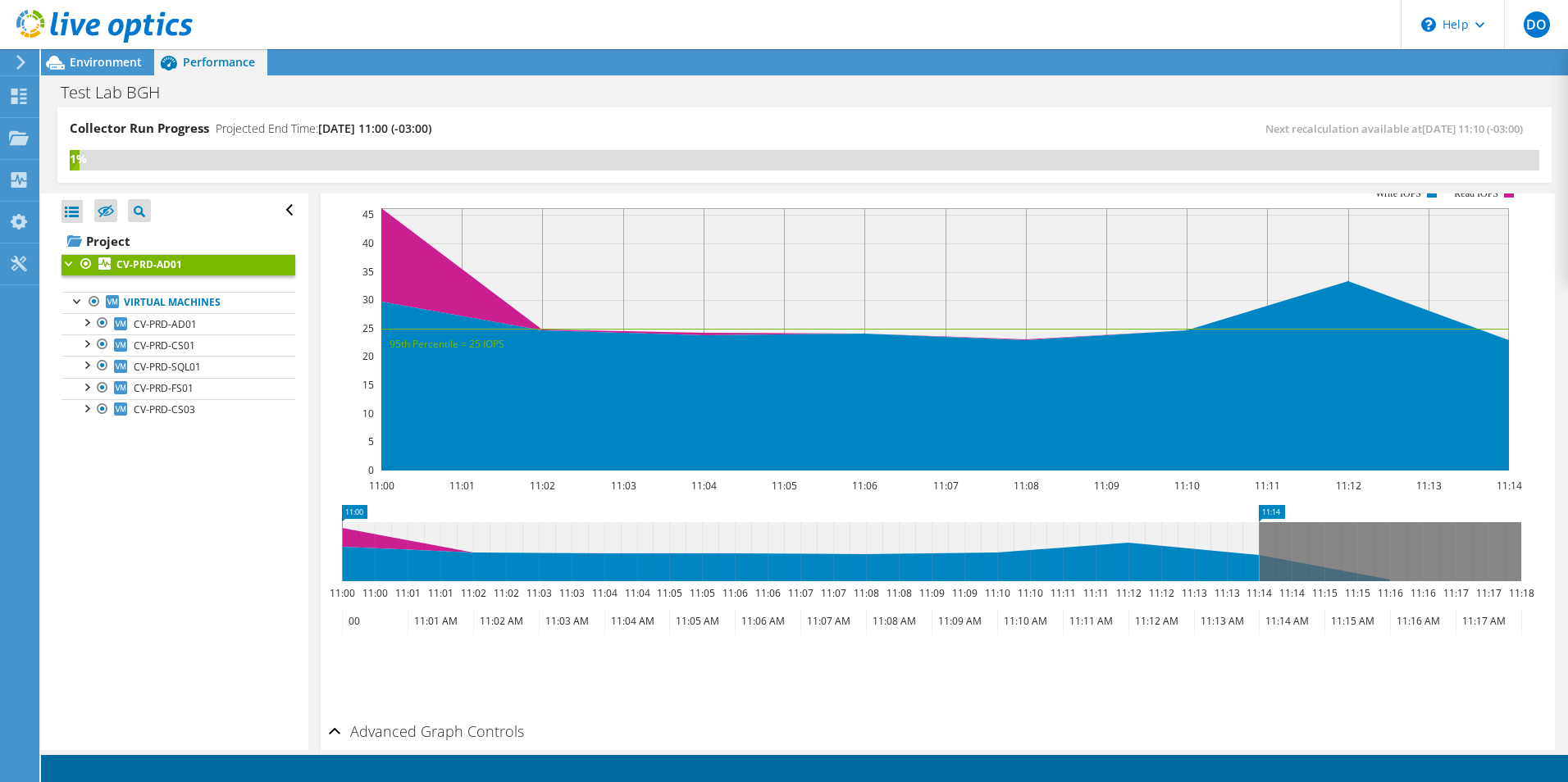
scroll to position [338, 0]
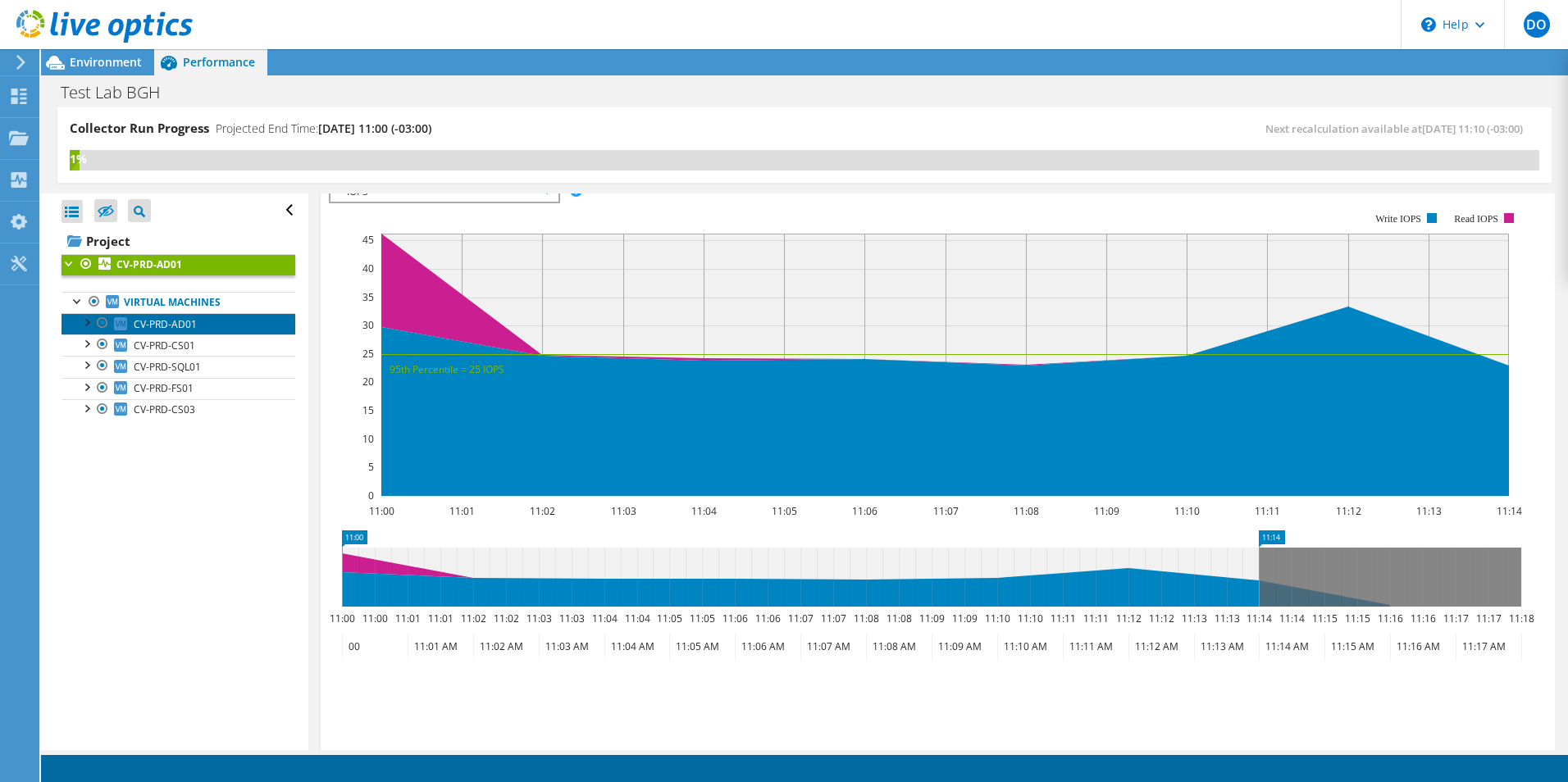
click at [172, 323] on span "CV-PRD-AD01" at bounding box center [165, 323] width 63 height 14
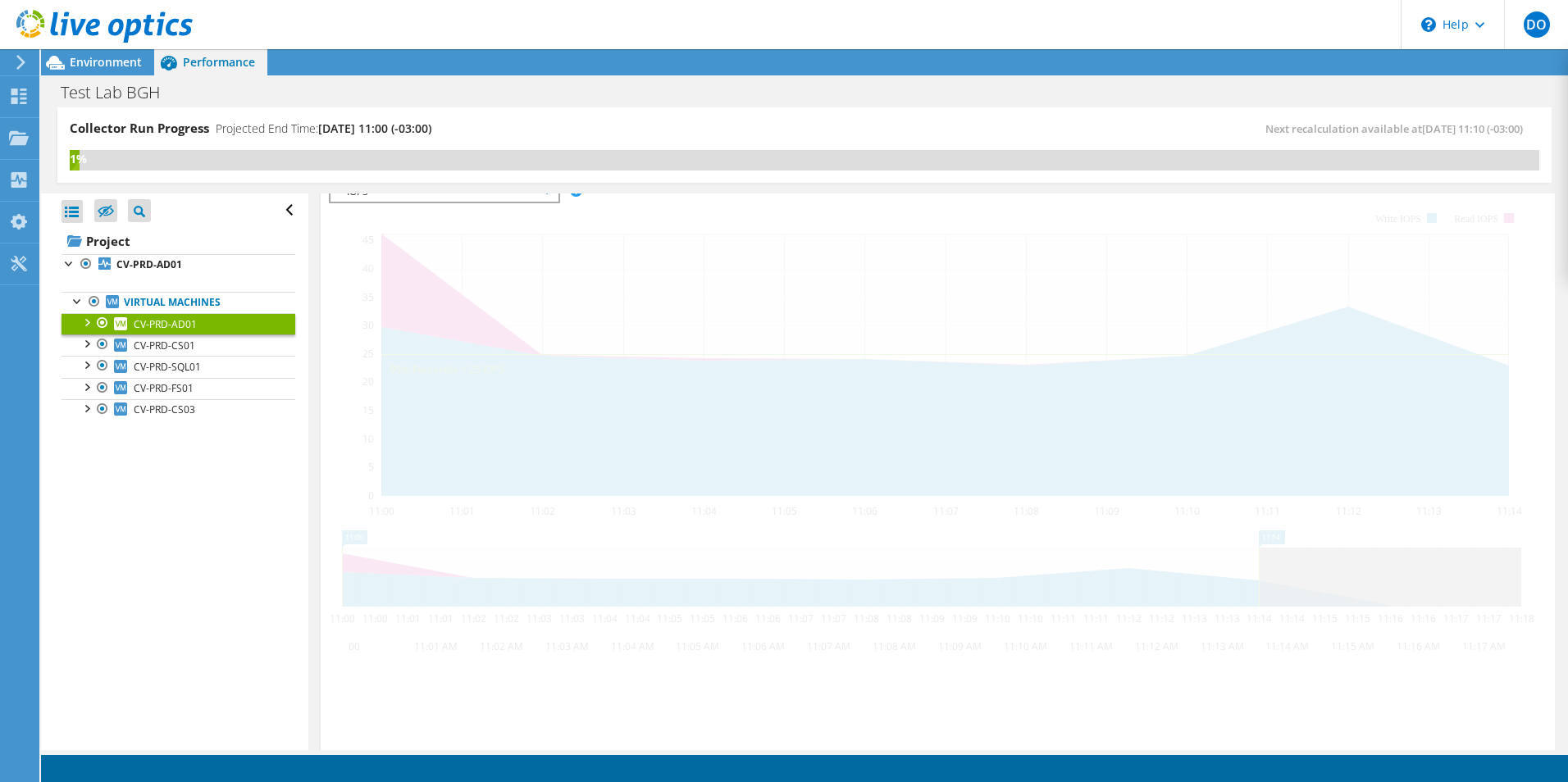
scroll to position [297, 0]
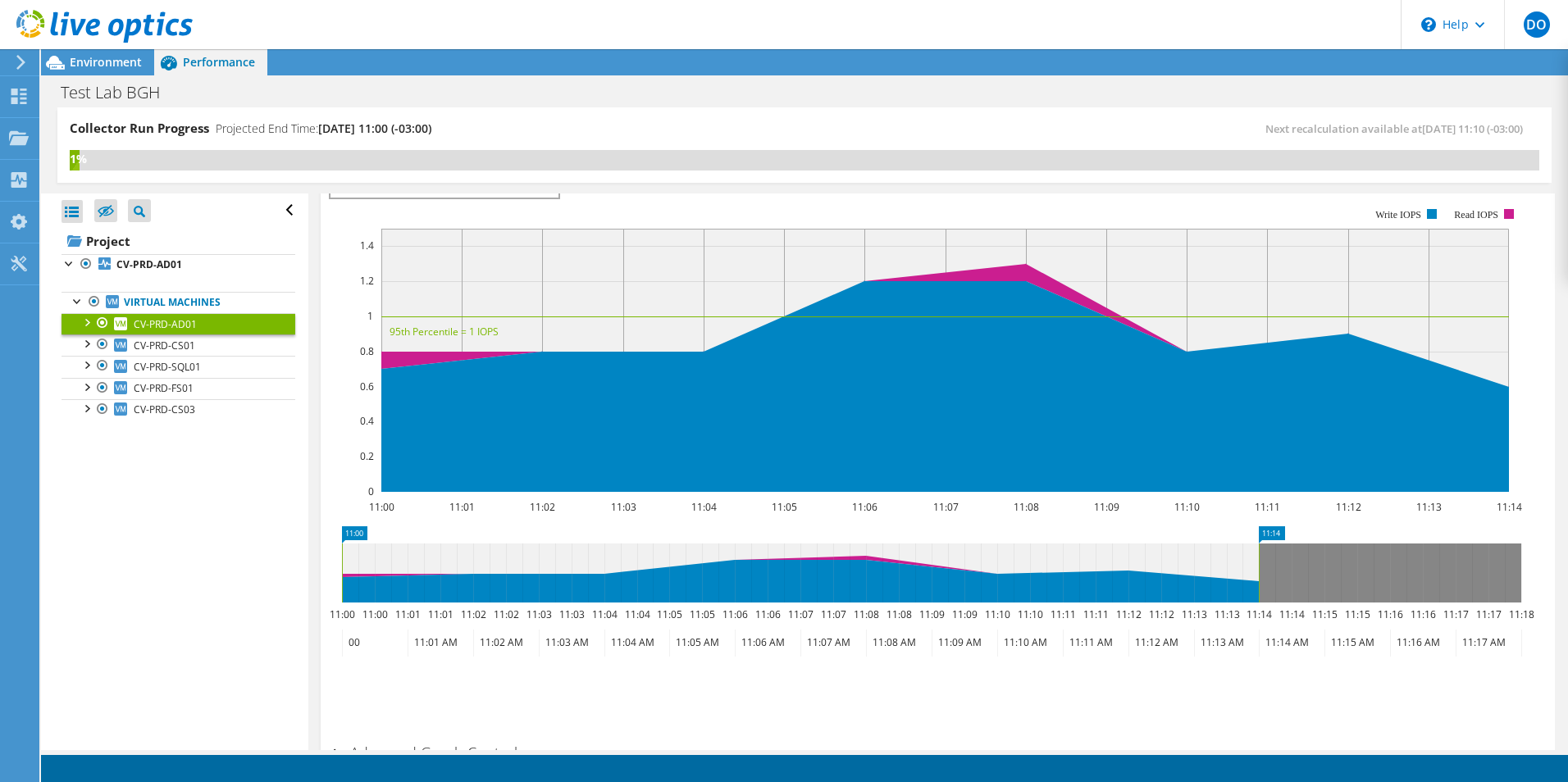
click at [89, 324] on div at bounding box center [86, 322] width 17 height 17
click at [153, 366] on link "Network Interfaces" at bounding box center [178, 366] width 234 height 21
click at [96, 364] on div at bounding box center [95, 364] width 17 height 17
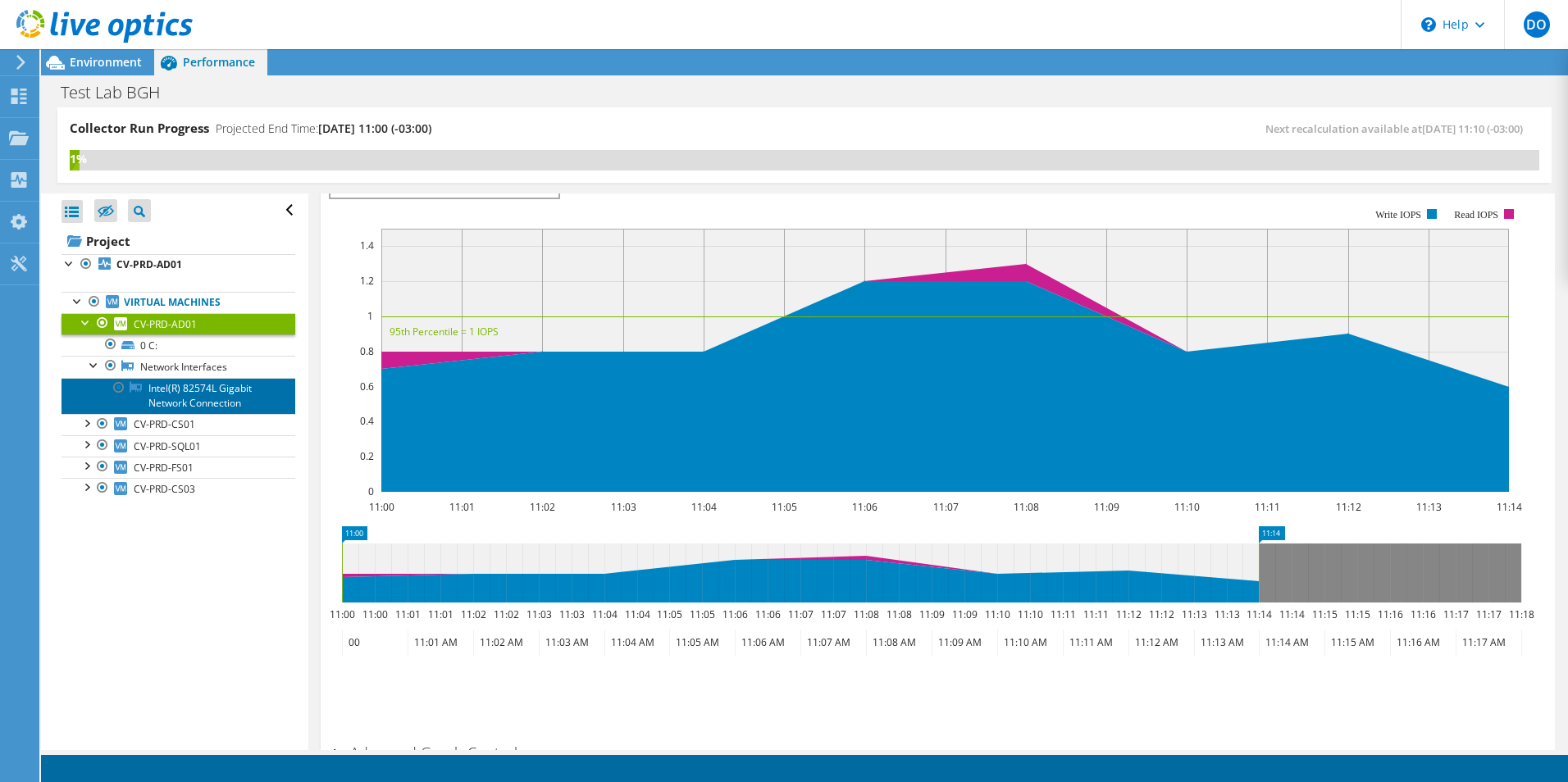
click at [170, 395] on link "Intel(R) 82574L Gigabit Network Connection" at bounding box center [178, 396] width 234 height 36
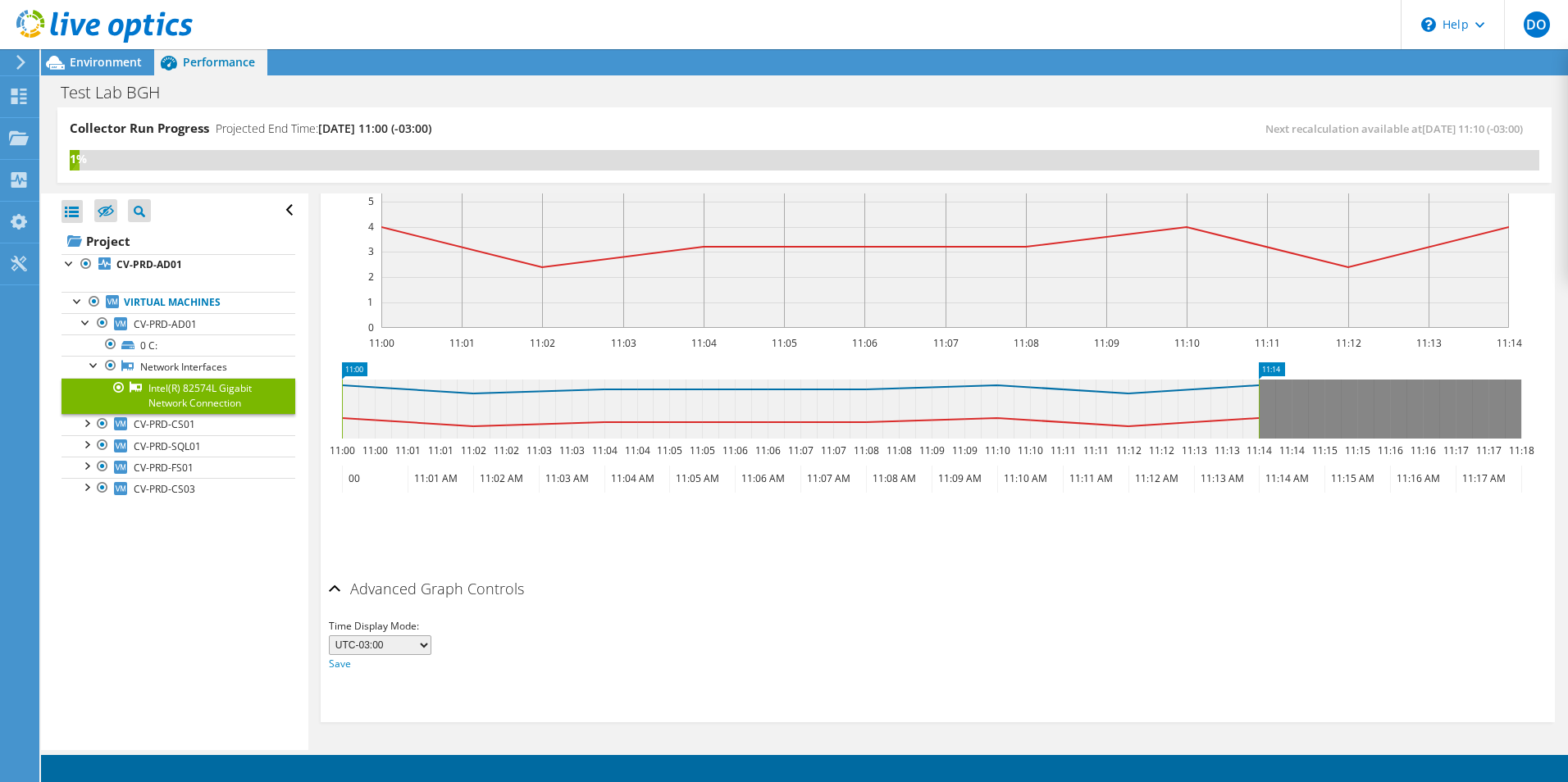
scroll to position [404, 0]
click at [148, 325] on span "CV-PRD-AD01" at bounding box center [165, 323] width 63 height 14
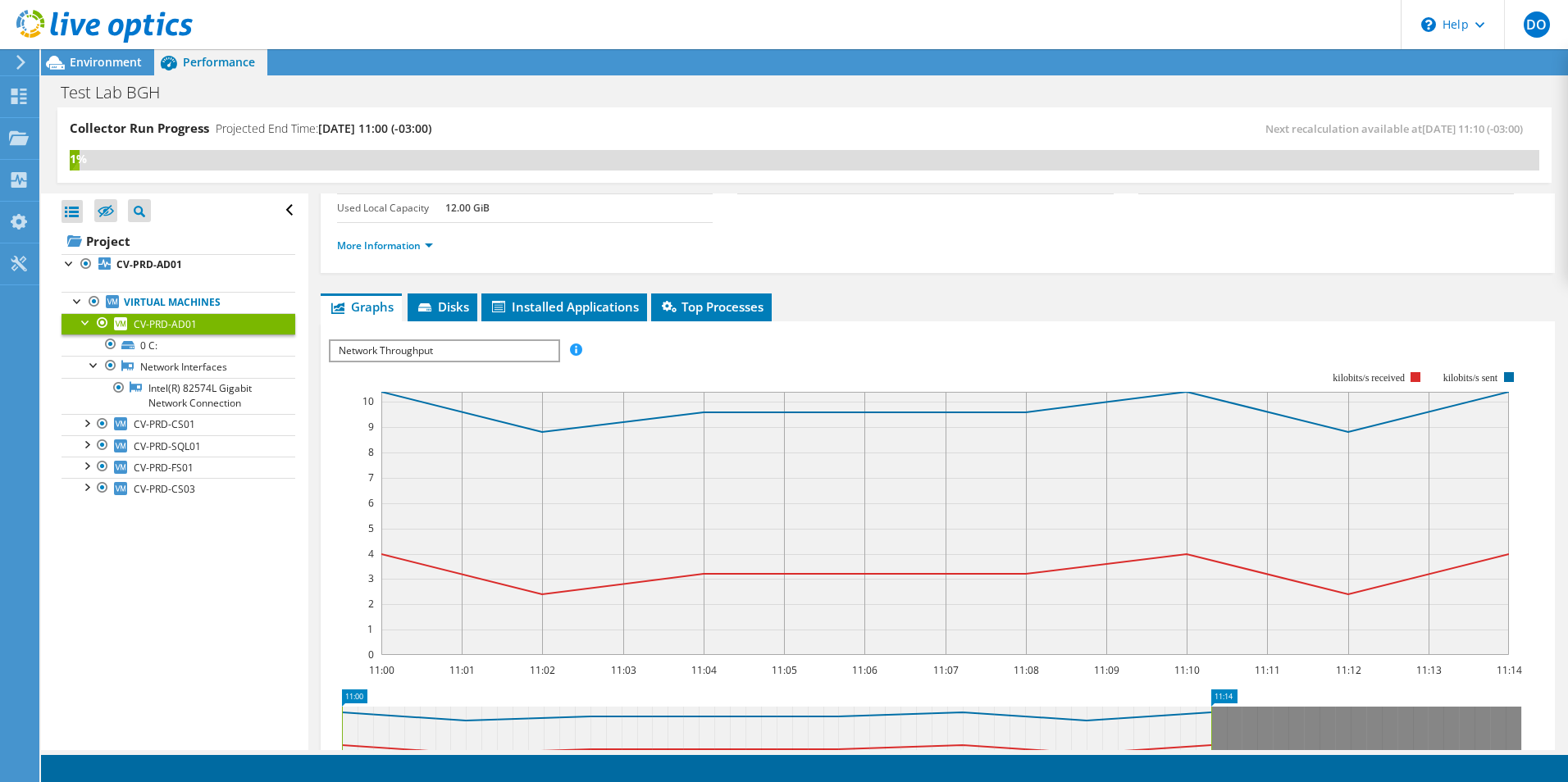
scroll to position [0, 0]
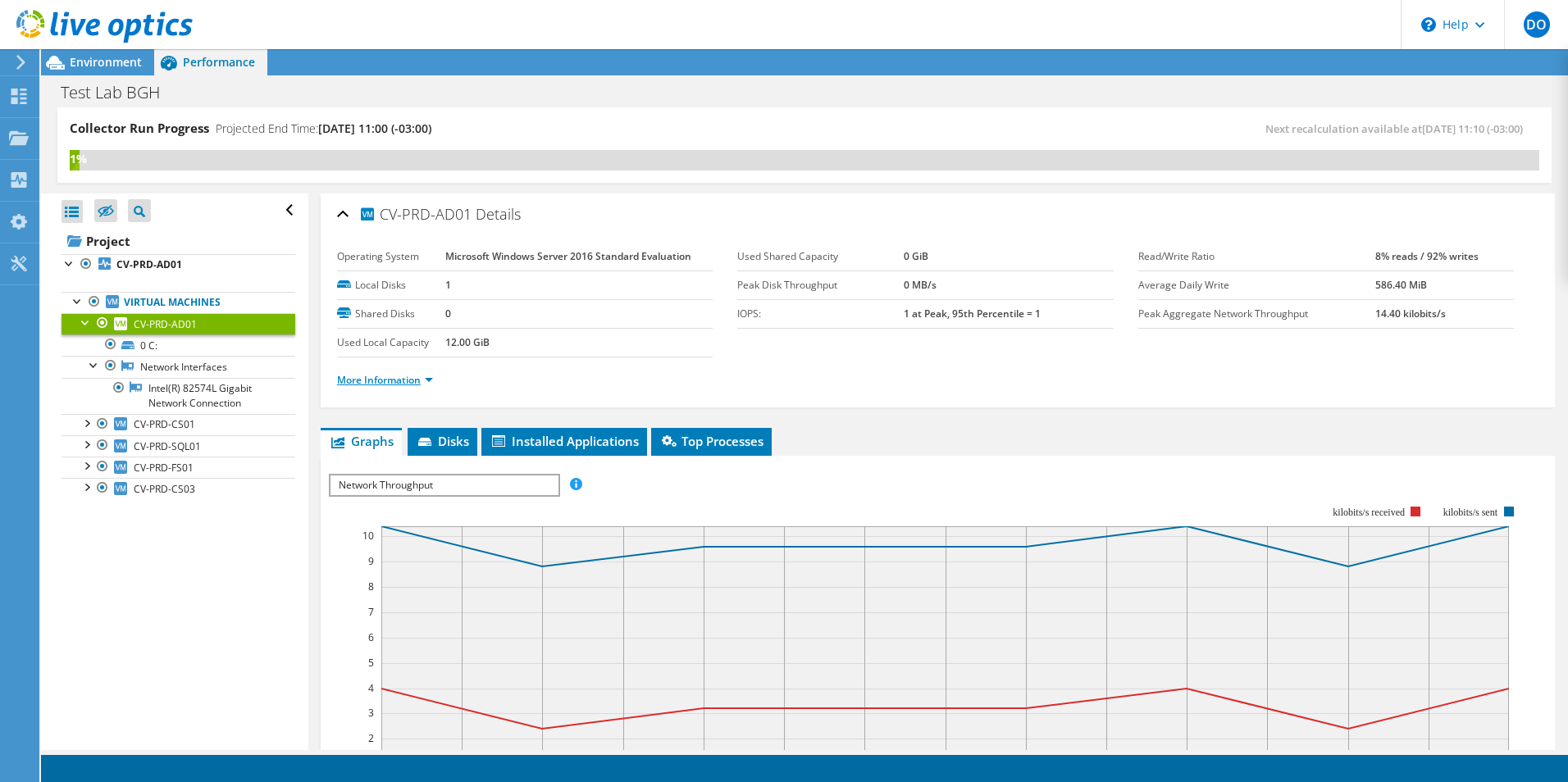
click at [429, 380] on link "More Information" at bounding box center [386, 380] width 96 height 14
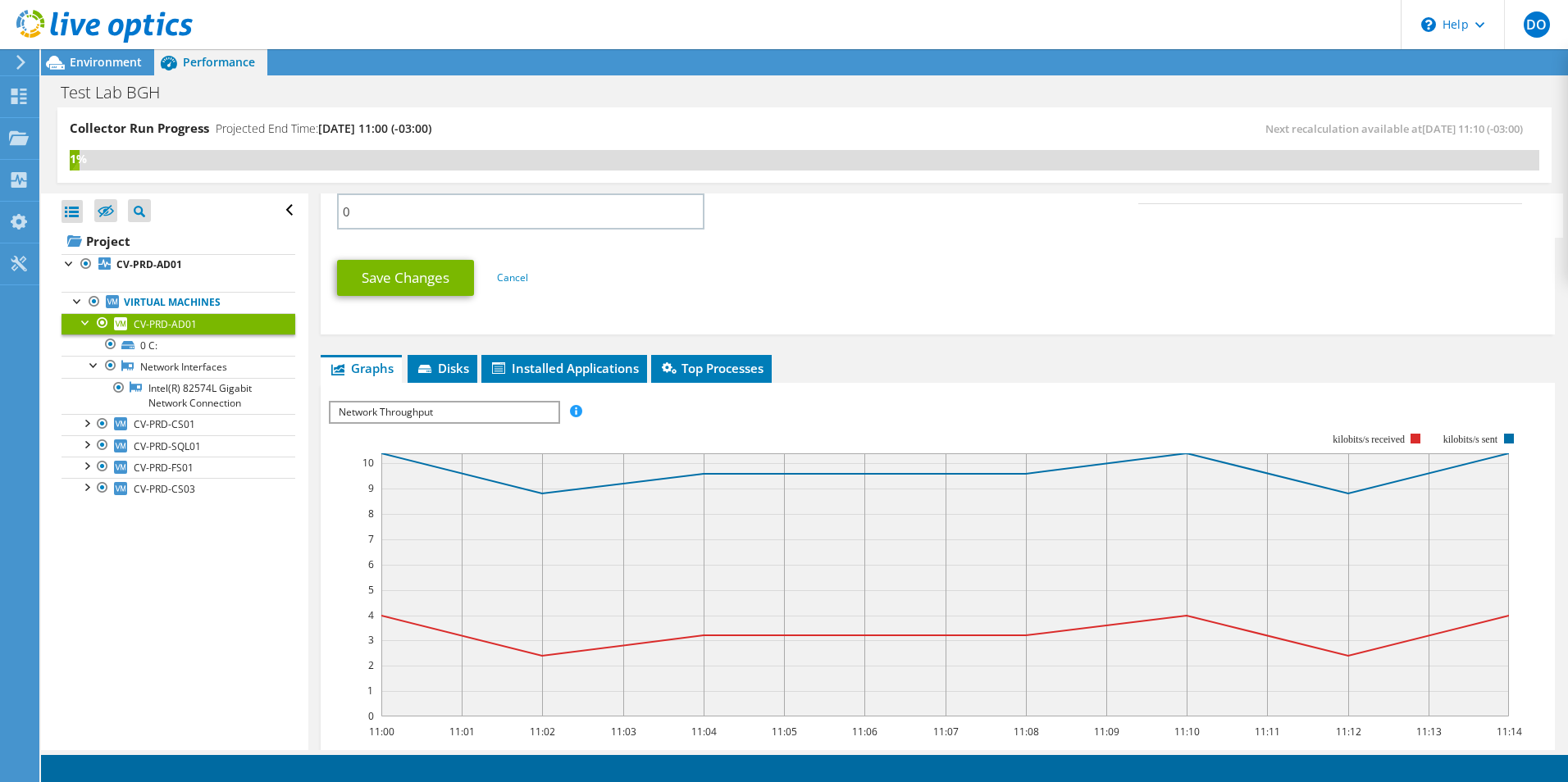
scroll to position [820, 0]
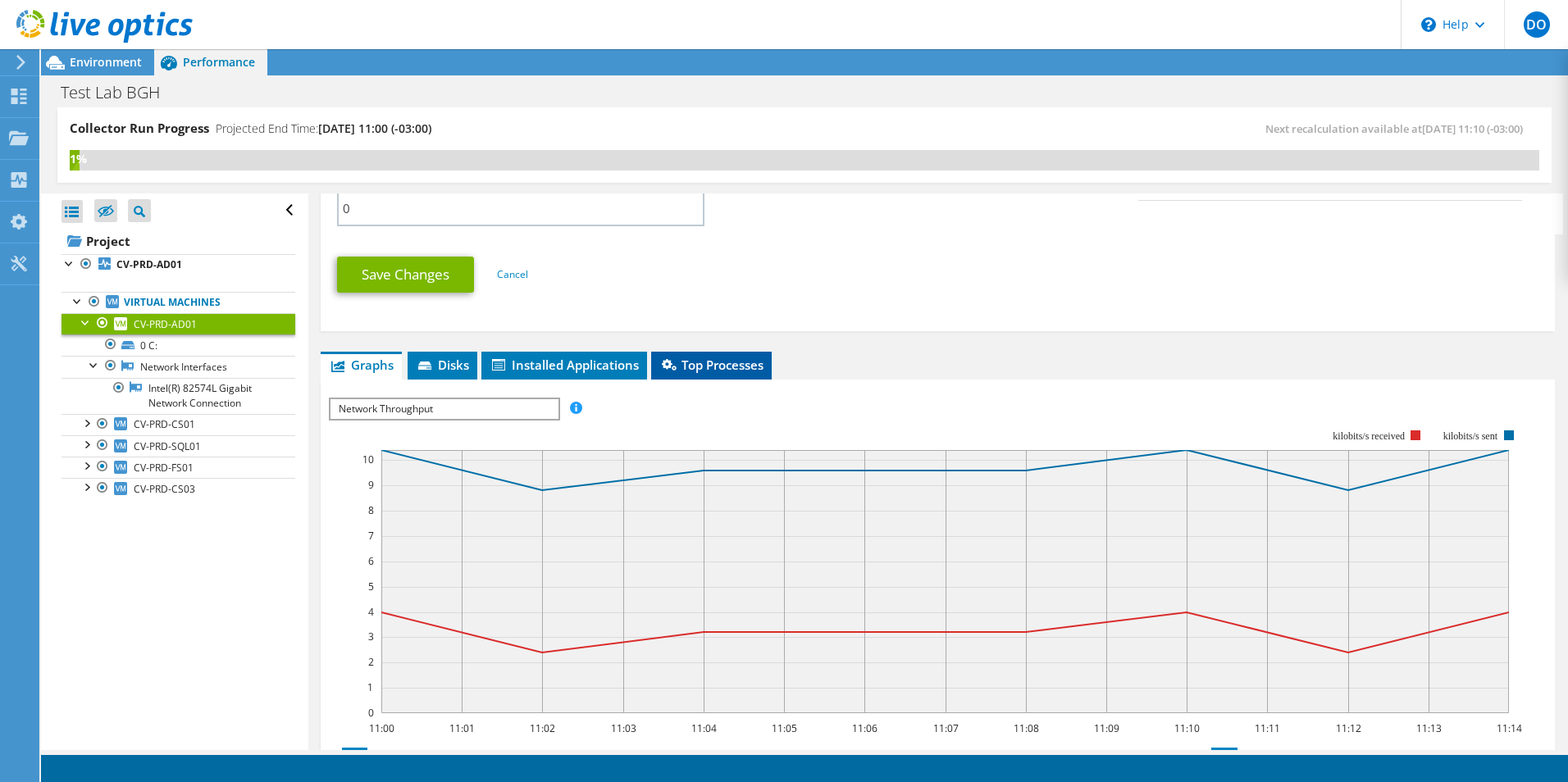
click at [695, 363] on span "Top Processes" at bounding box center [711, 365] width 104 height 17
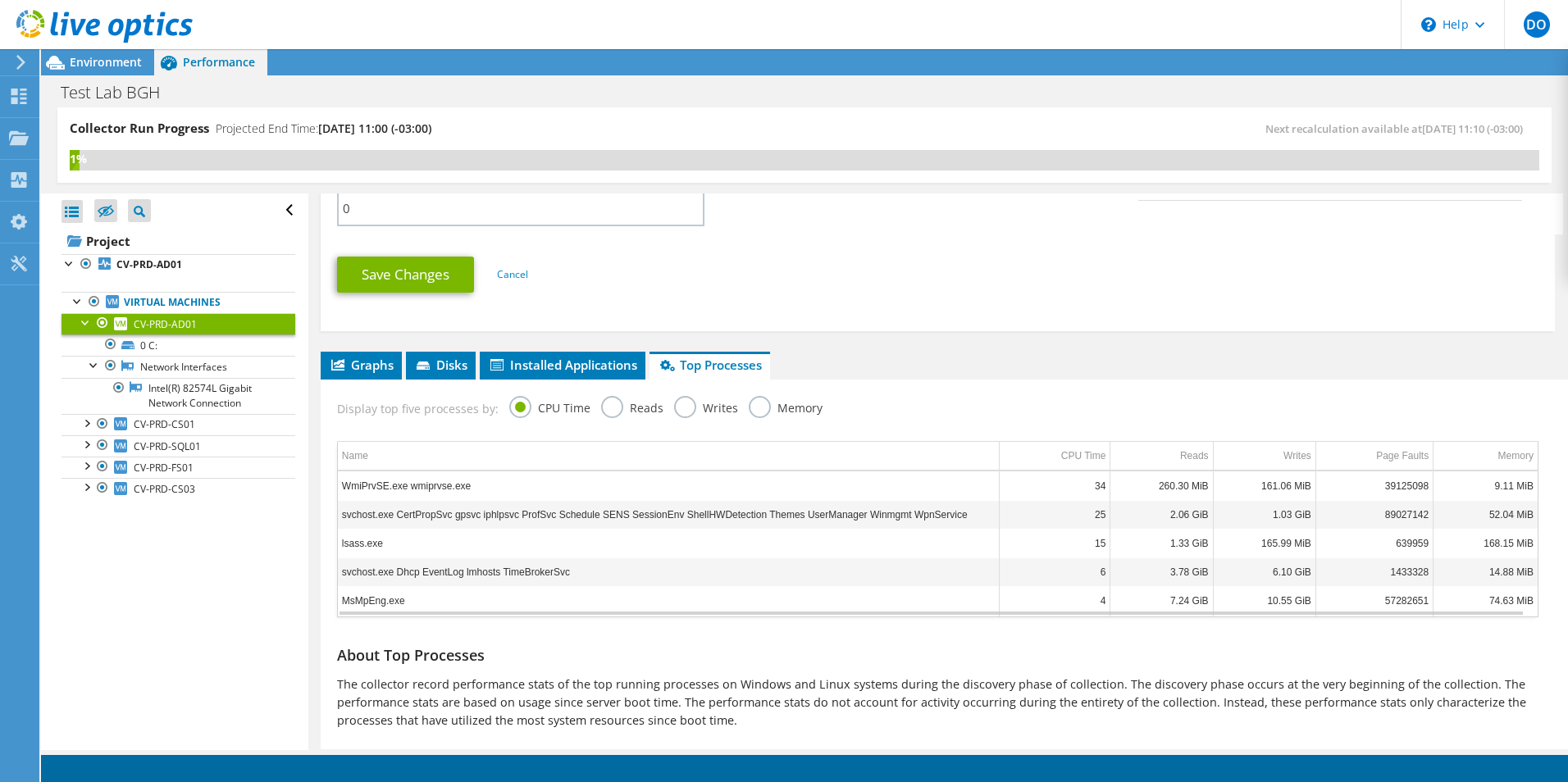
scroll to position [860, 0]
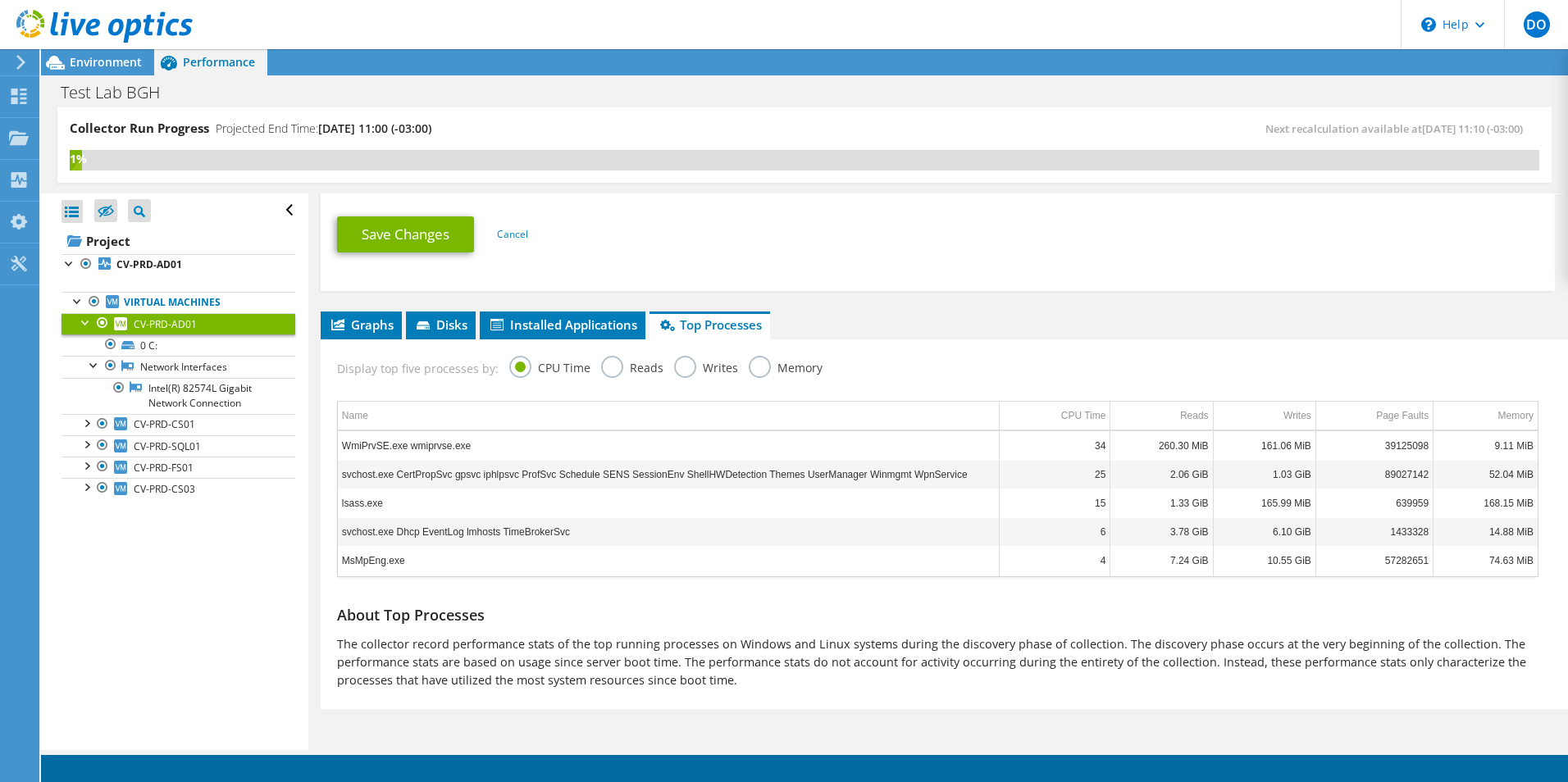
click at [610, 367] on label "Reads" at bounding box center [632, 366] width 62 height 20
click at [0, 0] on input "Reads" at bounding box center [0, 0] width 0 height 0
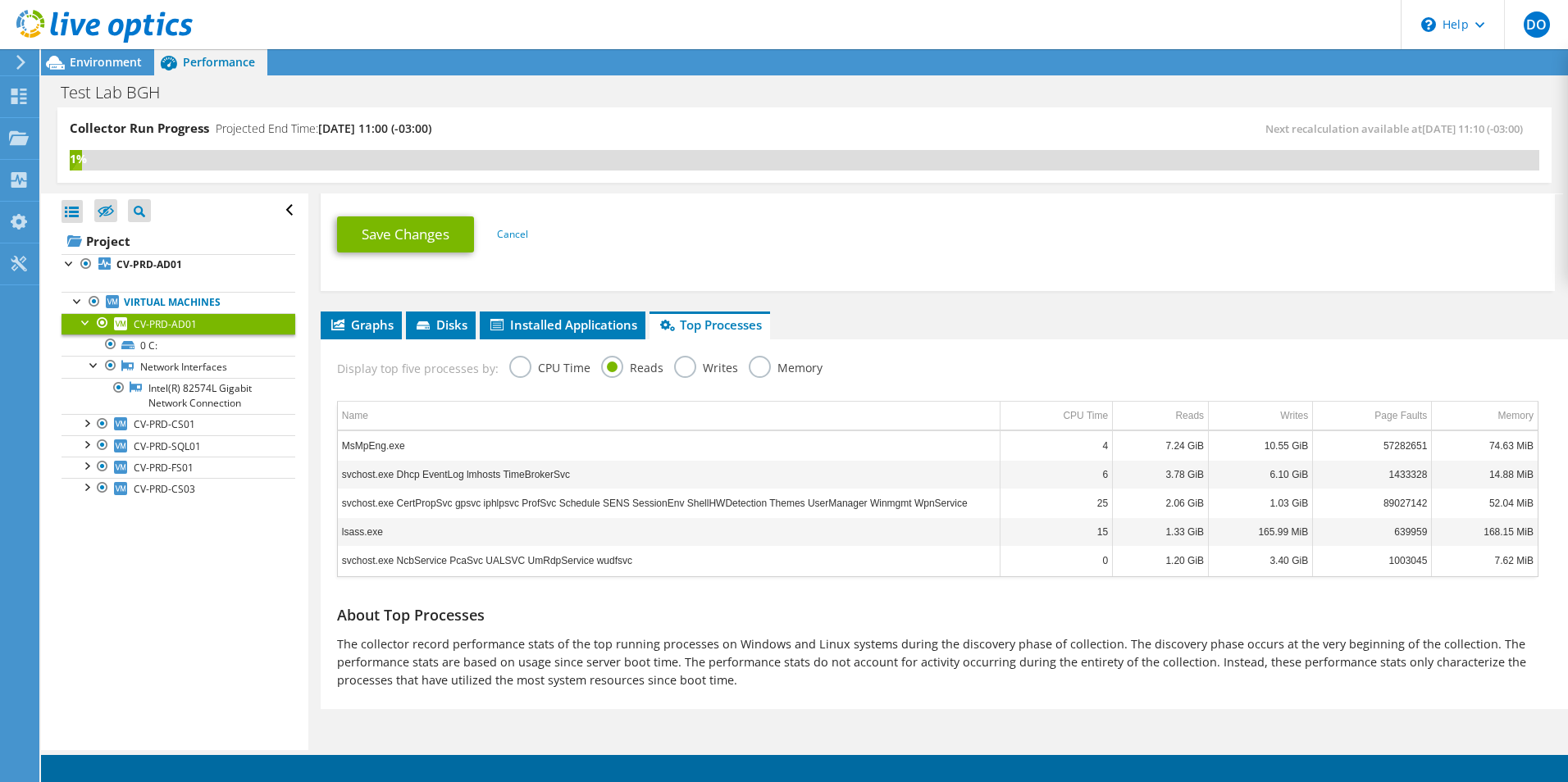
click at [688, 368] on label "Writes" at bounding box center [705, 366] width 64 height 20
click at [0, 0] on input "Writes" at bounding box center [0, 0] width 0 height 0
click at [751, 369] on label "Memory" at bounding box center [786, 366] width 74 height 20
click at [0, 0] on input "Memory" at bounding box center [0, 0] width 0 height 0
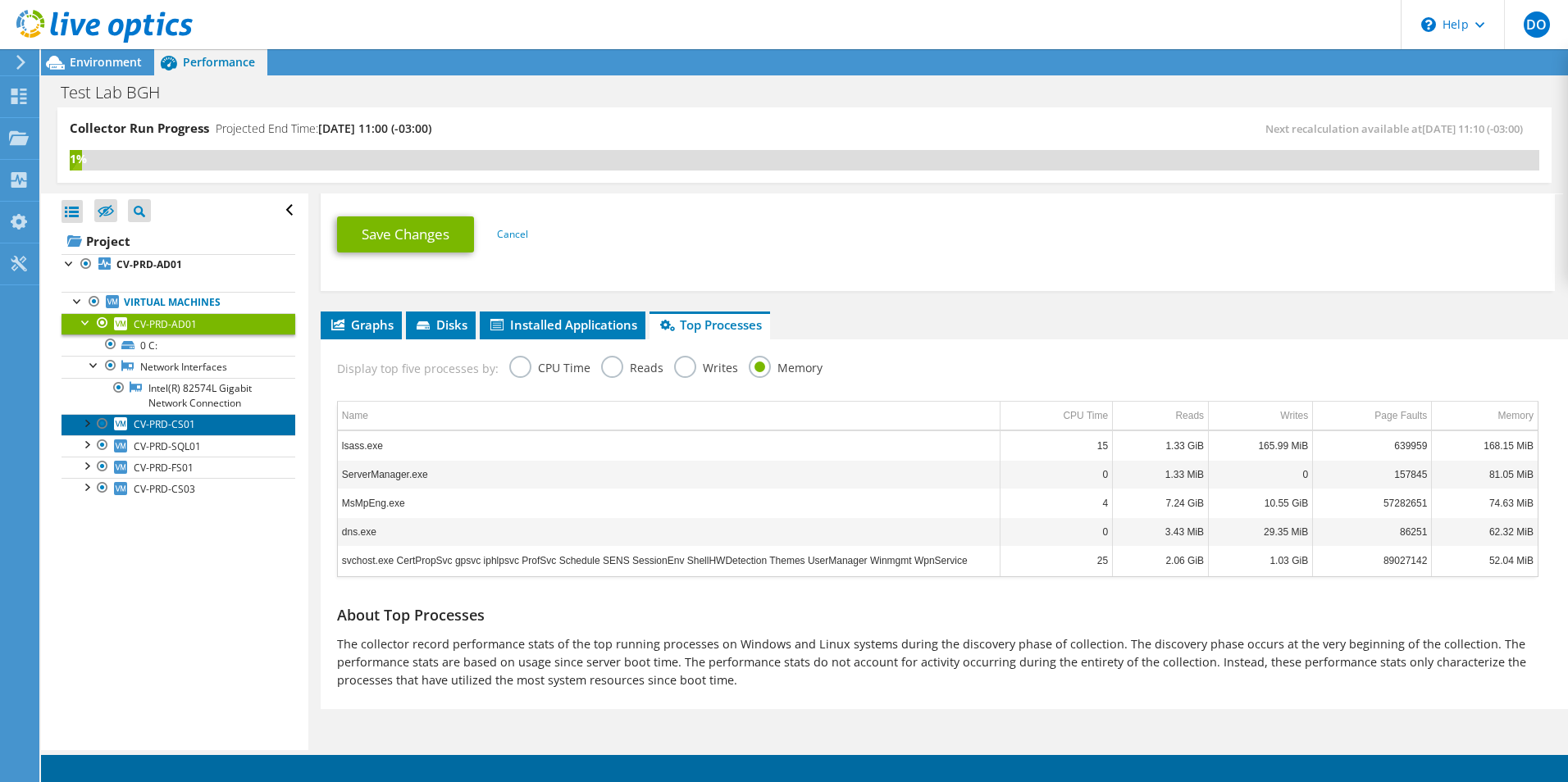
click at [183, 431] on span "CV-PRD-CS01" at bounding box center [164, 423] width 61 height 14
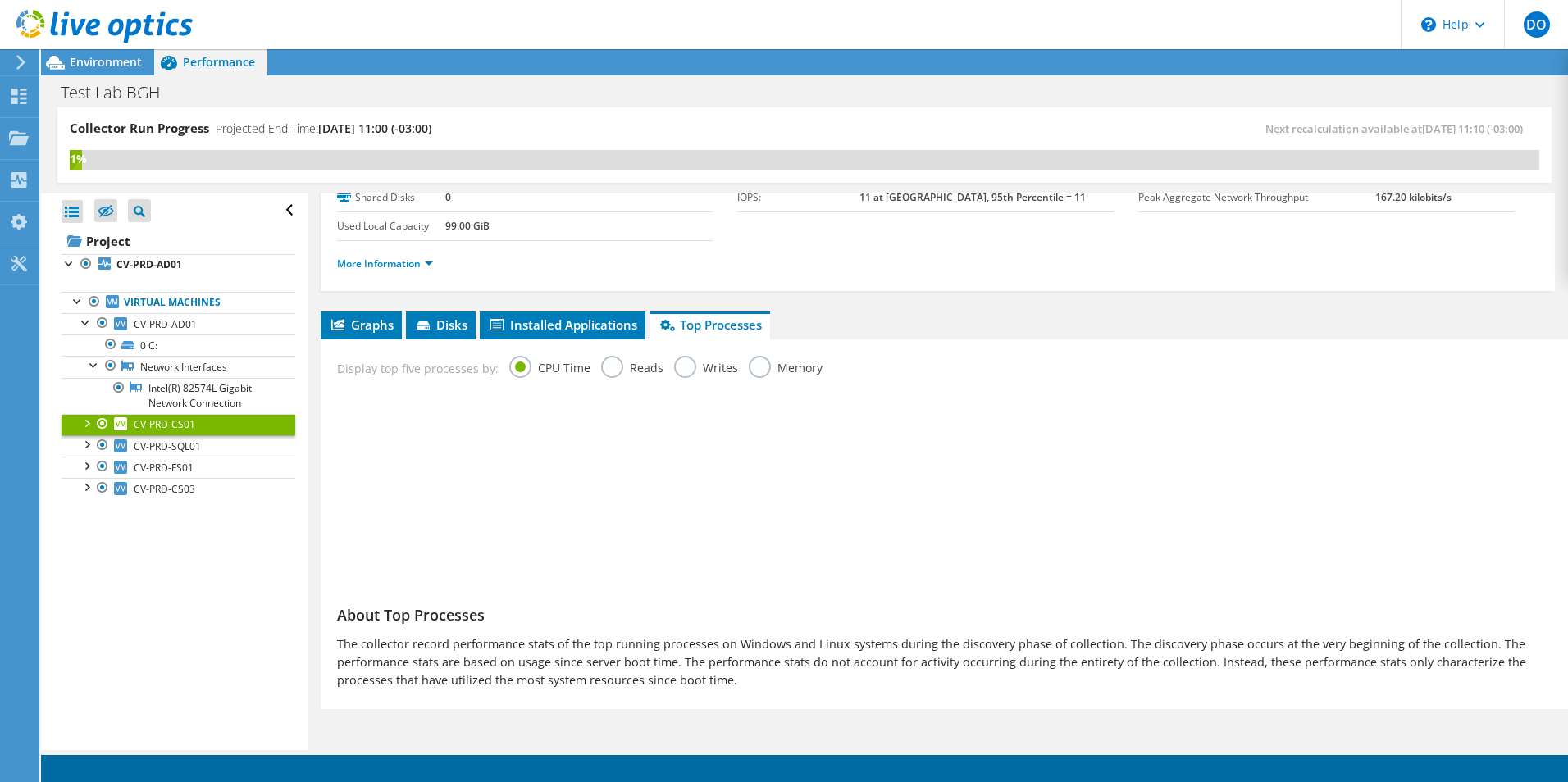
scroll to position [117, 0]
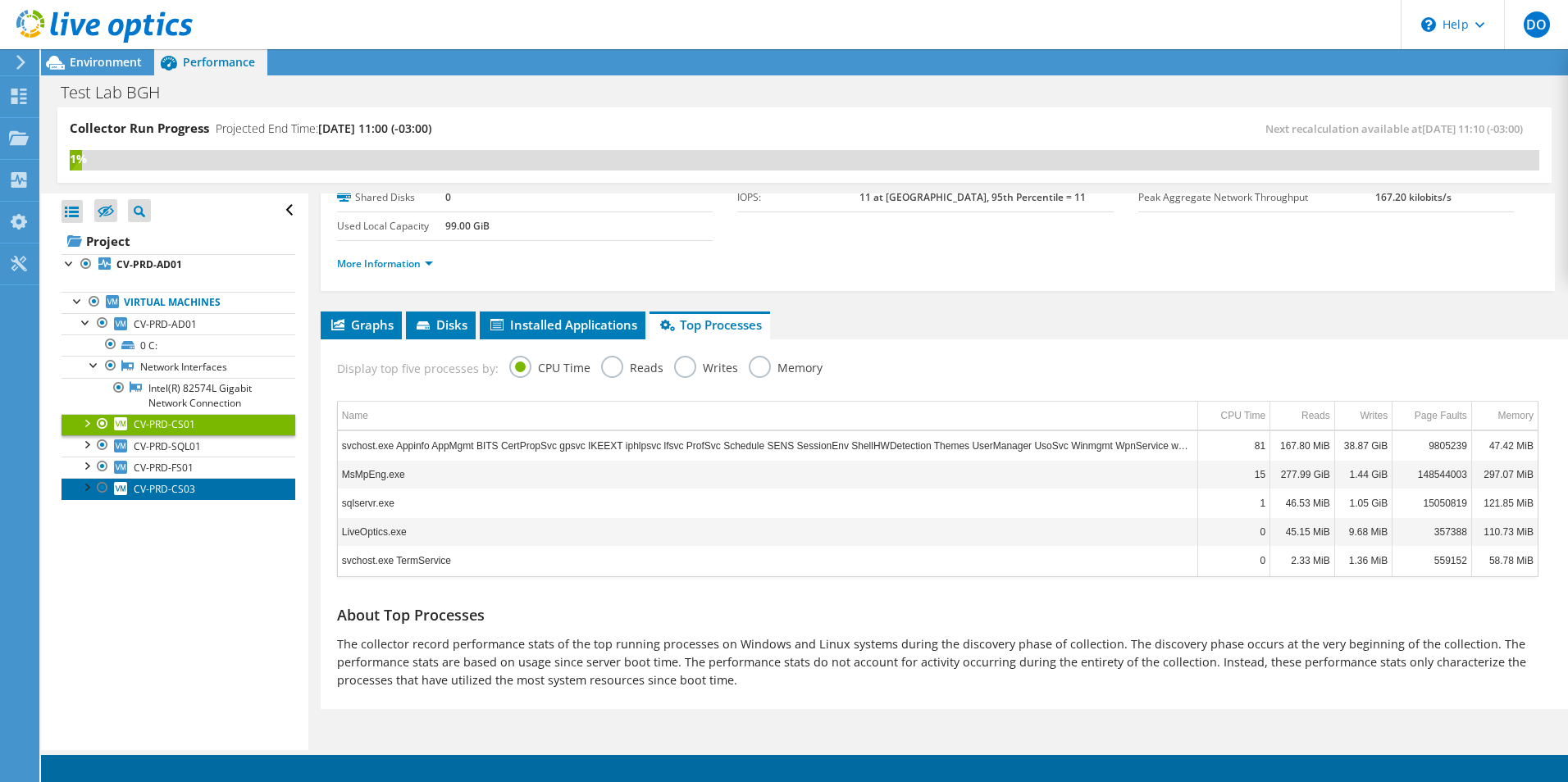
click at [180, 486] on span "CV-PRD-CS03" at bounding box center [164, 488] width 61 height 14
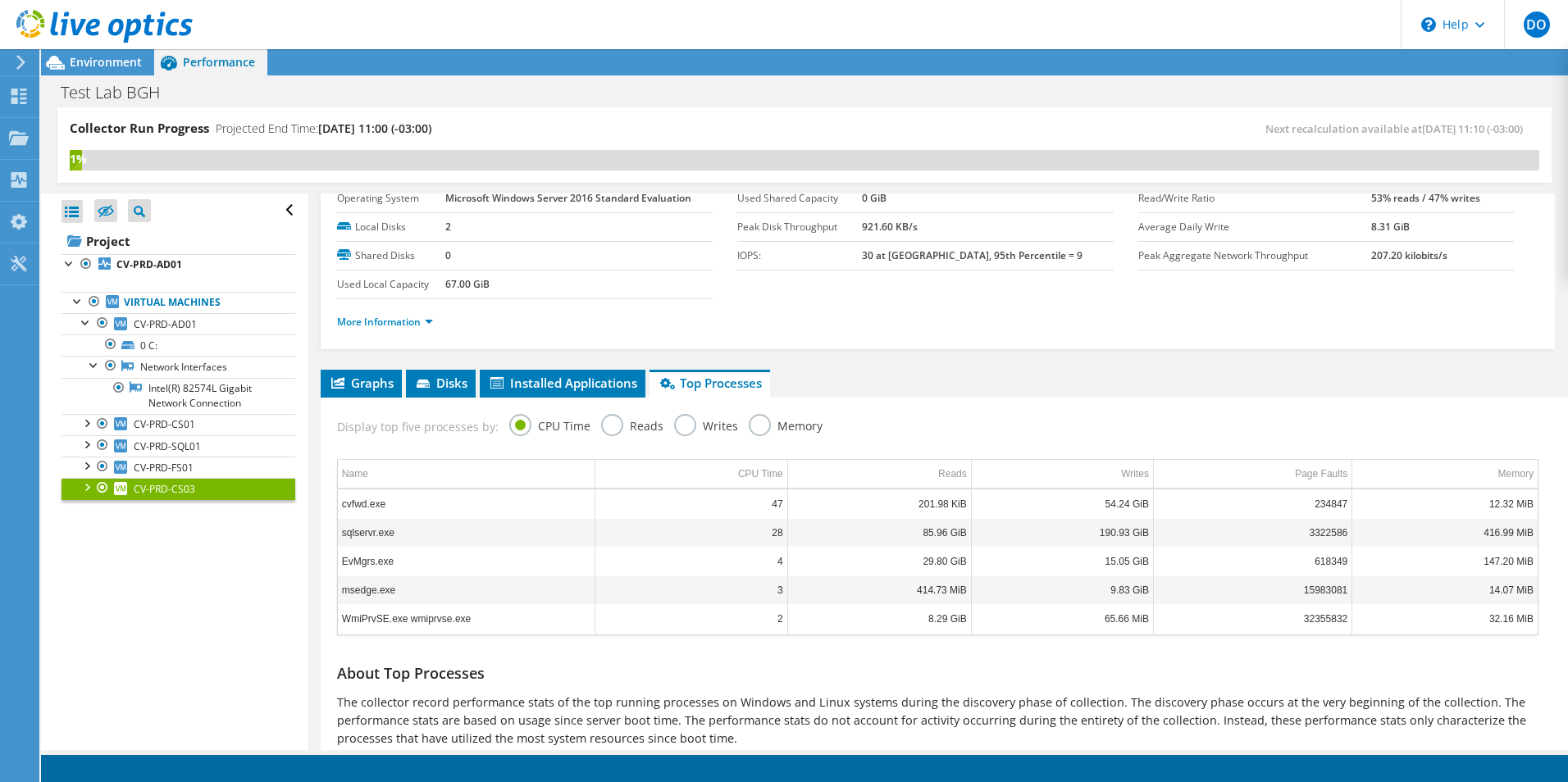
scroll to position [34, 0]
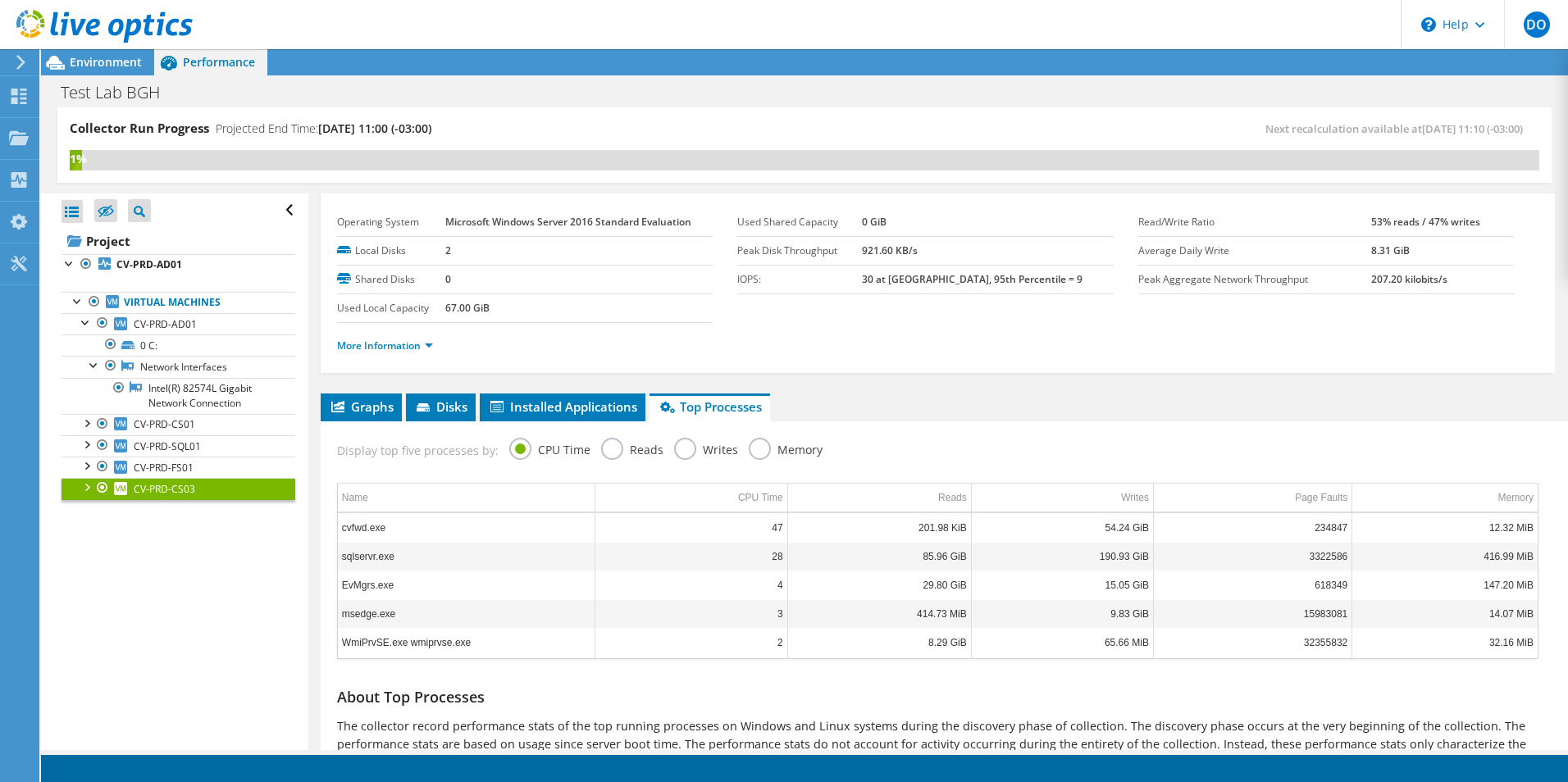
click at [610, 454] on label "Reads" at bounding box center [632, 448] width 62 height 20
click at [0, 0] on input "Reads" at bounding box center [0, 0] width 0 height 0
click at [682, 444] on label "Writes" at bounding box center [705, 448] width 64 height 20
click at [0, 0] on input "Writes" at bounding box center [0, 0] width 0 height 0
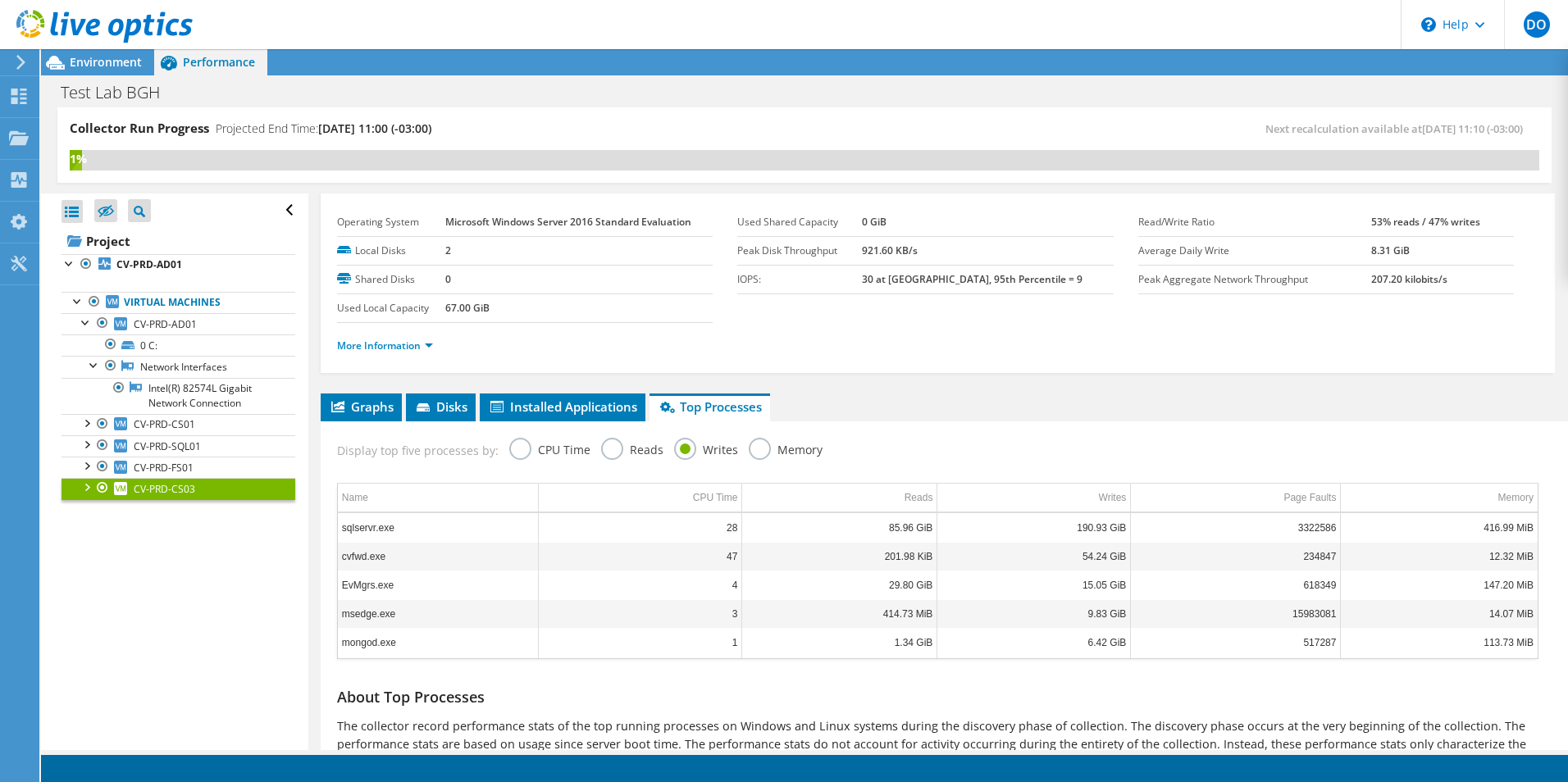
click at [782, 448] on label "Memory" at bounding box center [786, 448] width 74 height 20
click at [0, 0] on input "Memory" at bounding box center [0, 0] width 0 height 0
click at [445, 416] on li "Disks" at bounding box center [440, 408] width 70 height 28
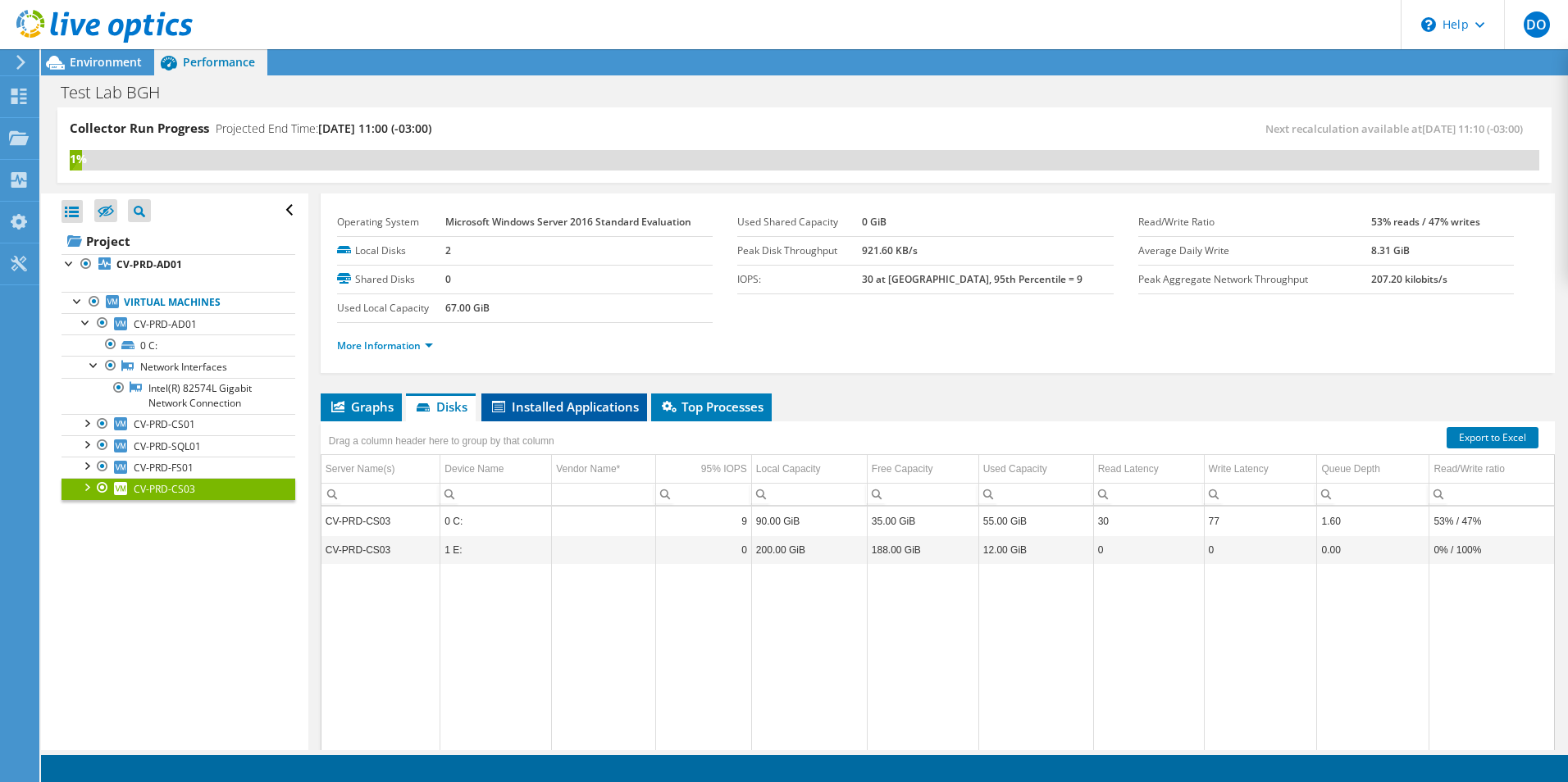
click at [547, 410] on span "Installed Applications" at bounding box center [563, 407] width 149 height 17
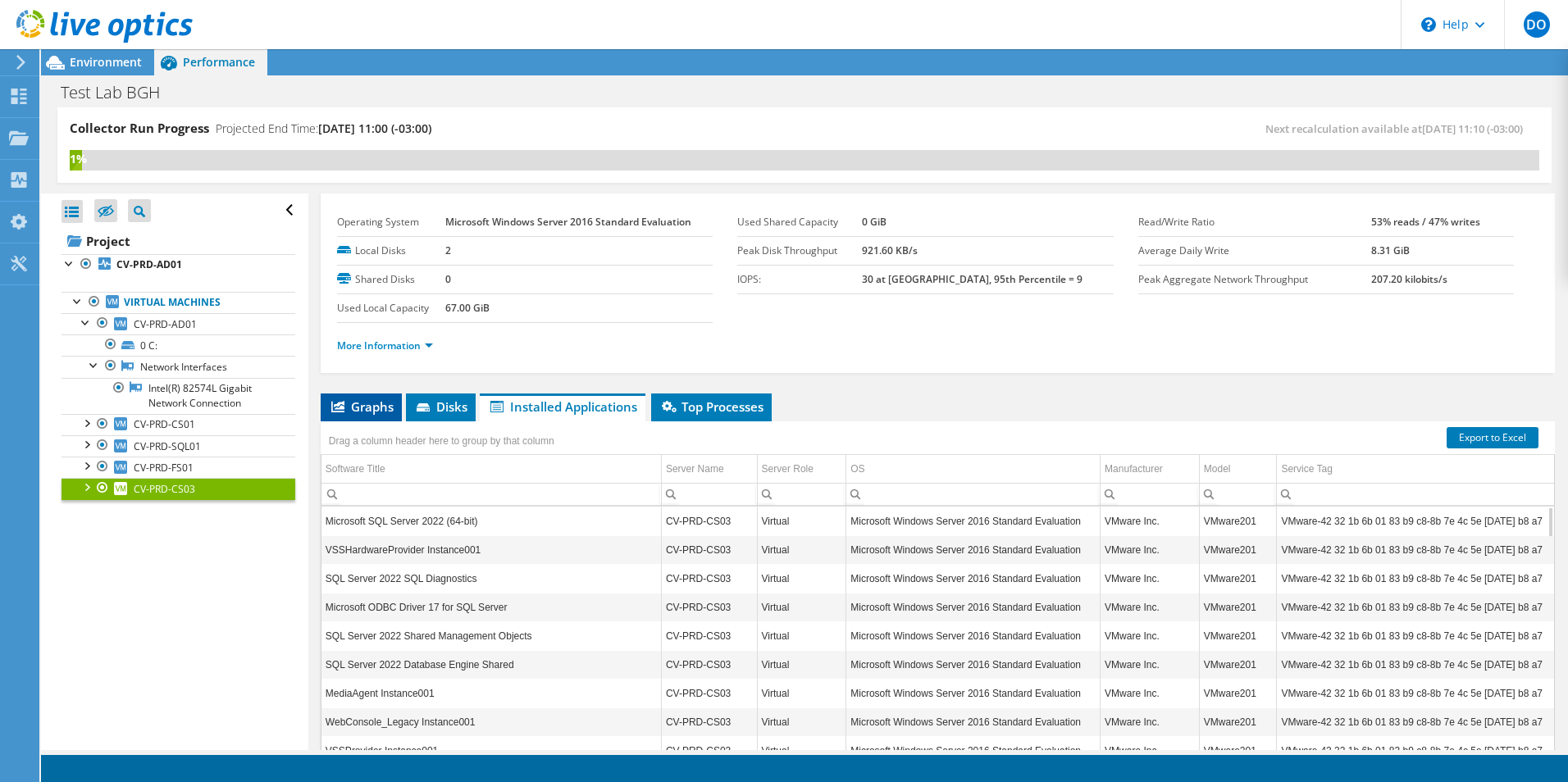
click at [367, 413] on span "Graphs" at bounding box center [361, 407] width 65 height 17
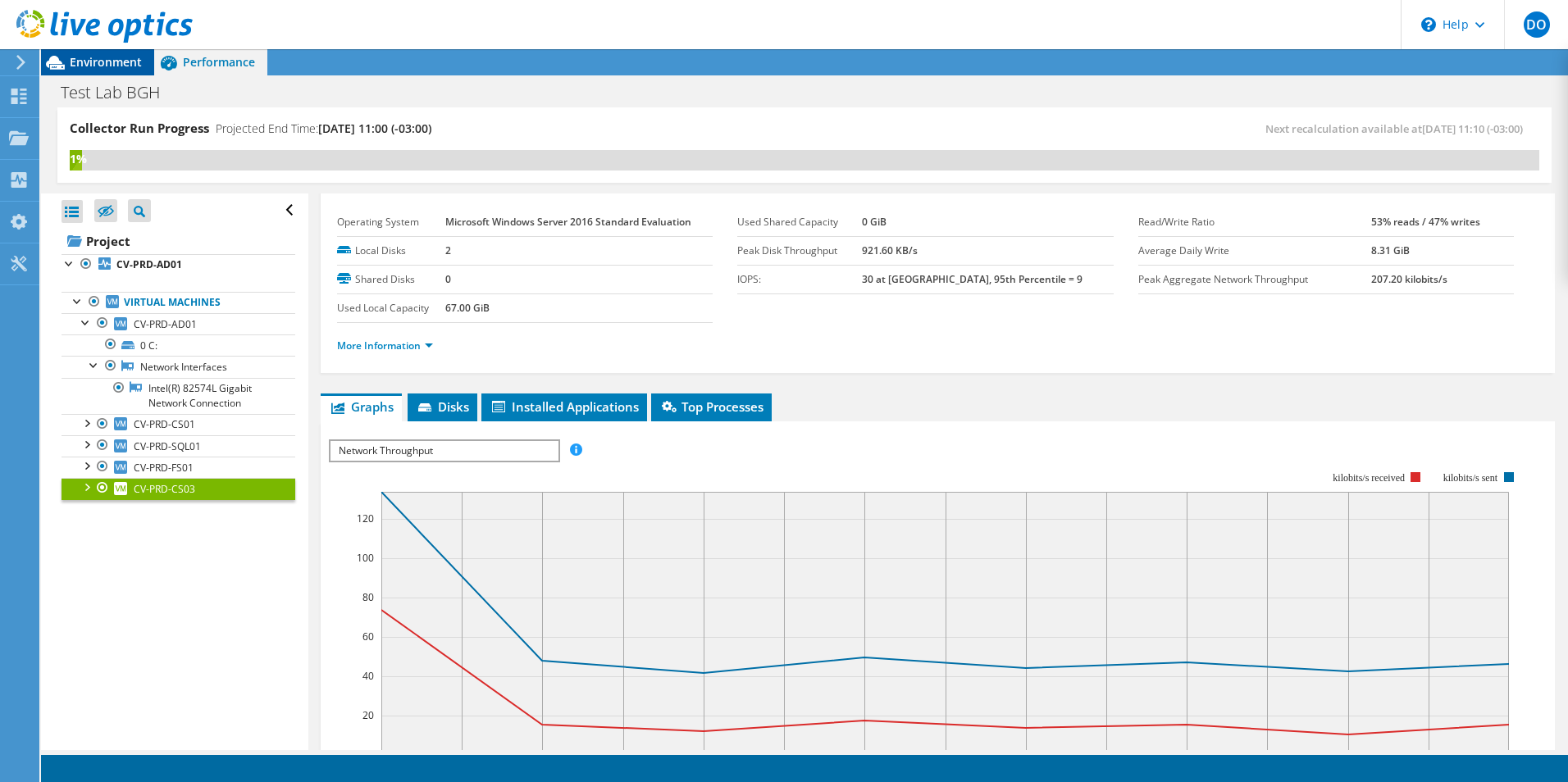
click at [98, 68] on span "Environment" at bounding box center [106, 61] width 72 height 16
